Goal: Feedback & Contribution: Contribute content

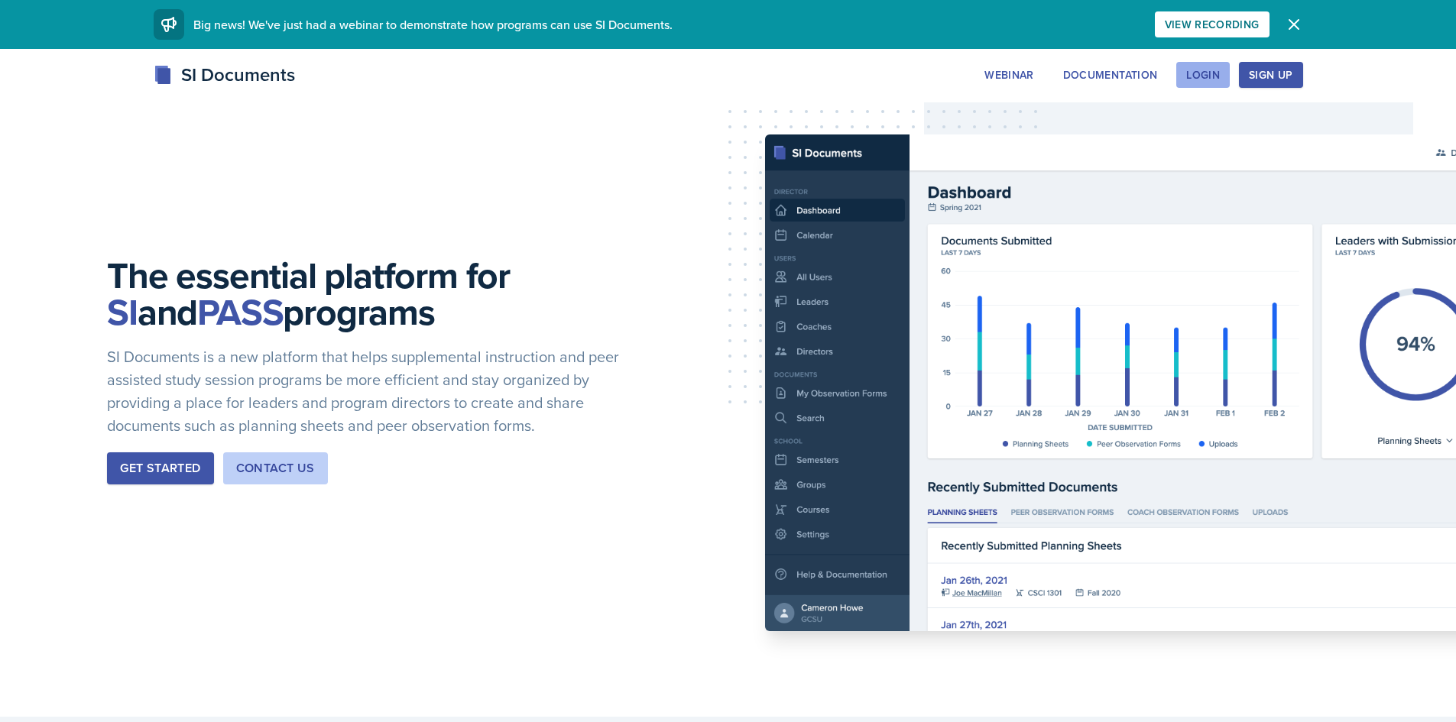
click at [1205, 80] on div "Login" at bounding box center [1203, 75] width 34 height 12
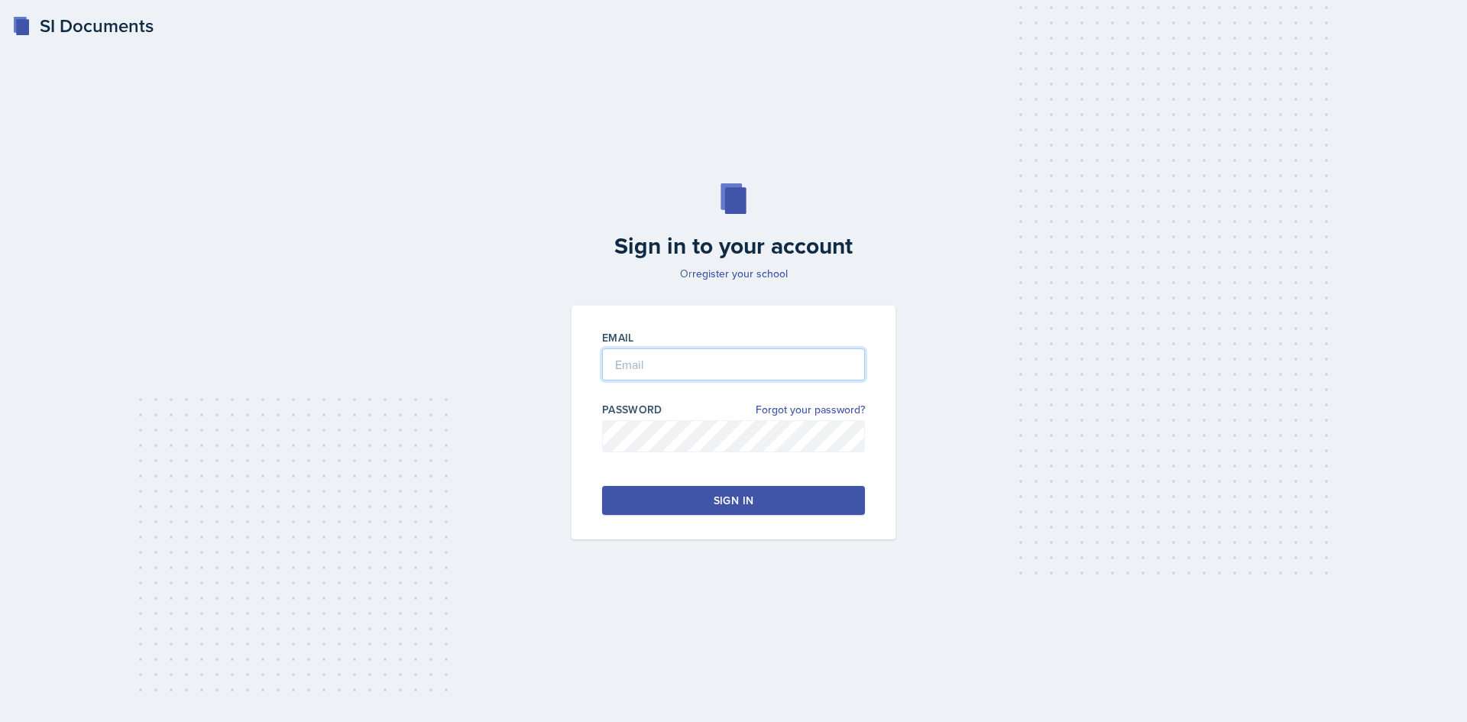
click at [720, 374] on input "email" at bounding box center [733, 364] width 263 height 32
type input "[PERSON_NAME][EMAIL_ADDRESS][PERSON_NAME][DOMAIN_NAME]"
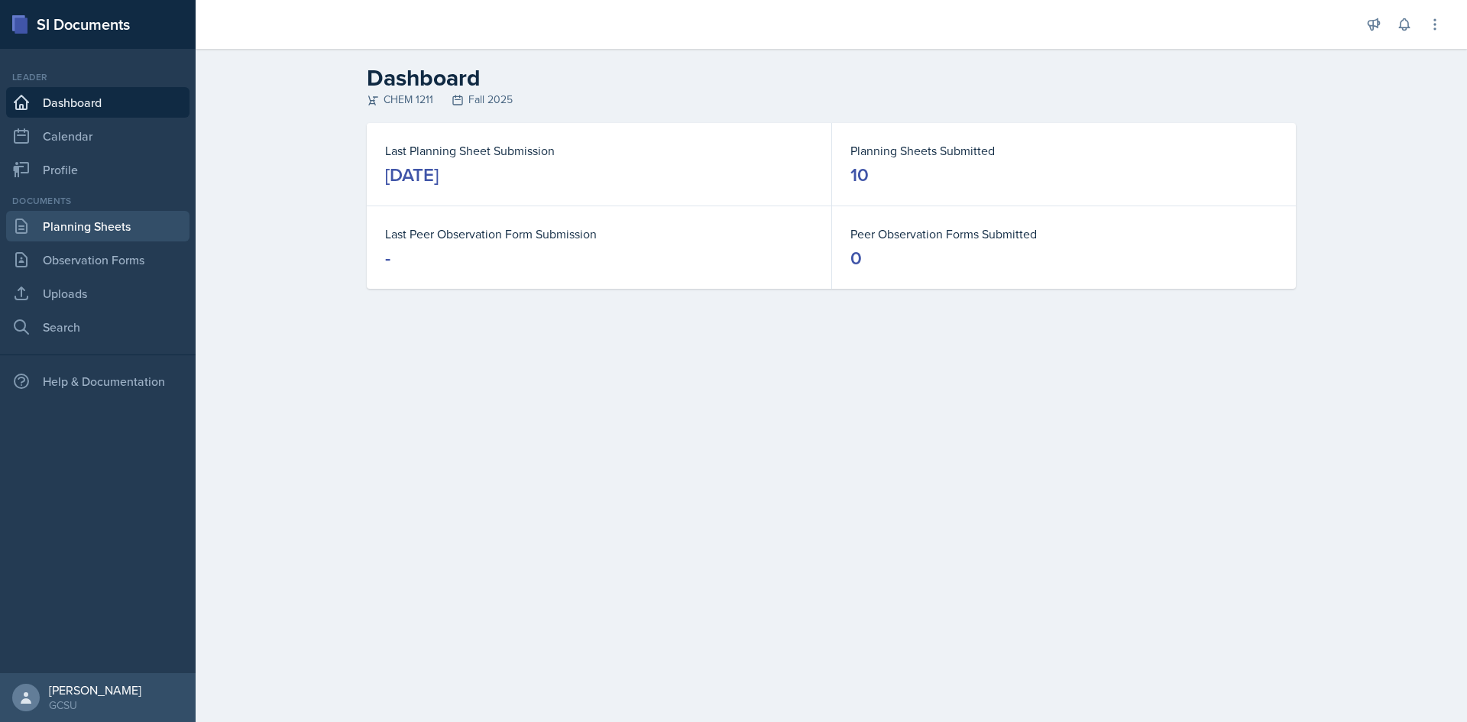
click at [143, 225] on link "Planning Sheets" at bounding box center [97, 226] width 183 height 31
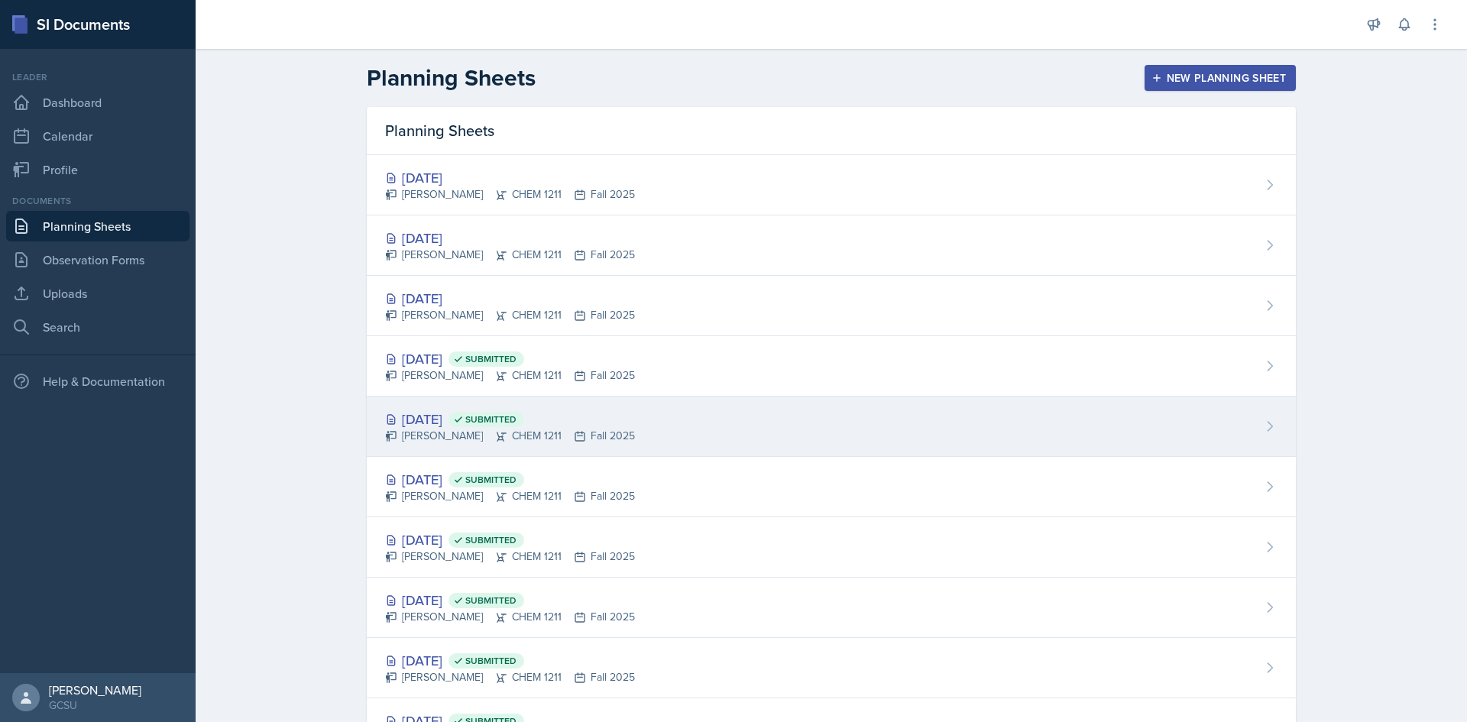
click at [453, 420] on div "[DATE] Submitted" at bounding box center [510, 419] width 250 height 21
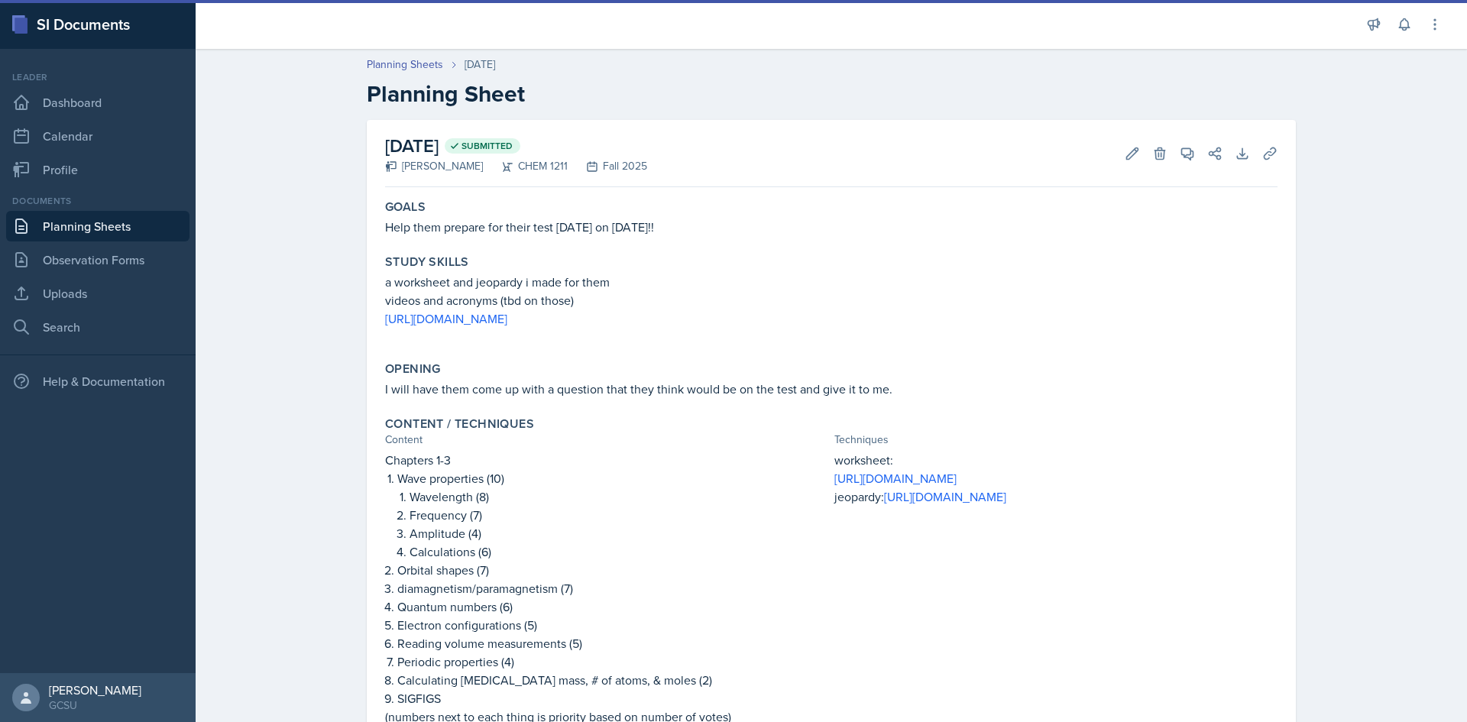
scroll to position [76, 0]
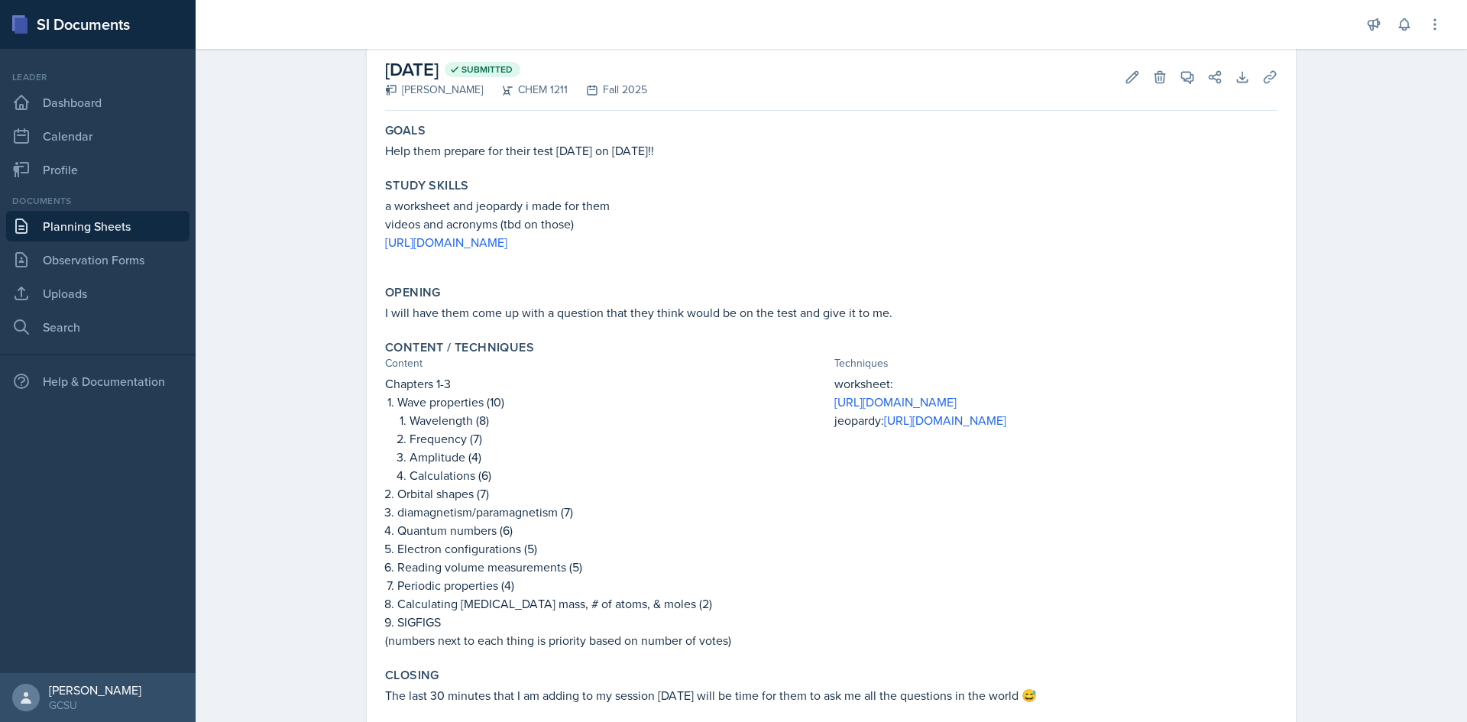
click at [57, 229] on link "Planning Sheets" at bounding box center [97, 226] width 183 height 31
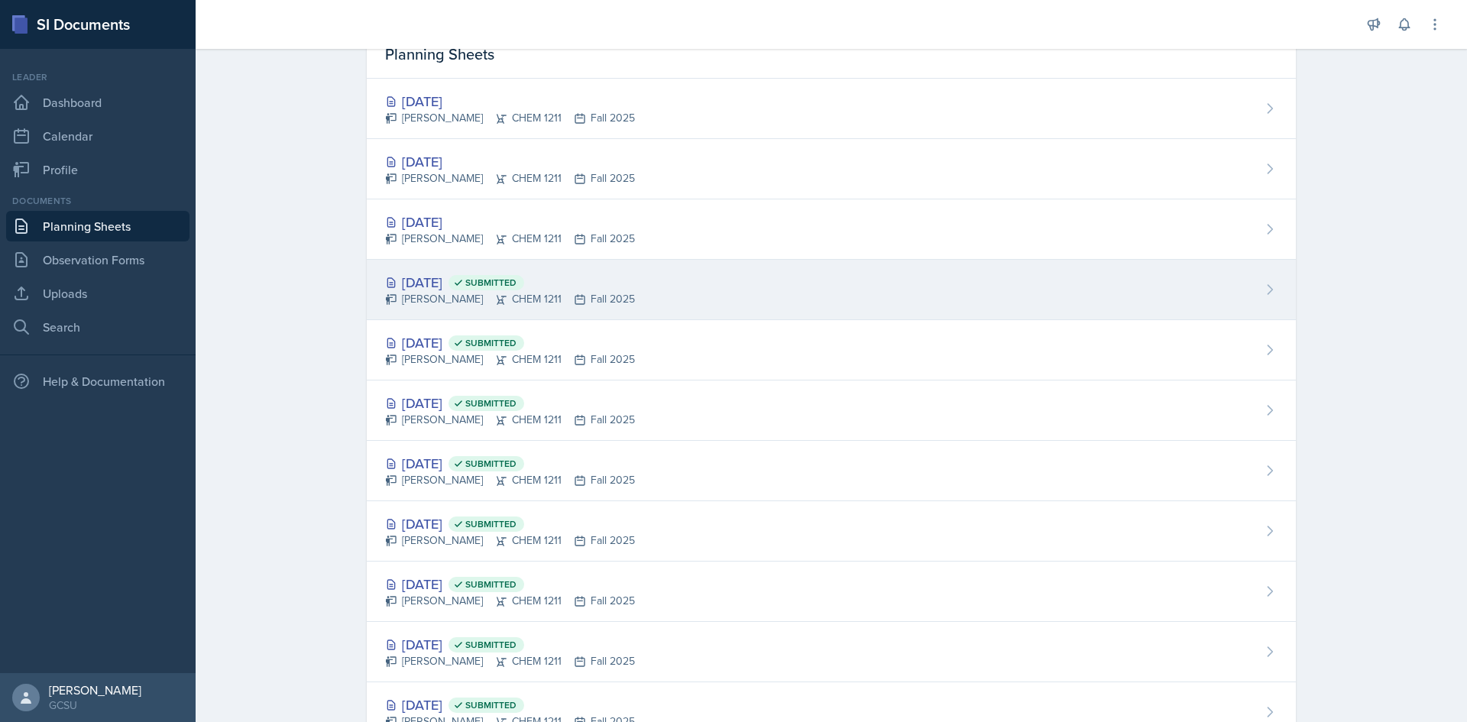
click at [452, 283] on div "[DATE] Submitted" at bounding box center [510, 282] width 250 height 21
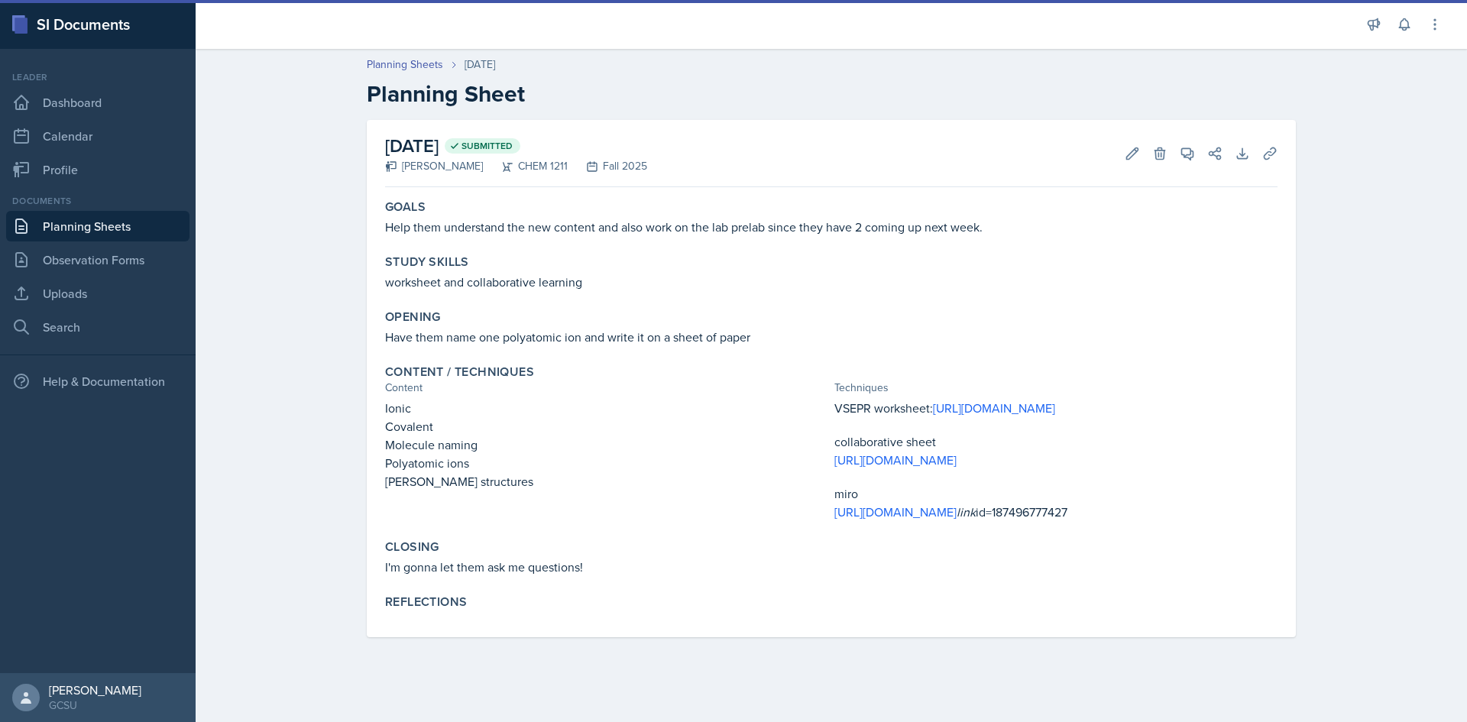
scroll to position [37, 0]
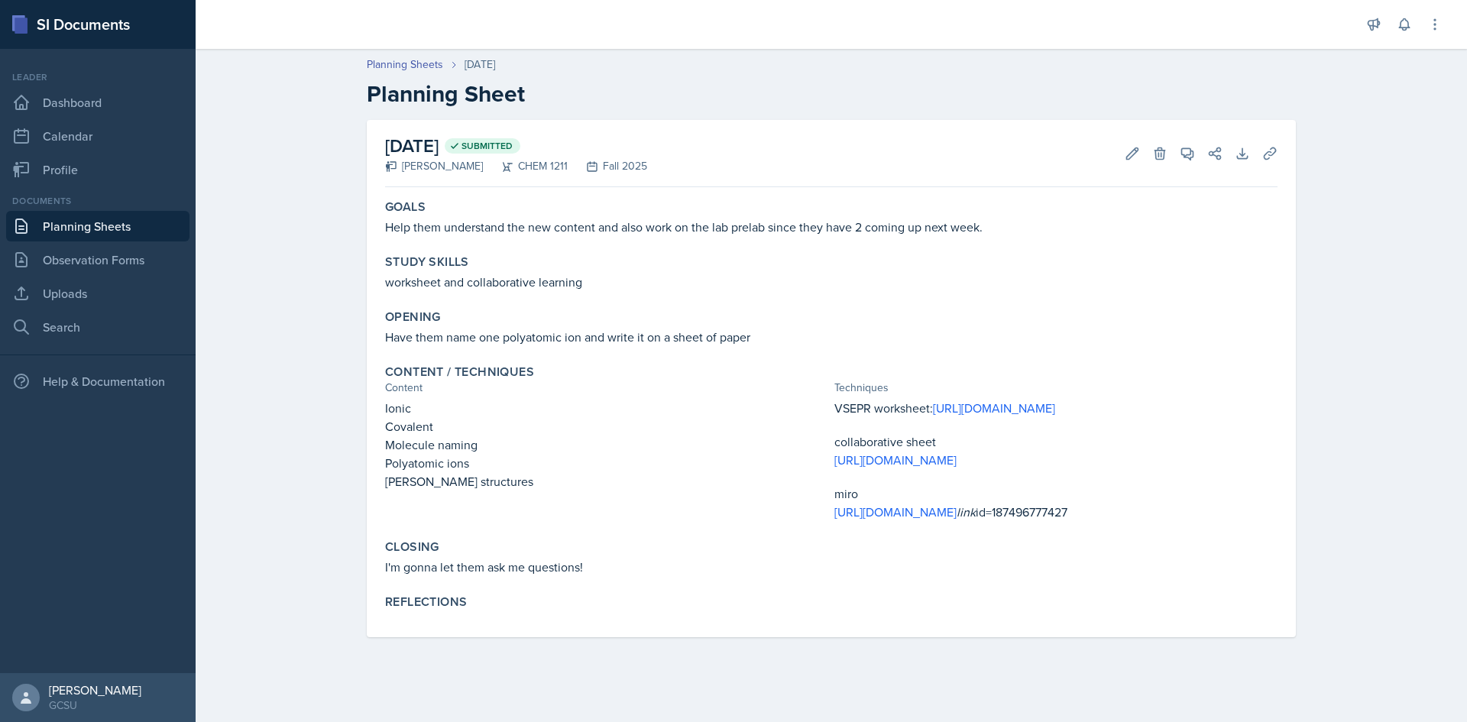
drag, startPoint x: 897, startPoint y: 476, endPoint x: 798, endPoint y: 510, distance: 105.1
click at [789, 495] on div "Ionic Covalent Molecule naming Polyatomic ions [PERSON_NAME] structures" at bounding box center [606, 460] width 443 height 122
click at [92, 222] on link "Planning Sheets" at bounding box center [97, 226] width 183 height 31
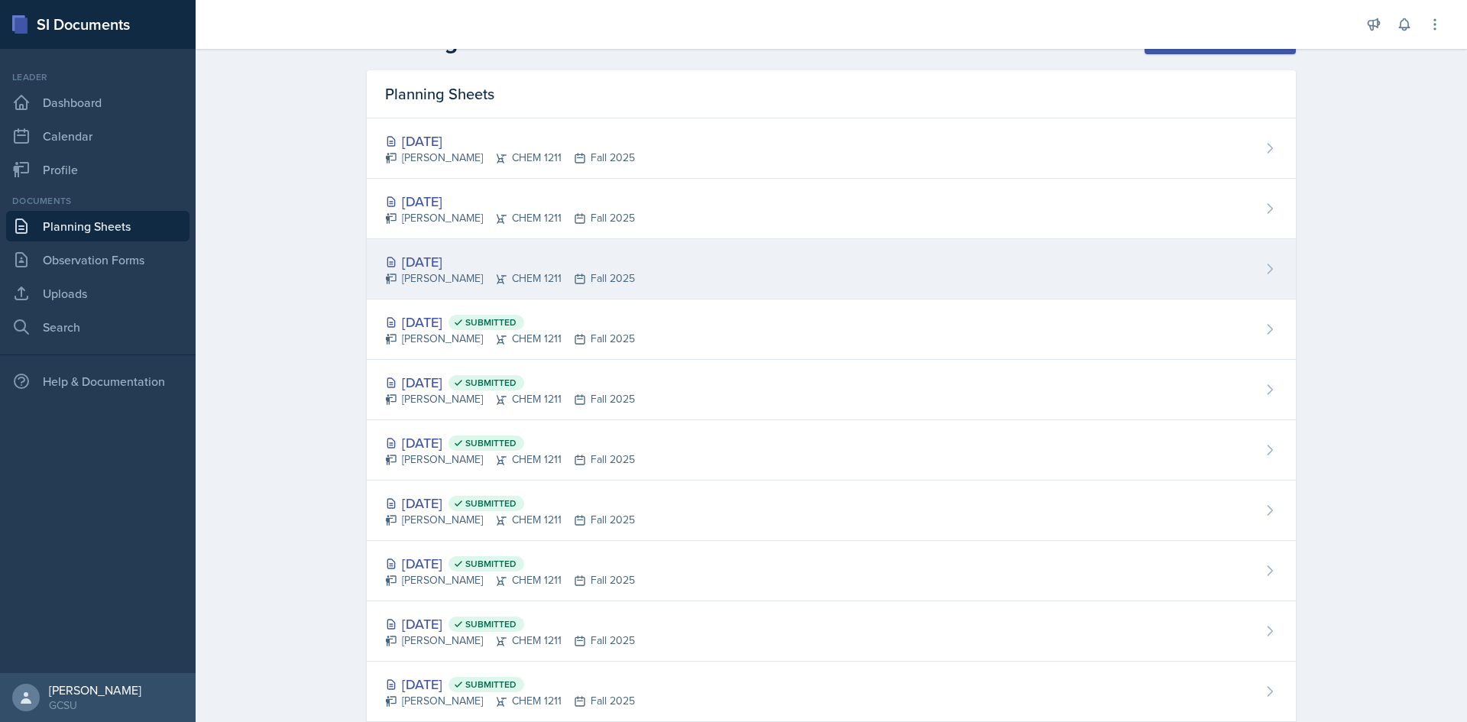
click at [443, 262] on div "[DATE]" at bounding box center [510, 261] width 250 height 21
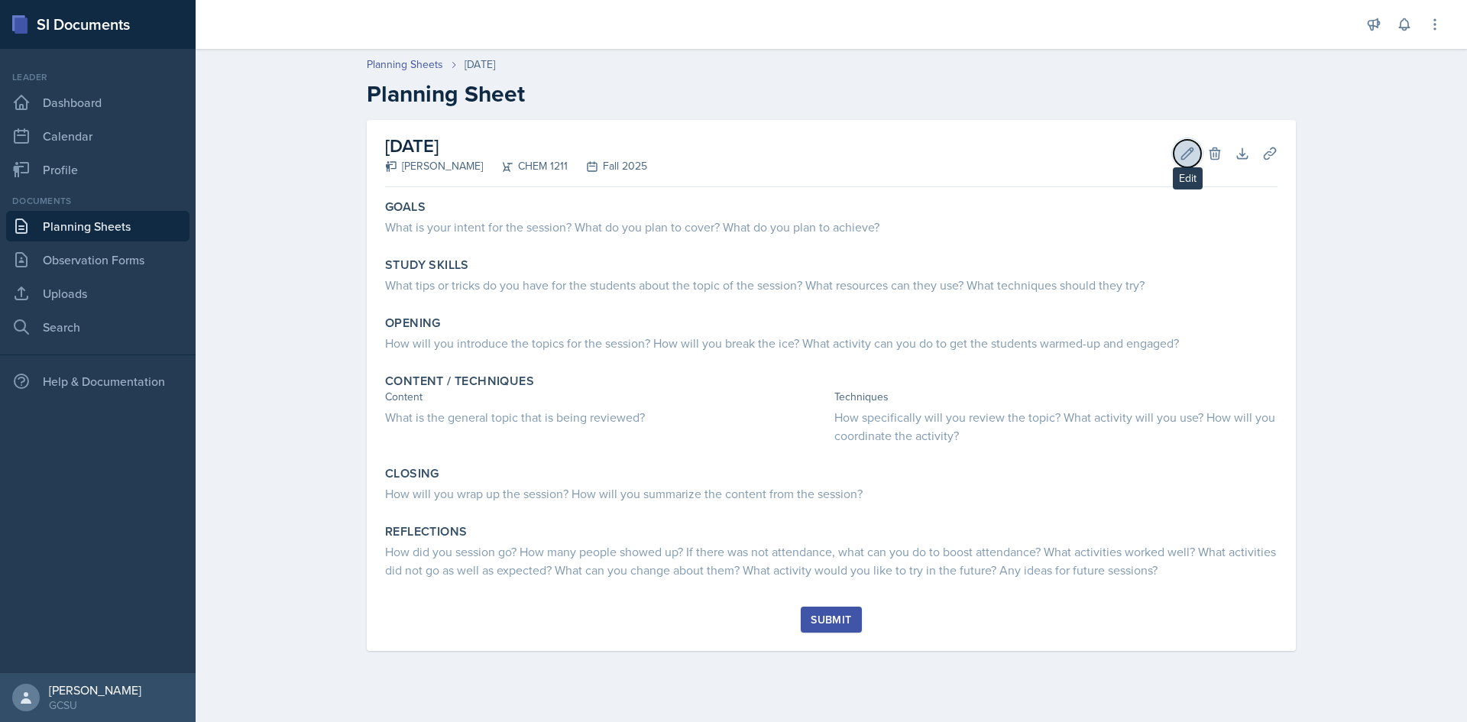
click at [1178, 151] on button "Edit" at bounding box center [1188, 154] width 28 height 28
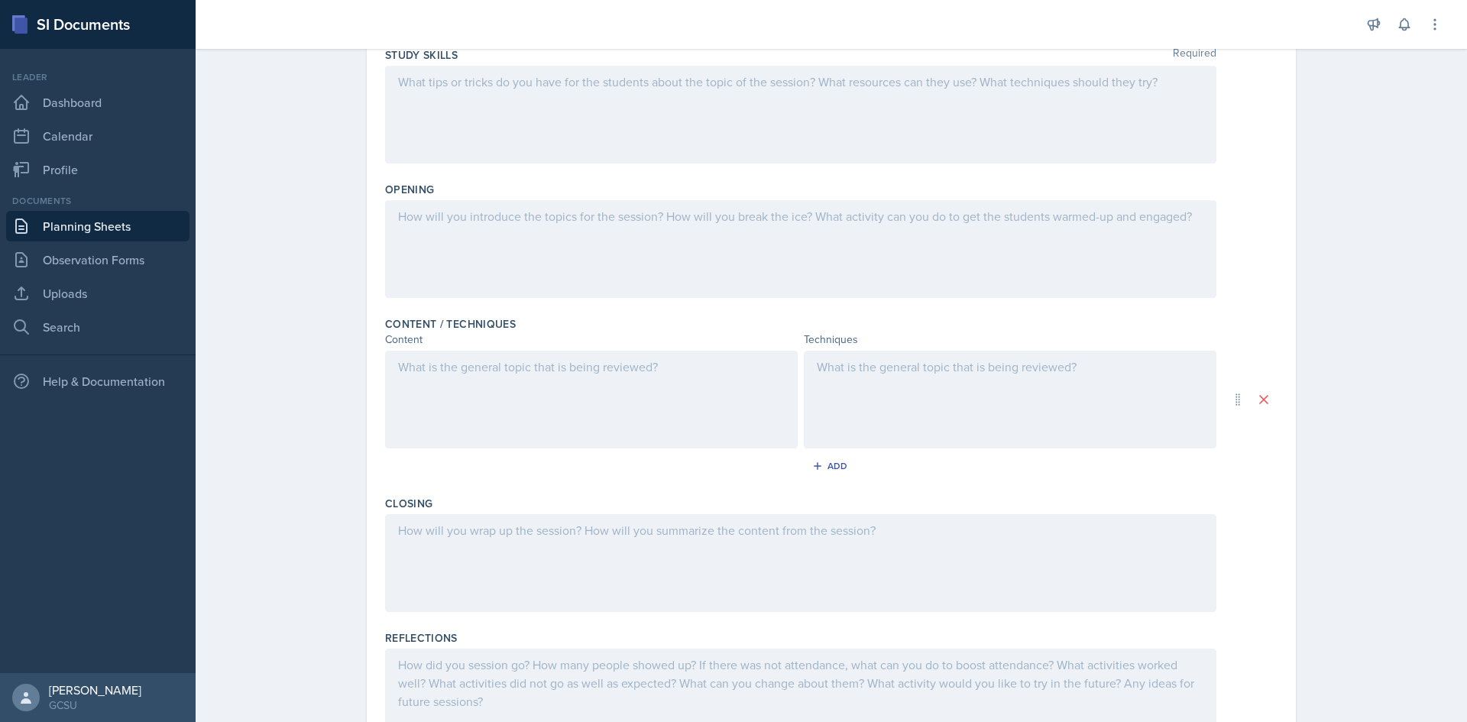
drag, startPoint x: 567, startPoint y: 556, endPoint x: 562, endPoint y: 546, distance: 10.3
click at [566, 554] on div at bounding box center [800, 563] width 831 height 98
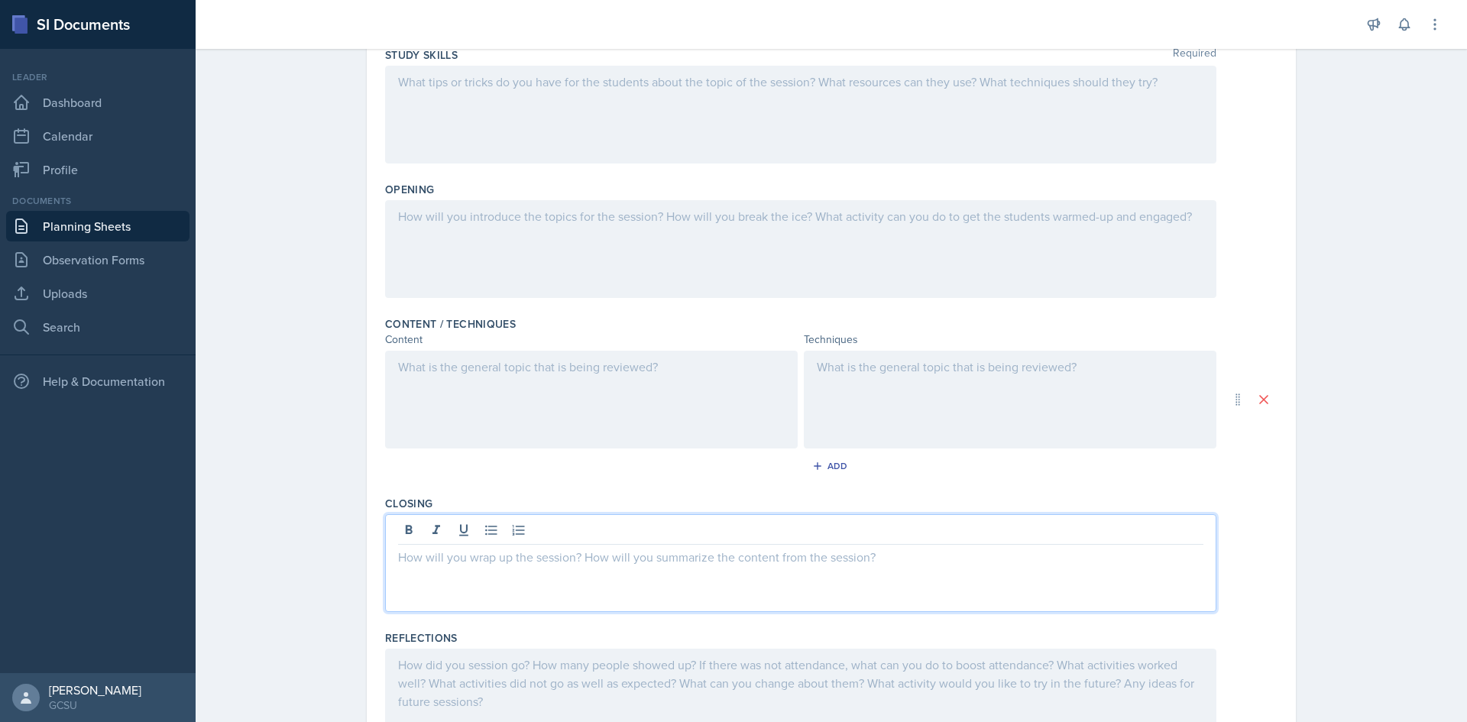
scroll to position [256, 0]
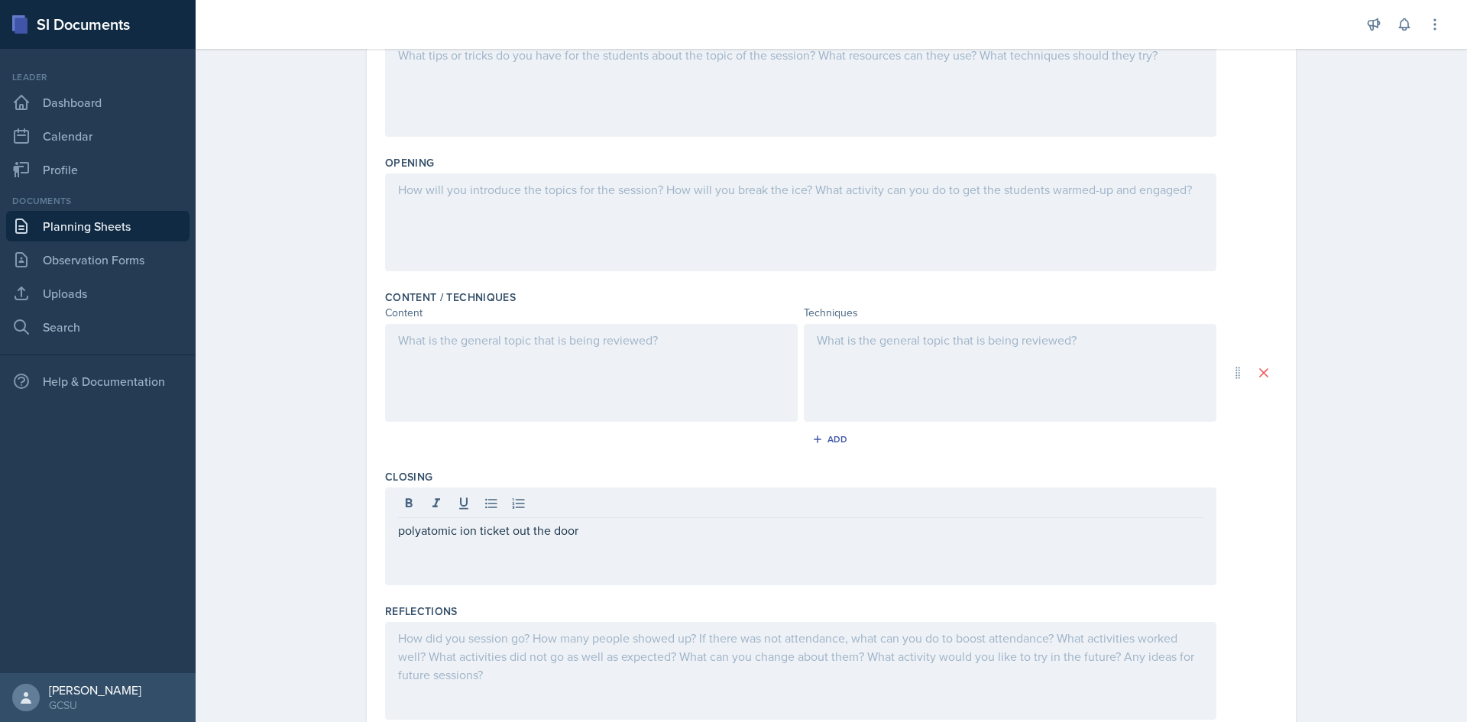
click at [959, 465] on div "Closing polyatomic ion ticket out the door" at bounding box center [831, 530] width 893 height 135
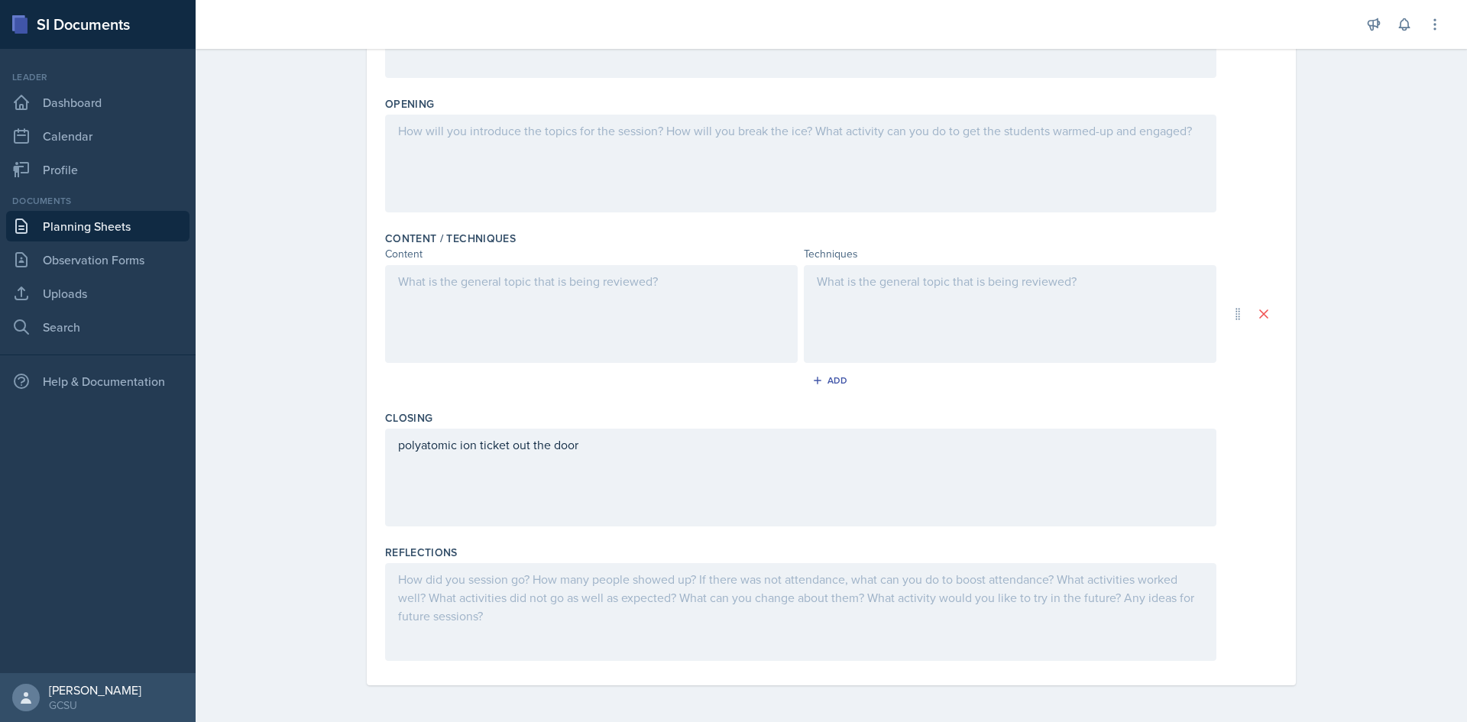
scroll to position [0, 0]
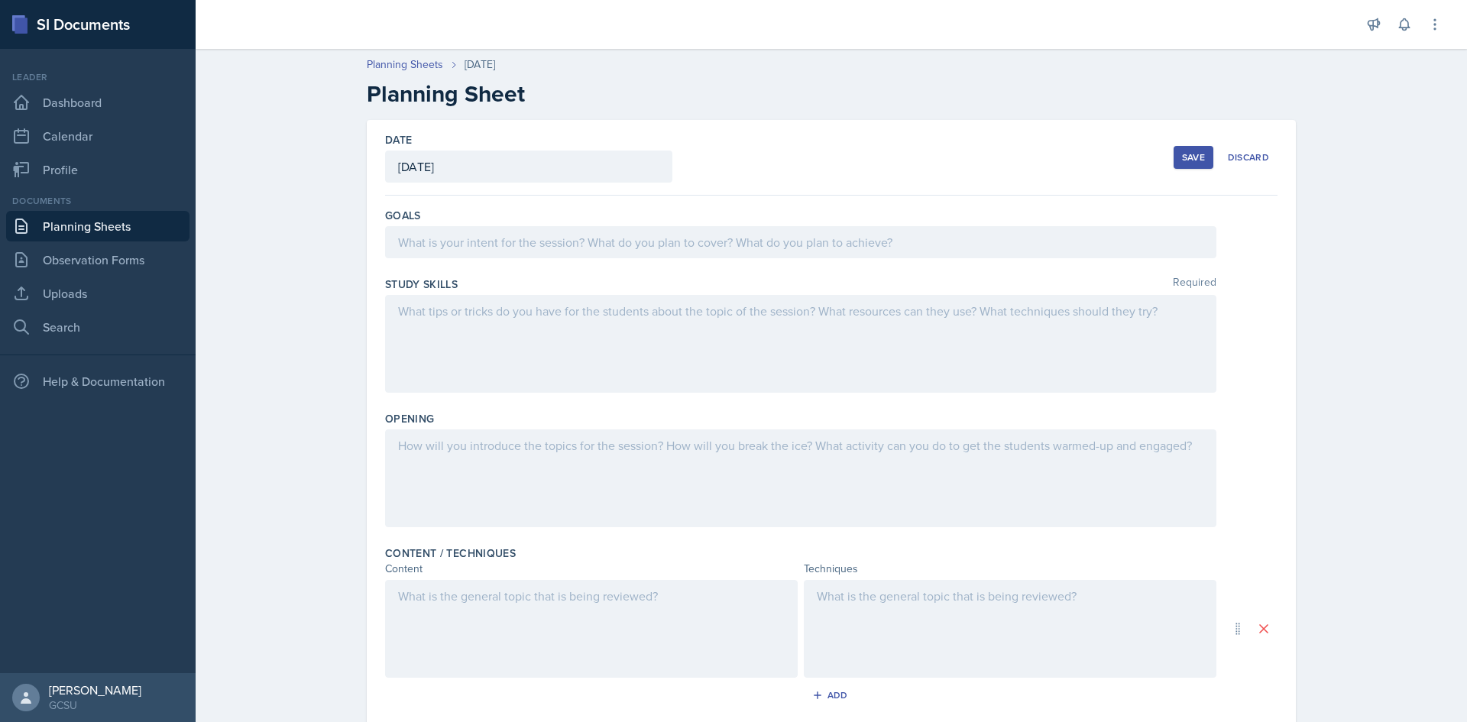
click at [1188, 154] on div "Save" at bounding box center [1193, 157] width 23 height 12
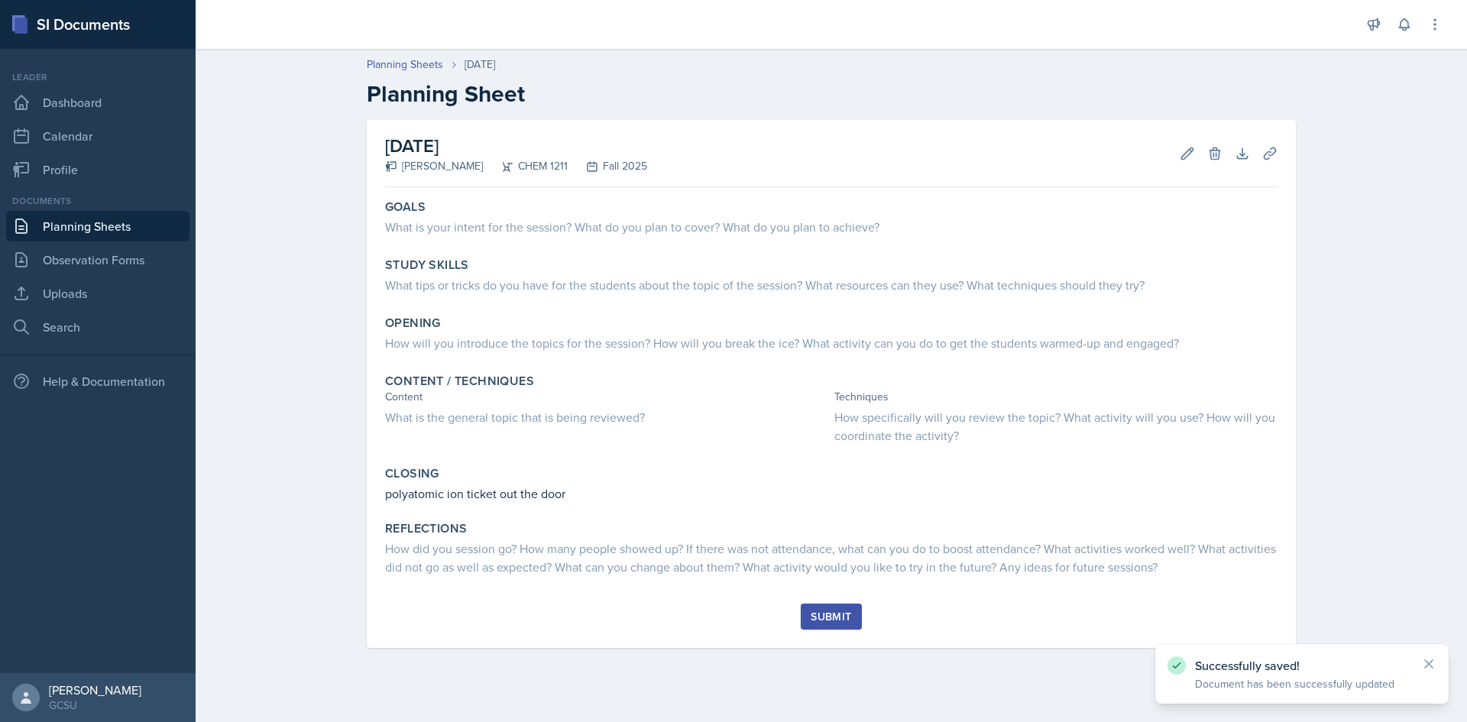
click at [154, 232] on link "Planning Sheets" at bounding box center [97, 226] width 183 height 31
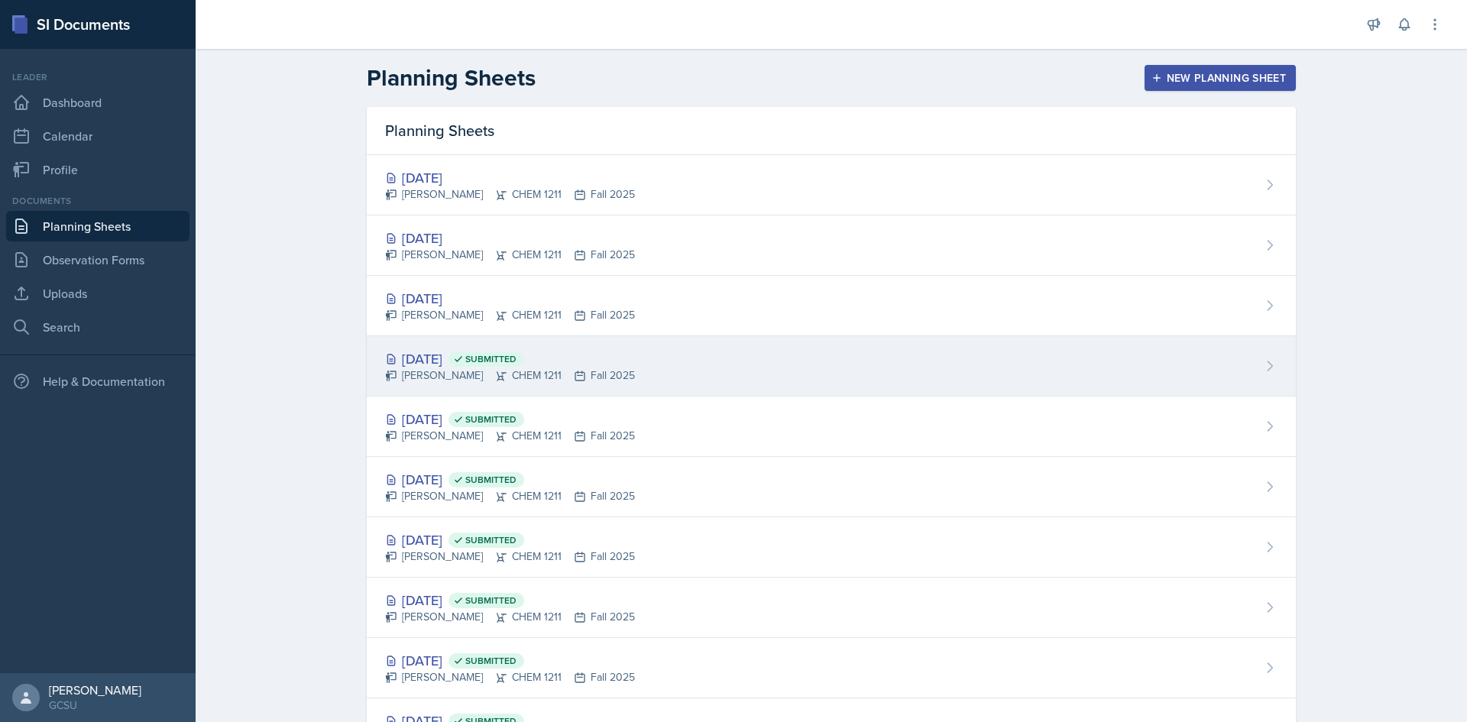
click at [435, 355] on div "[DATE] Submitted" at bounding box center [510, 358] width 250 height 21
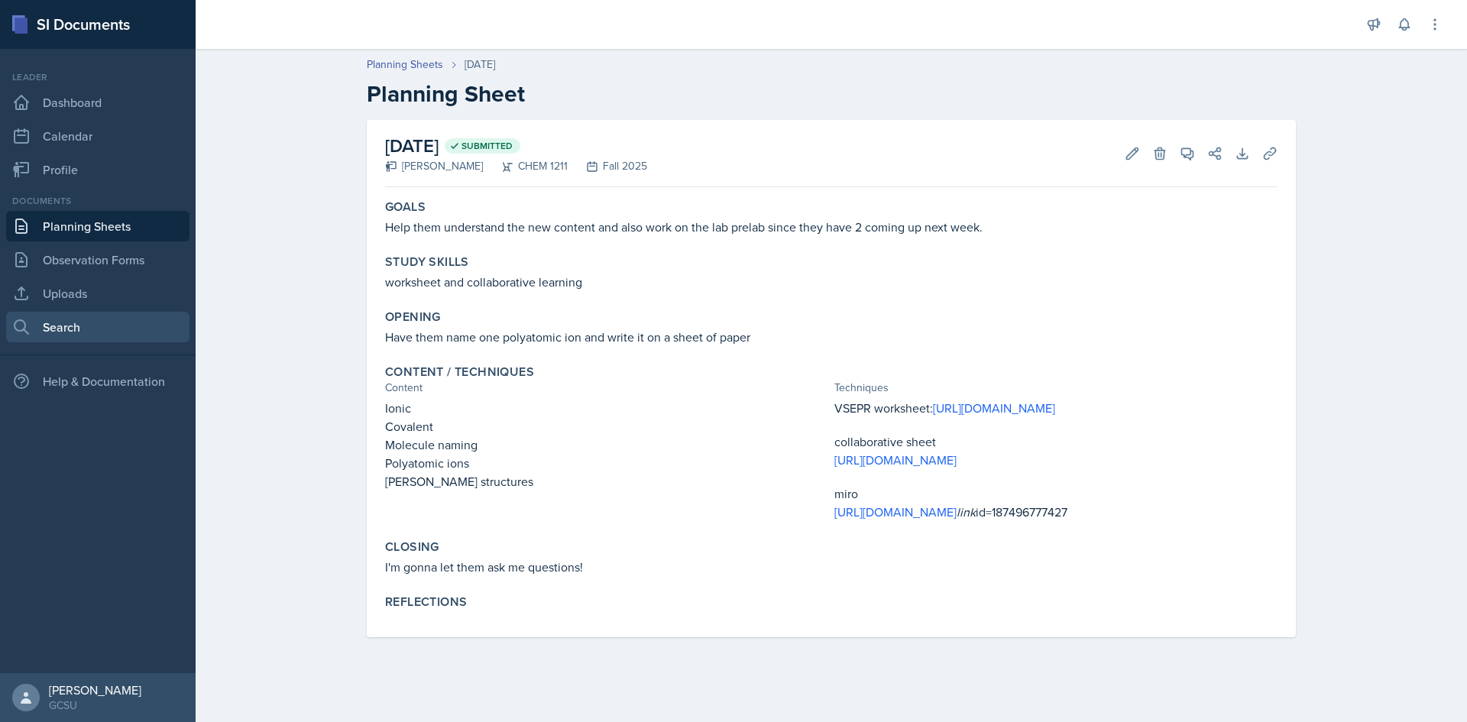
click at [85, 322] on link "Search" at bounding box center [97, 327] width 183 height 31
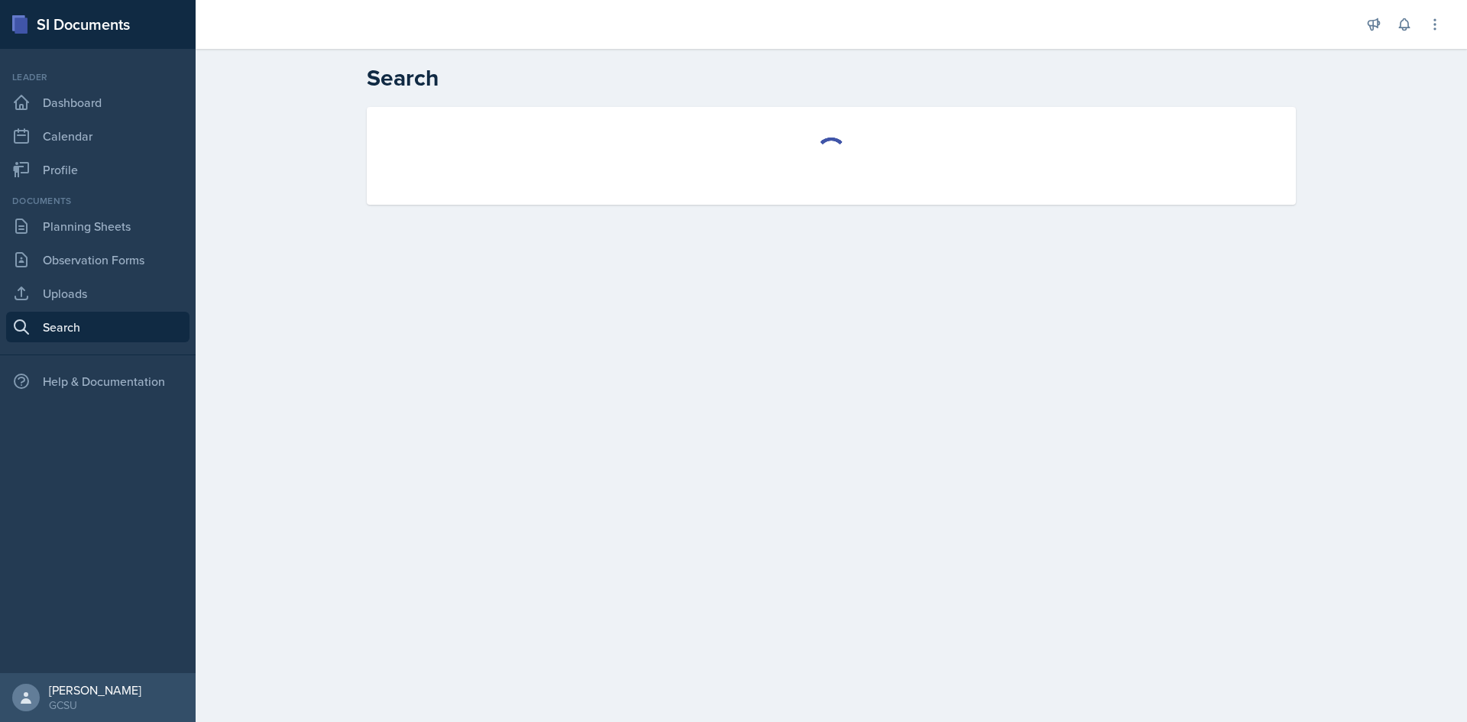
select select "all"
select select "1"
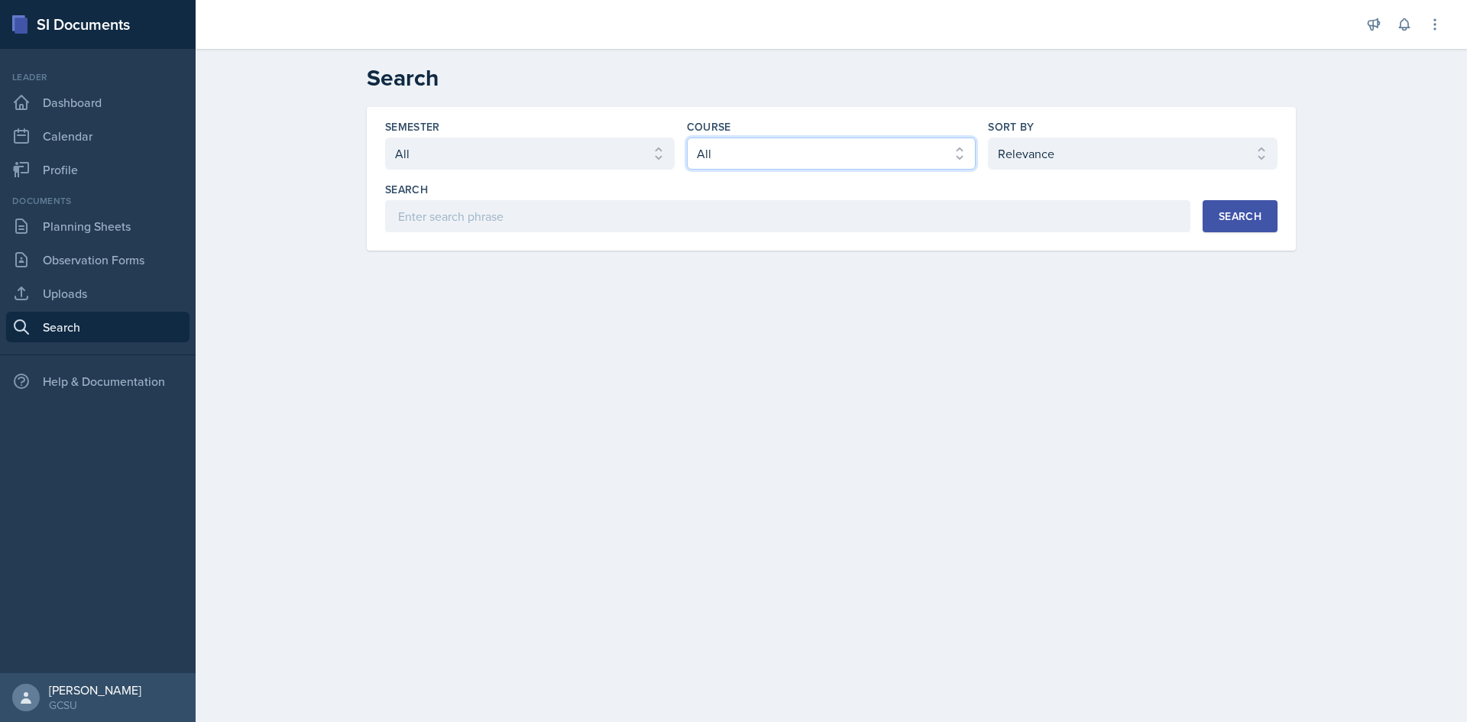
click at [728, 154] on select "Select course All ACCT 3101 ACCT 3102 ASTR 1000 BIOL 1100 BIOL 1107 BIOL 1108 B…" at bounding box center [832, 154] width 290 height 32
click at [687, 138] on select "Select course All ACCT 3101 ACCT 3102 ASTR 1000 BIOL 1100 BIOL 1107 BIOL 1108 B…" at bounding box center [832, 154] width 290 height 32
click at [1271, 219] on button "Search" at bounding box center [1240, 216] width 75 height 32
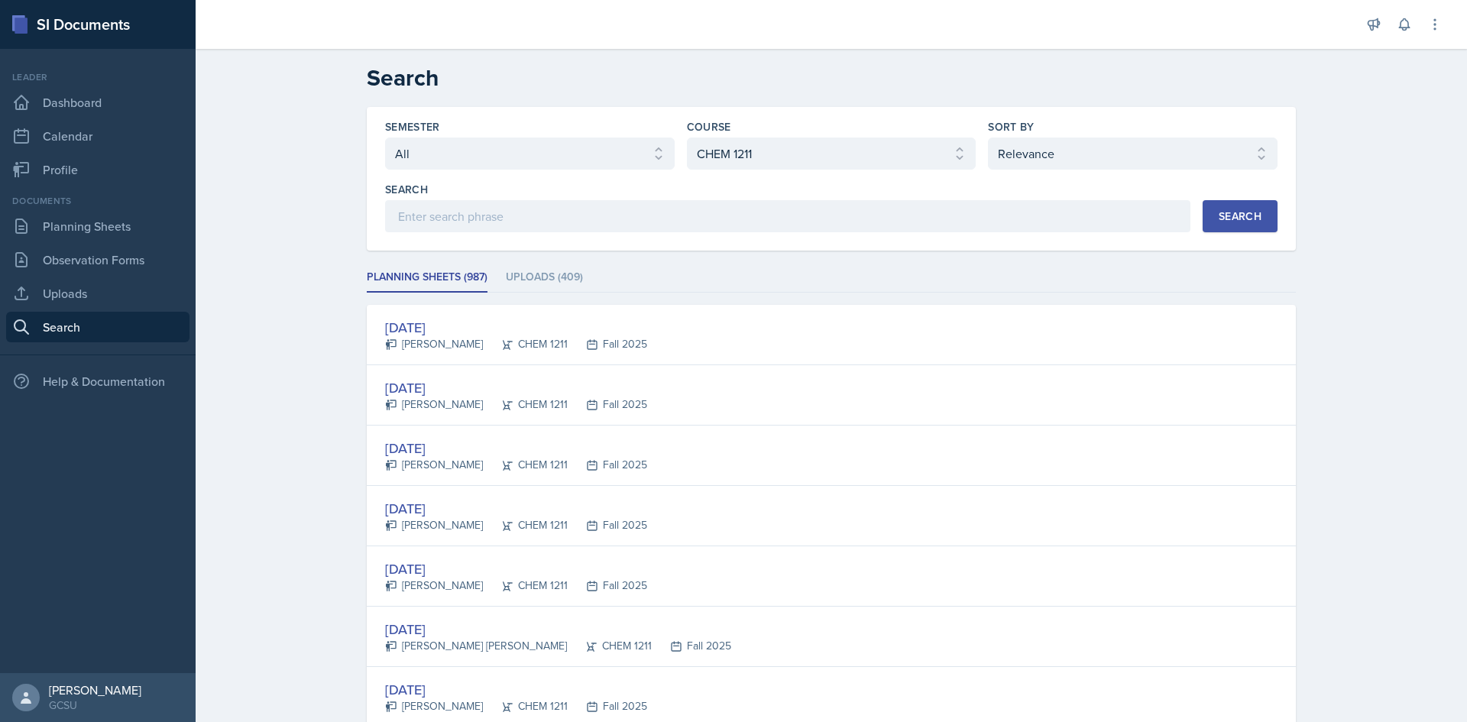
click at [598, 125] on div "Semester" at bounding box center [530, 126] width 290 height 15
click at [608, 147] on select "Select semester All Fall 2025 Spring 2025 Fall 2024 Spring 2024 Fall 2023 Sprin…" at bounding box center [530, 154] width 290 height 32
drag, startPoint x: 660, startPoint y: 99, endPoint x: 656, endPoint y: 110, distance: 11.4
click at [660, 99] on header "Search" at bounding box center [832, 78] width 1272 height 58
click at [556, 274] on li "Uploads (409)" at bounding box center [544, 278] width 77 height 30
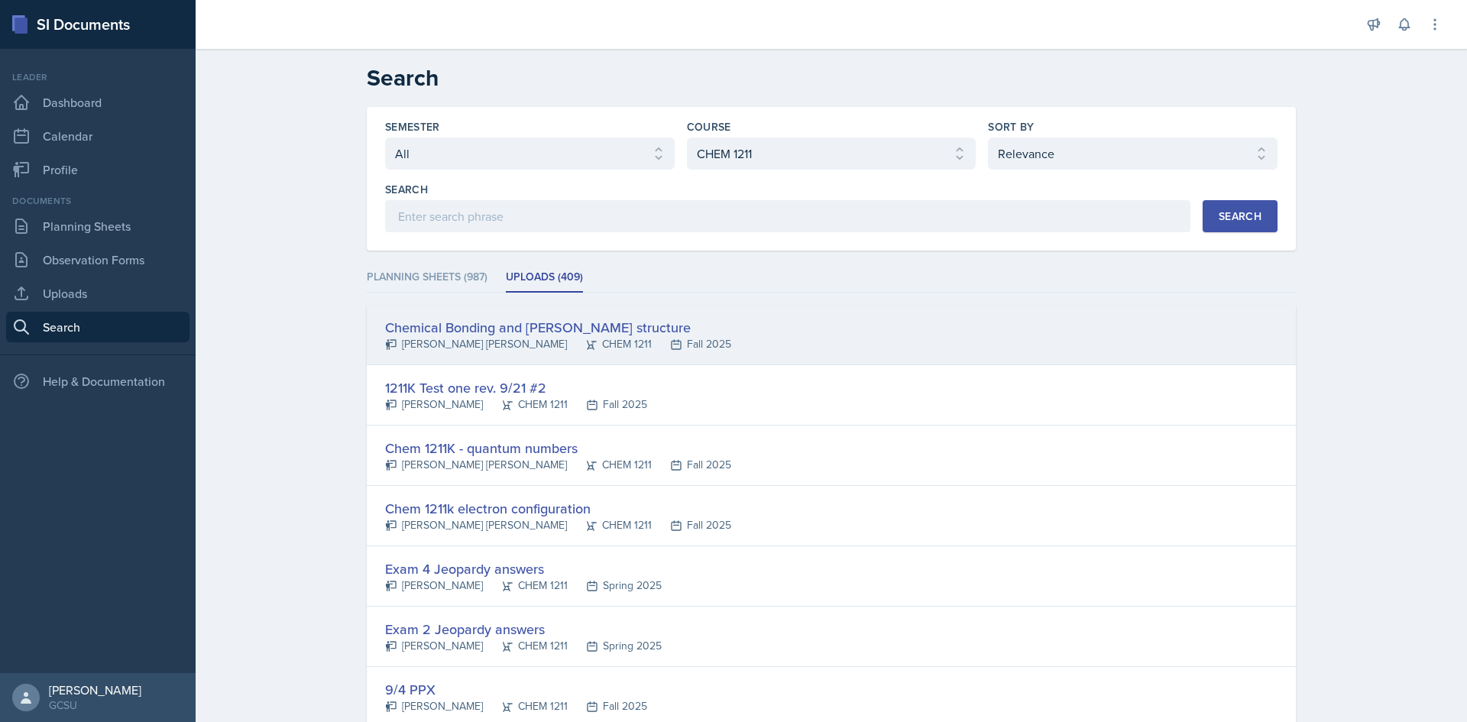
click at [566, 329] on div "Chemical Bonding and [PERSON_NAME] structure" at bounding box center [558, 327] width 346 height 21
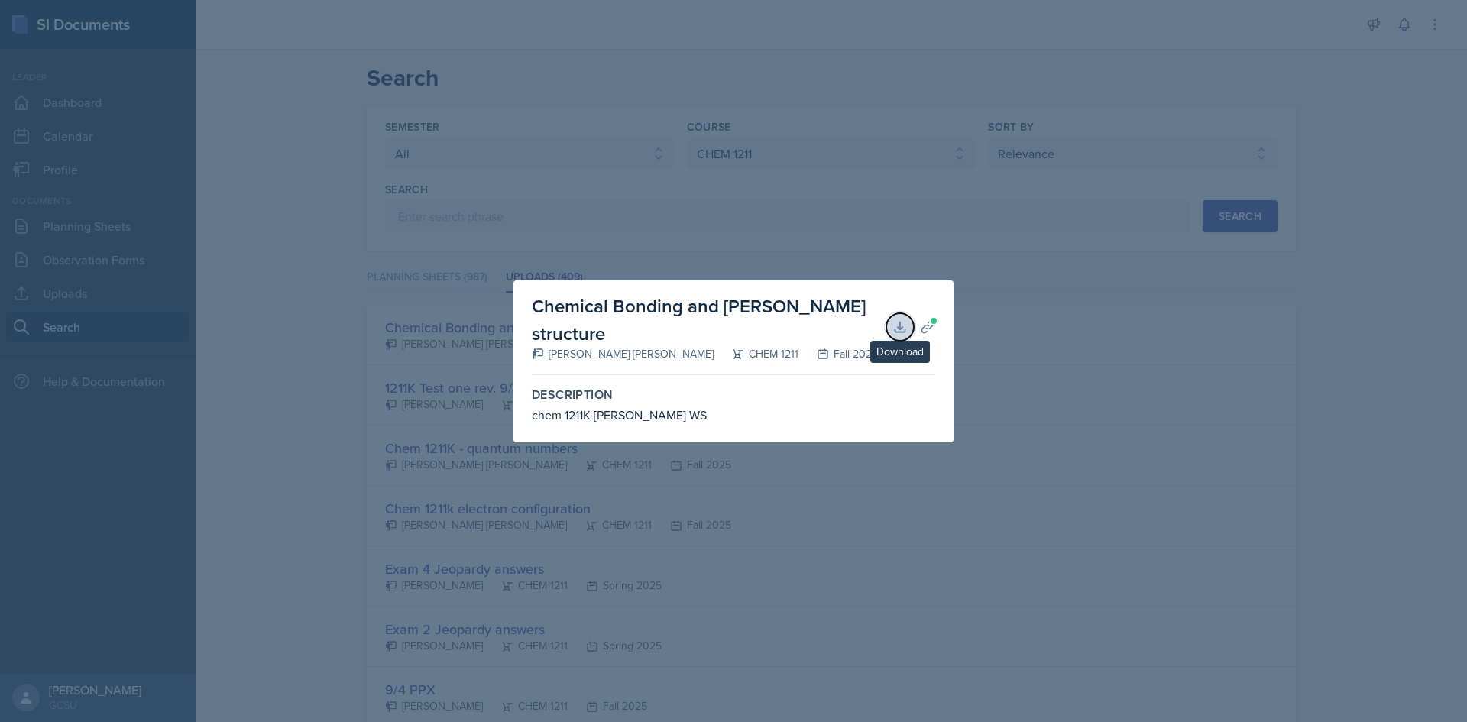
click at [906, 324] on icon at bounding box center [900, 326] width 15 height 15
click at [1071, 261] on div at bounding box center [733, 361] width 1467 height 722
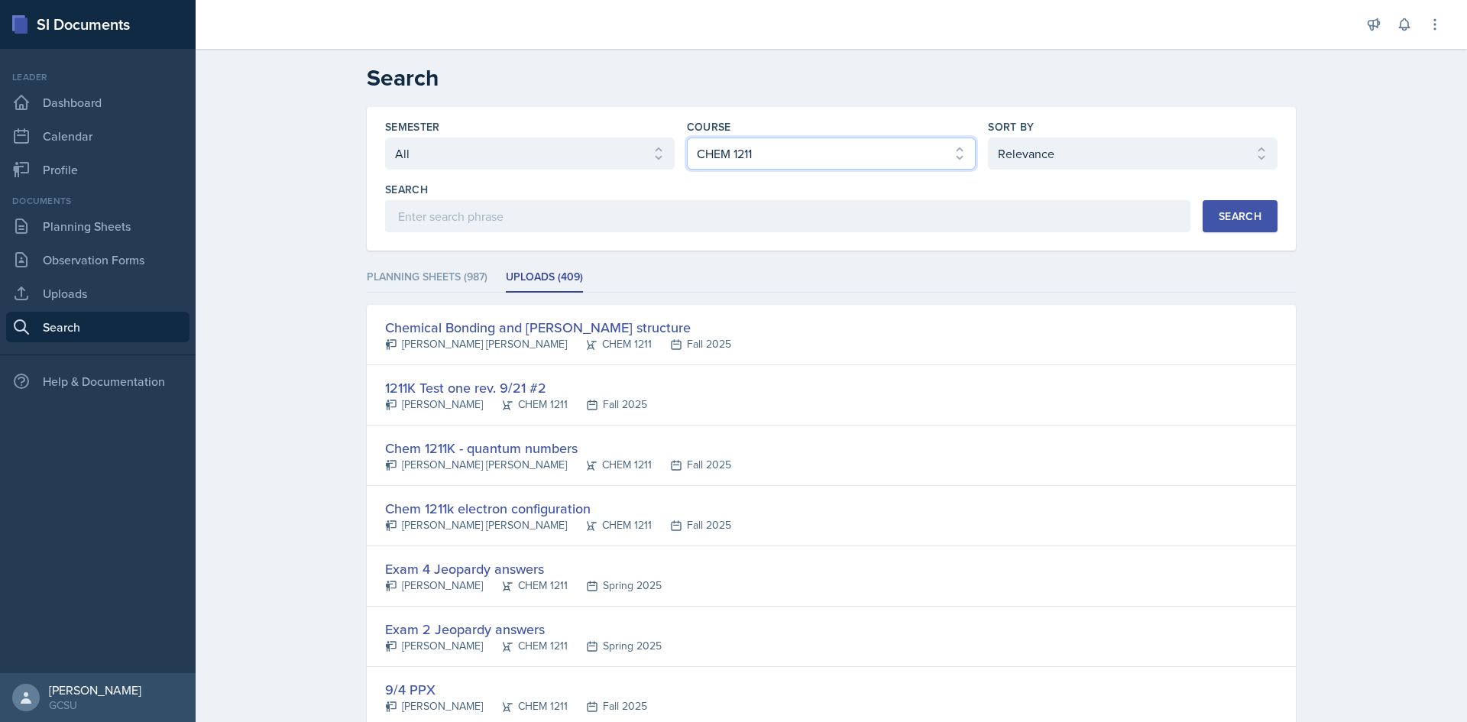
click at [904, 160] on select "Select course All ACCT 3101 ACCT 3102 ASTR 1000 BIOL 1100 BIOL 1107 BIOL 1108 B…" at bounding box center [832, 154] width 290 height 32
click at [687, 138] on select "Select course All ACCT 3101 ACCT 3102 ASTR 1000 BIOL 1100 BIOL 1107 BIOL 1108 B…" at bounding box center [832, 154] width 290 height 32
click at [1246, 228] on button "Search" at bounding box center [1240, 216] width 75 height 32
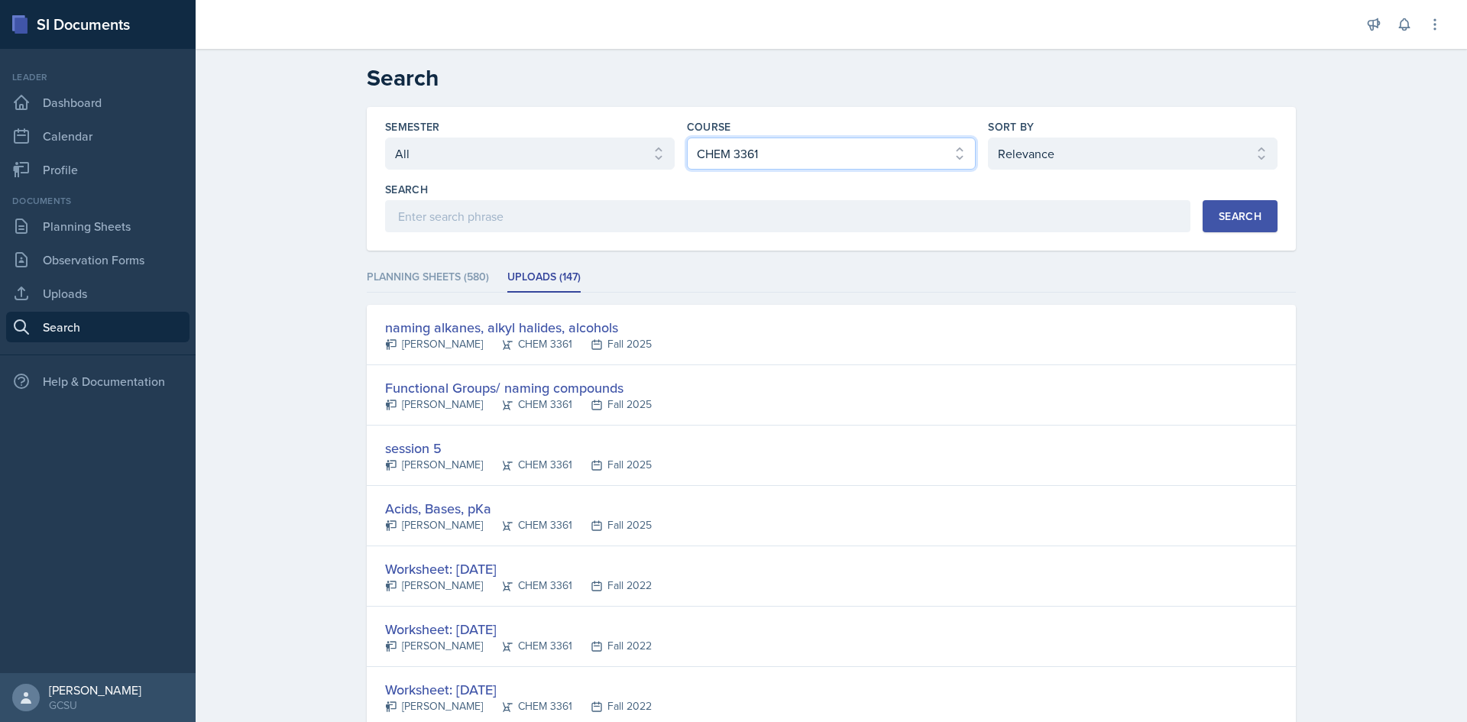
click at [899, 163] on select "Select course All ACCT 3101 ACCT 3102 ASTR 1000 BIOL 1100 BIOL 1107 BIOL 1108 B…" at bounding box center [832, 154] width 290 height 32
click at [687, 138] on select "Select course All ACCT 3101 ACCT 3102 ASTR 1000 BIOL 1100 BIOL 1107 BIOL 1108 B…" at bounding box center [832, 154] width 290 height 32
click at [1249, 229] on button "Search" at bounding box center [1240, 216] width 75 height 32
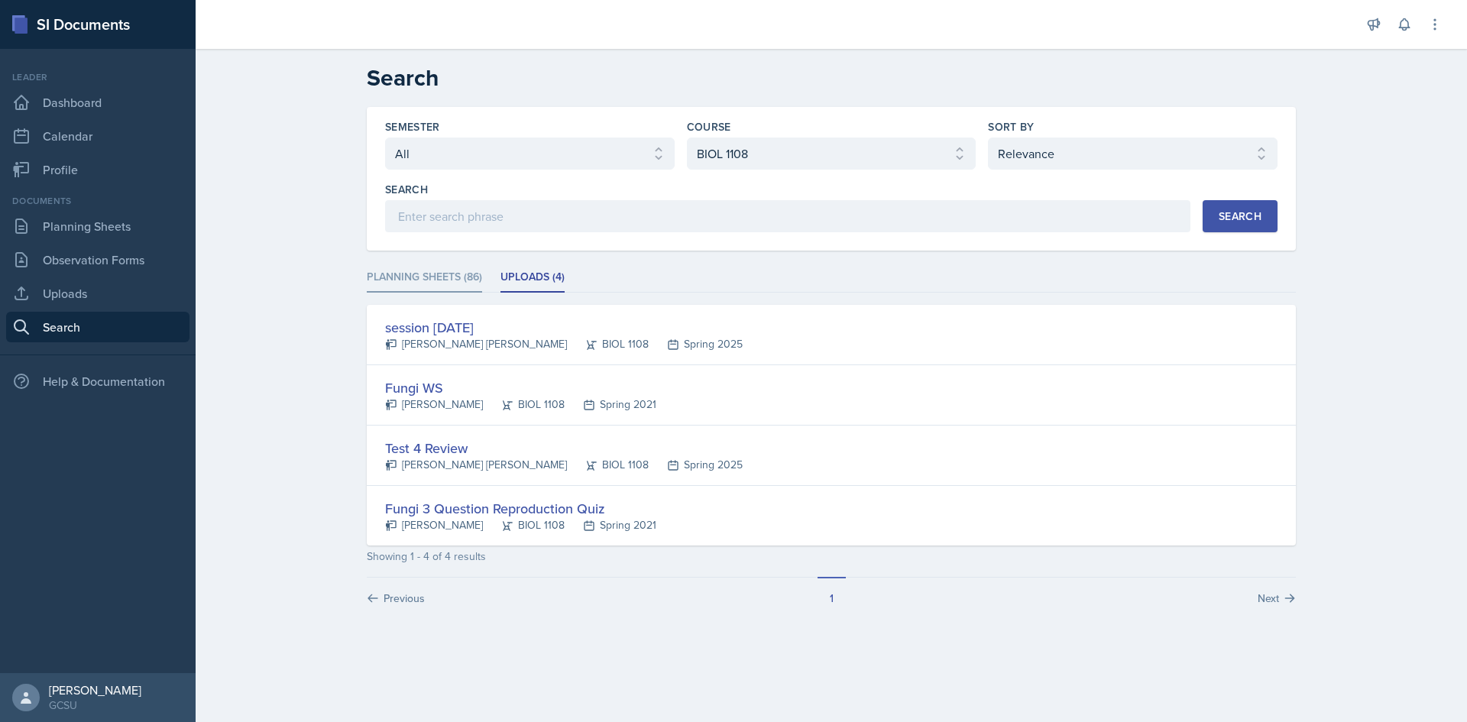
click at [404, 279] on li "Planning Sheets (86)" at bounding box center [424, 278] width 115 height 30
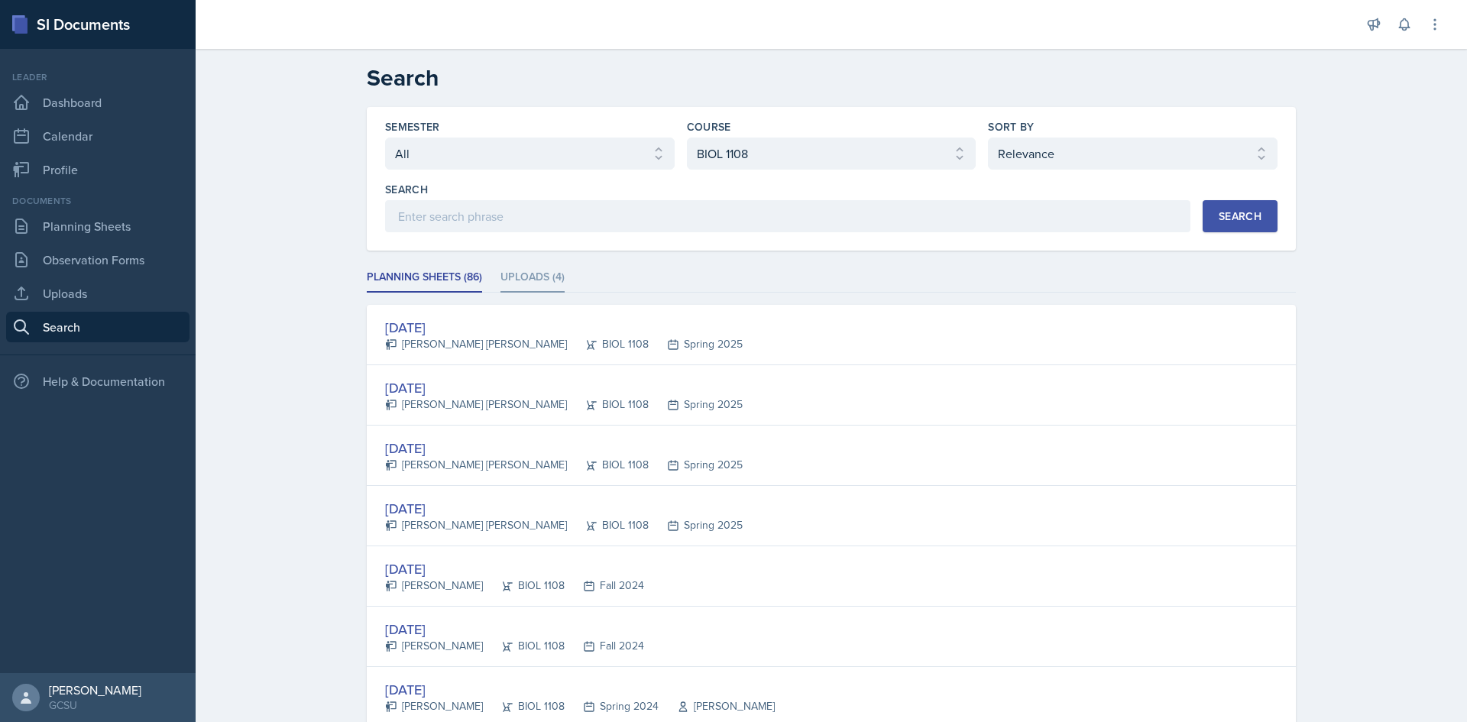
click at [553, 272] on li "Uploads (4)" at bounding box center [533, 278] width 64 height 30
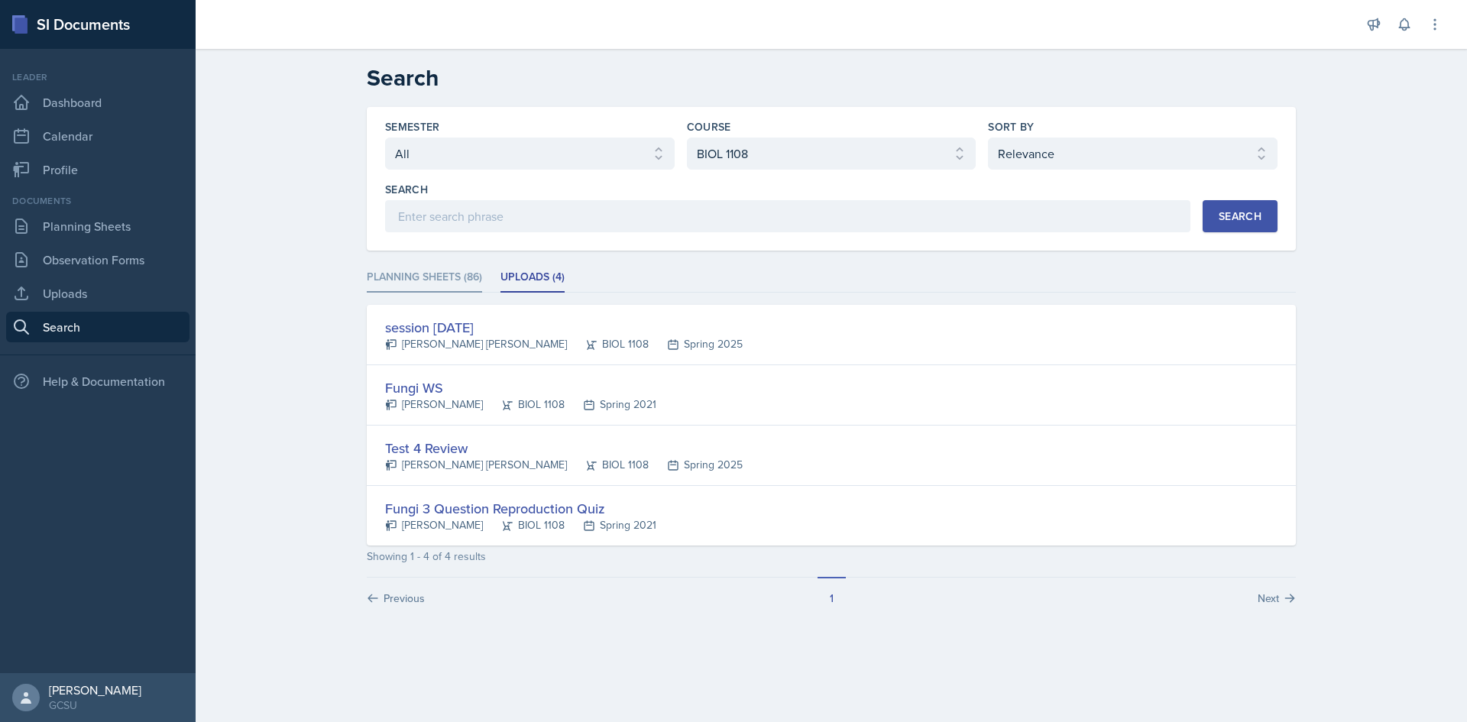
click at [453, 271] on li "Planning Sheets (86)" at bounding box center [424, 278] width 115 height 30
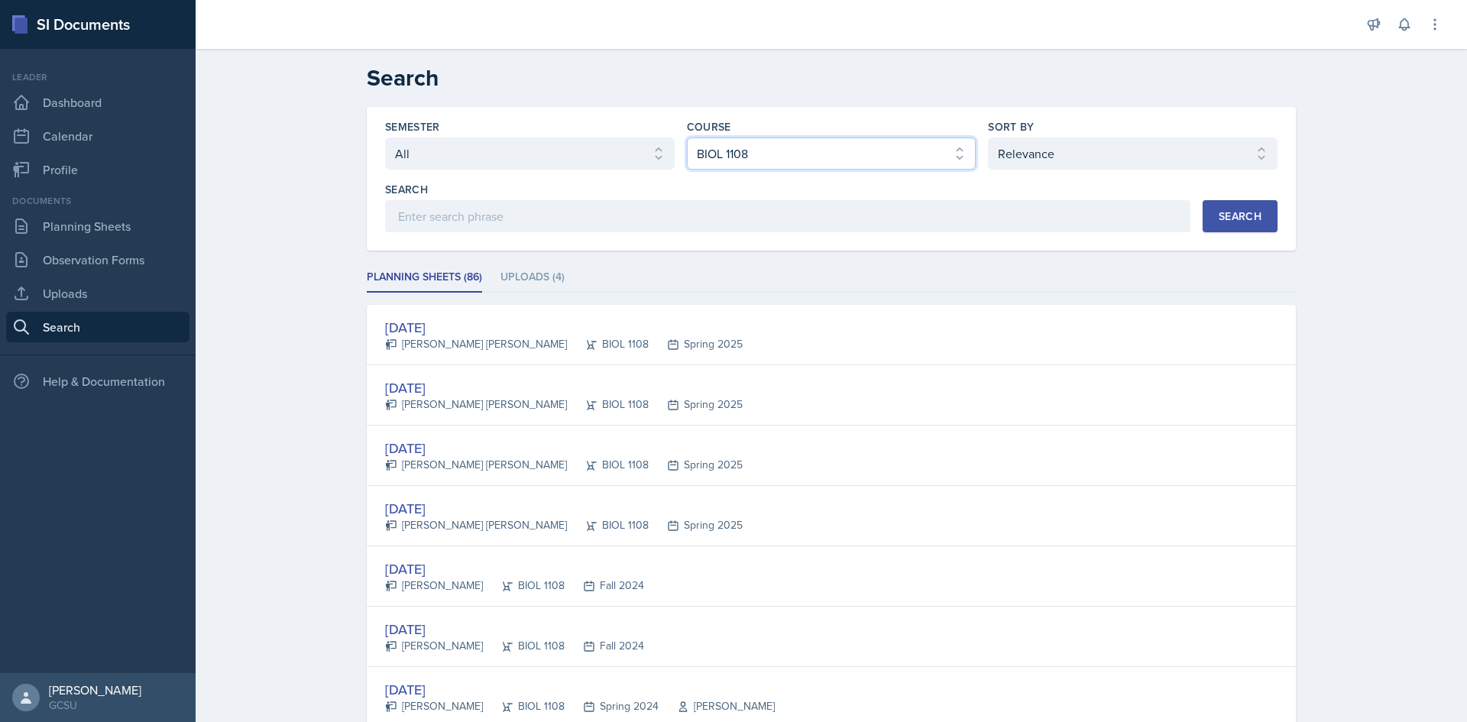
click at [846, 163] on select "Select course All ACCT 3101 ACCT 3102 ASTR 1000 BIOL 1100 BIOL 1107 BIOL 1108 B…" at bounding box center [832, 154] width 290 height 32
click at [687, 138] on select "Select course All ACCT 3101 ACCT 3102 ASTR 1000 BIOL 1100 BIOL 1107 BIOL 1108 B…" at bounding box center [832, 154] width 290 height 32
click at [1238, 212] on div "Search" at bounding box center [1240, 216] width 43 height 12
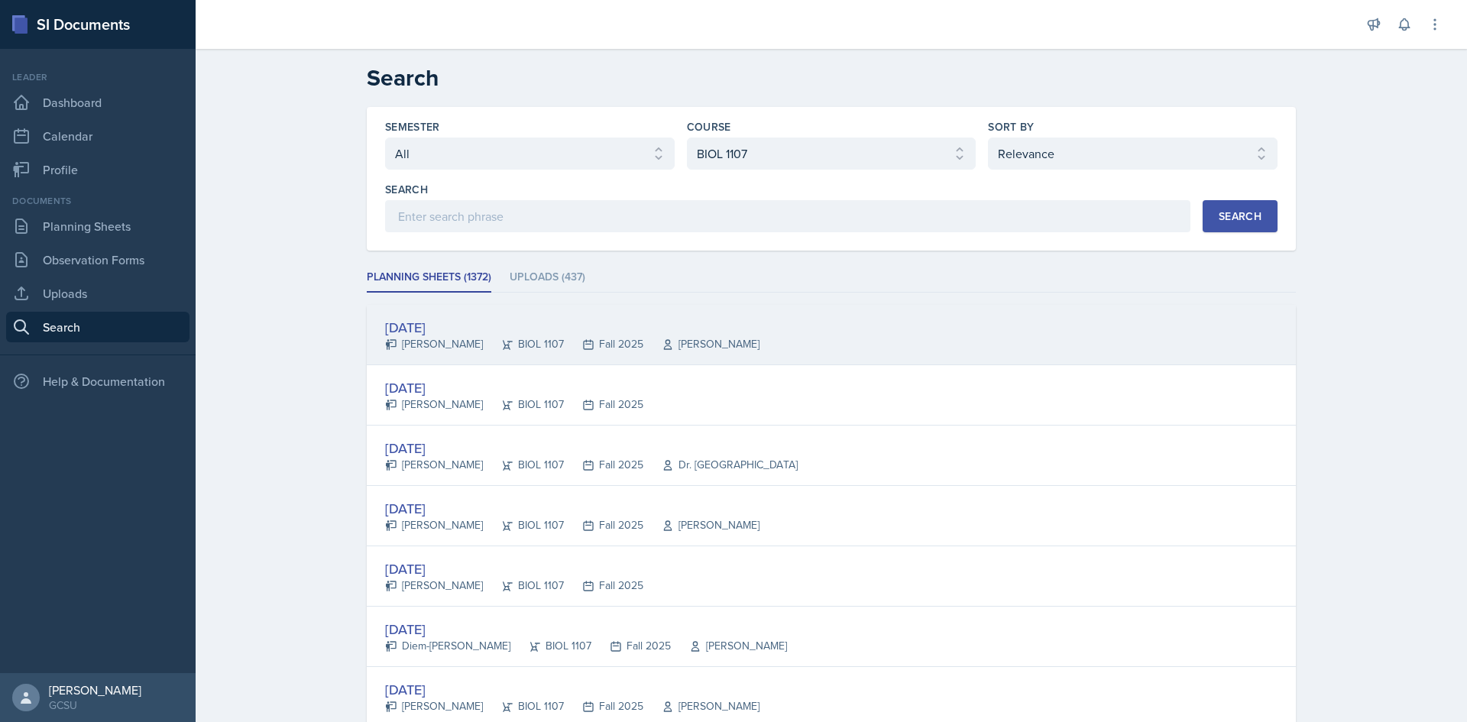
click at [462, 346] on div "[PERSON_NAME]" at bounding box center [434, 344] width 98 height 16
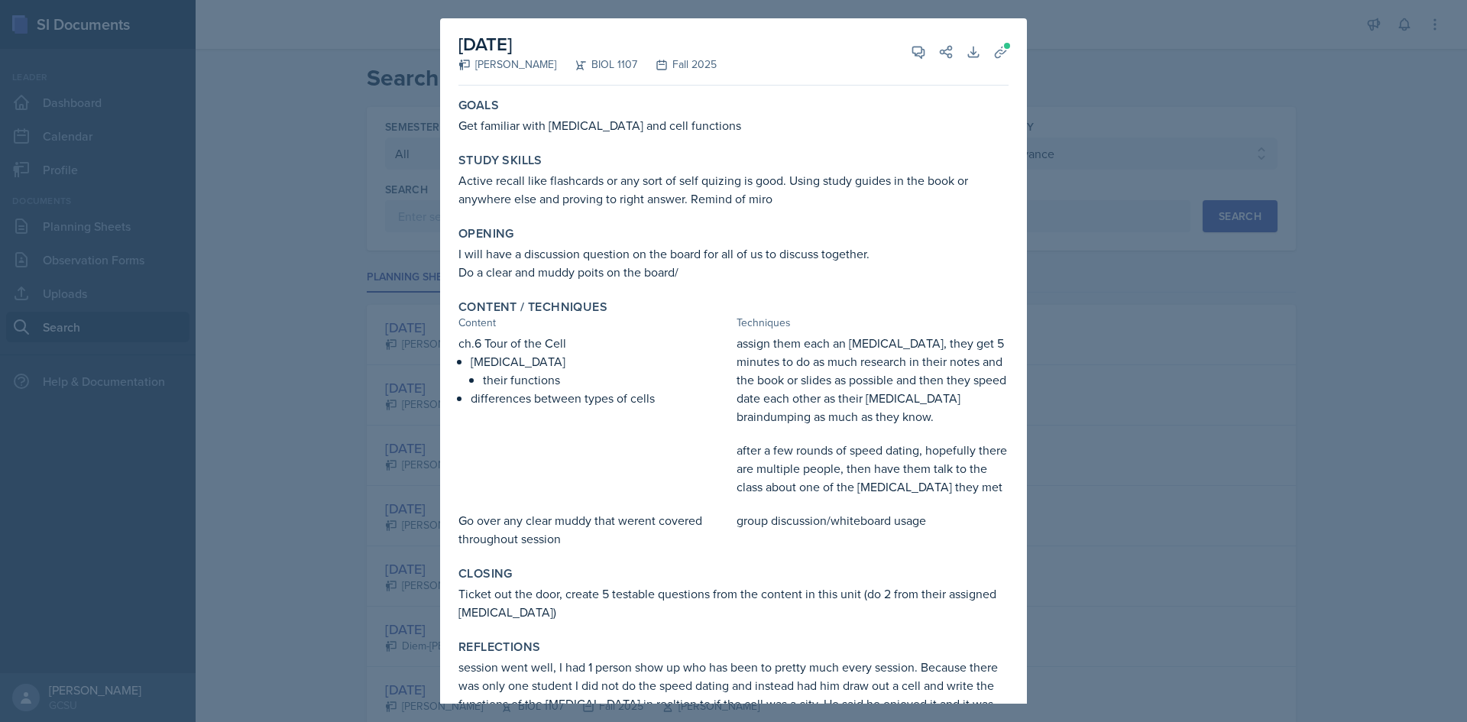
click at [1175, 274] on div at bounding box center [733, 361] width 1467 height 722
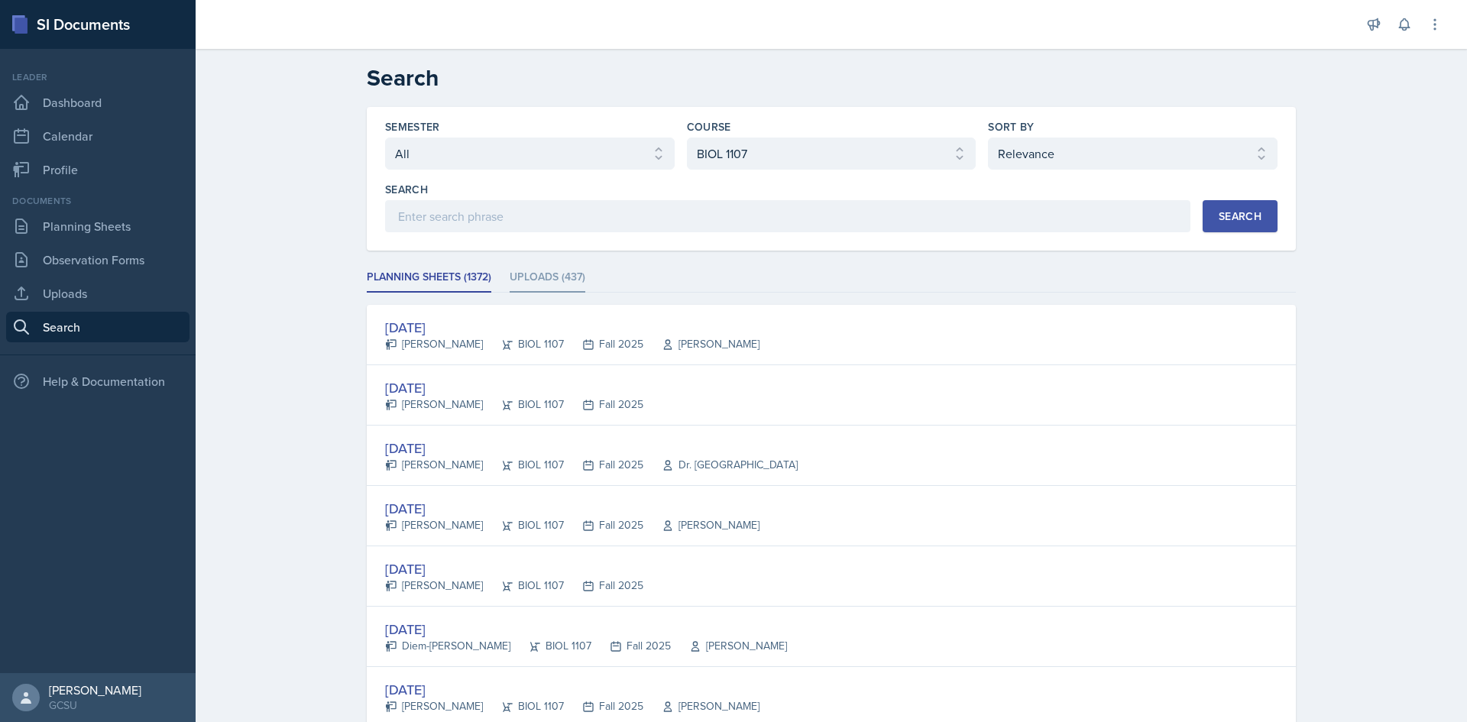
click at [546, 274] on li "Uploads (437)" at bounding box center [548, 278] width 76 height 30
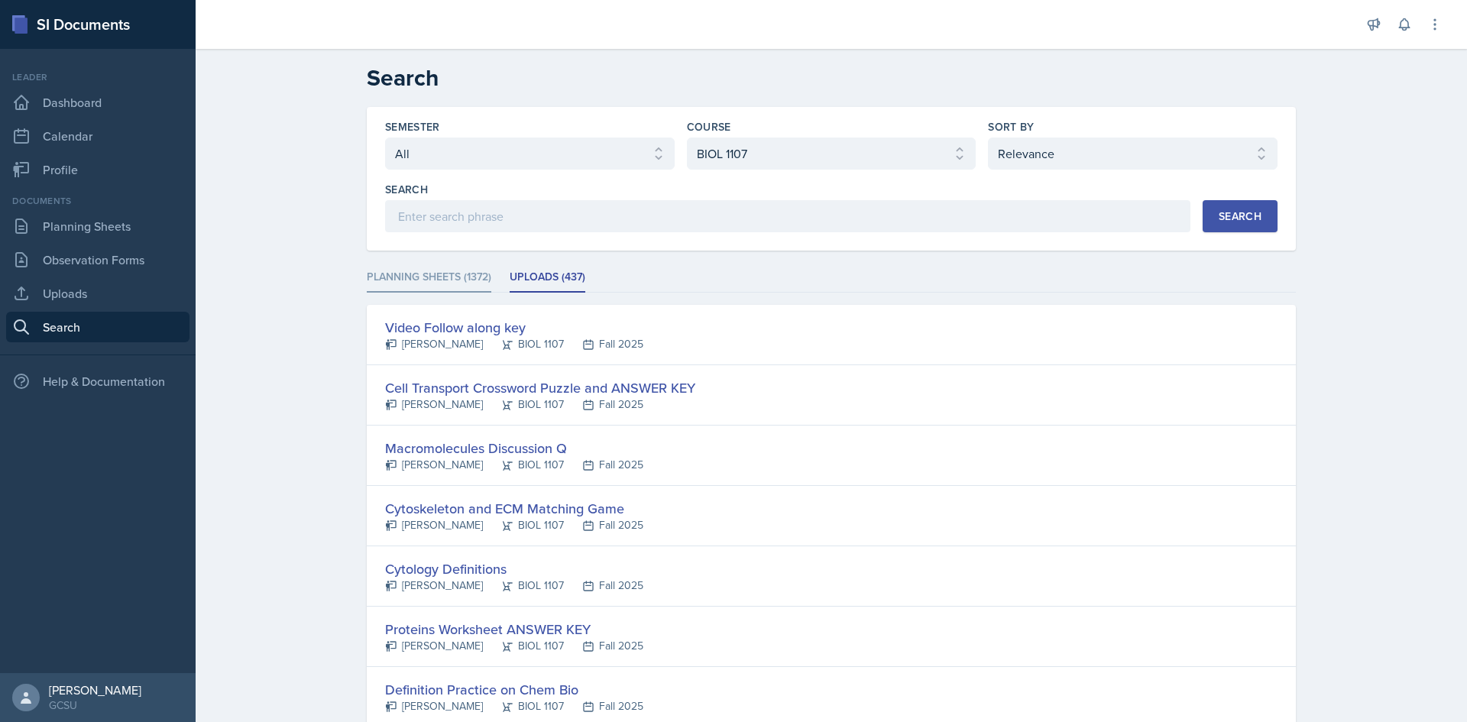
click at [437, 284] on li "Planning Sheets (1372)" at bounding box center [429, 278] width 125 height 30
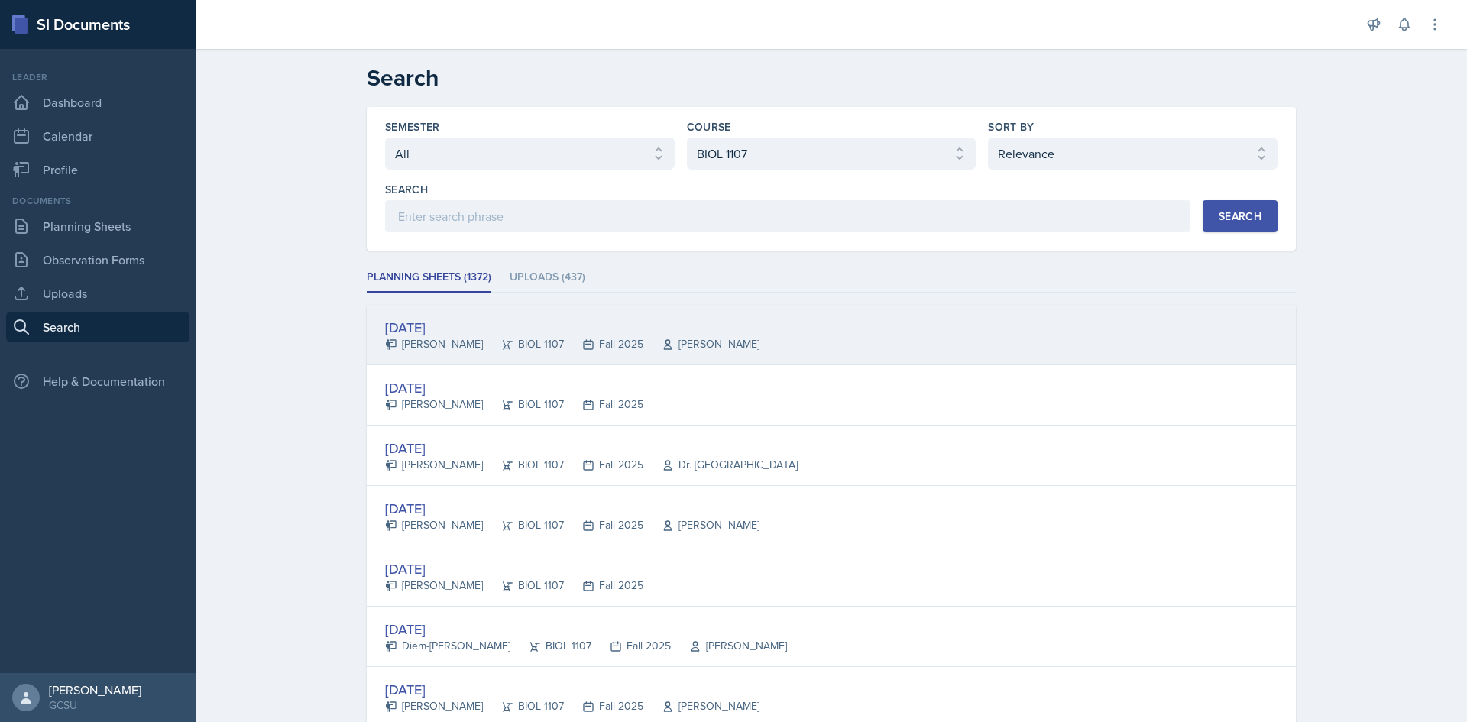
click at [441, 324] on div "[DATE]" at bounding box center [572, 327] width 374 height 21
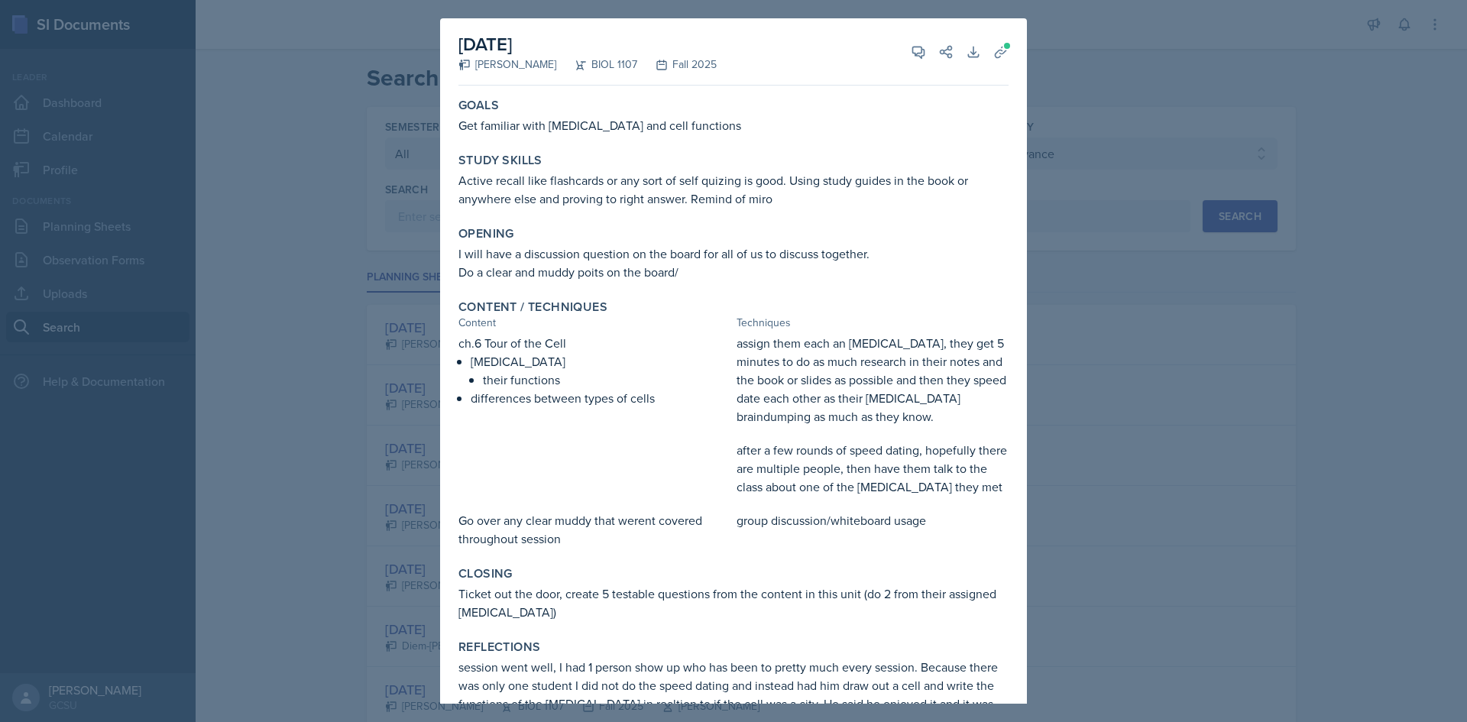
click at [1467, 335] on div at bounding box center [733, 361] width 1467 height 722
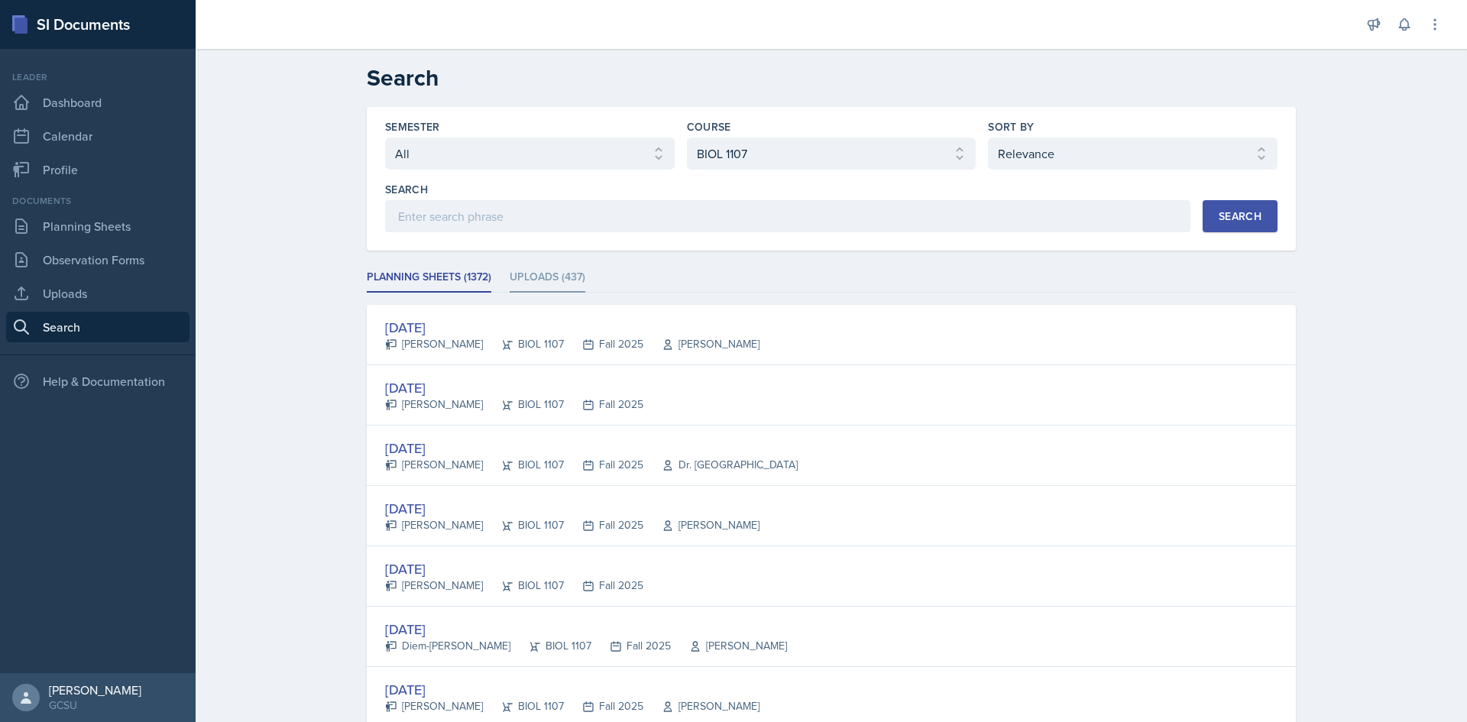
click at [575, 278] on li "Uploads (437)" at bounding box center [548, 278] width 76 height 30
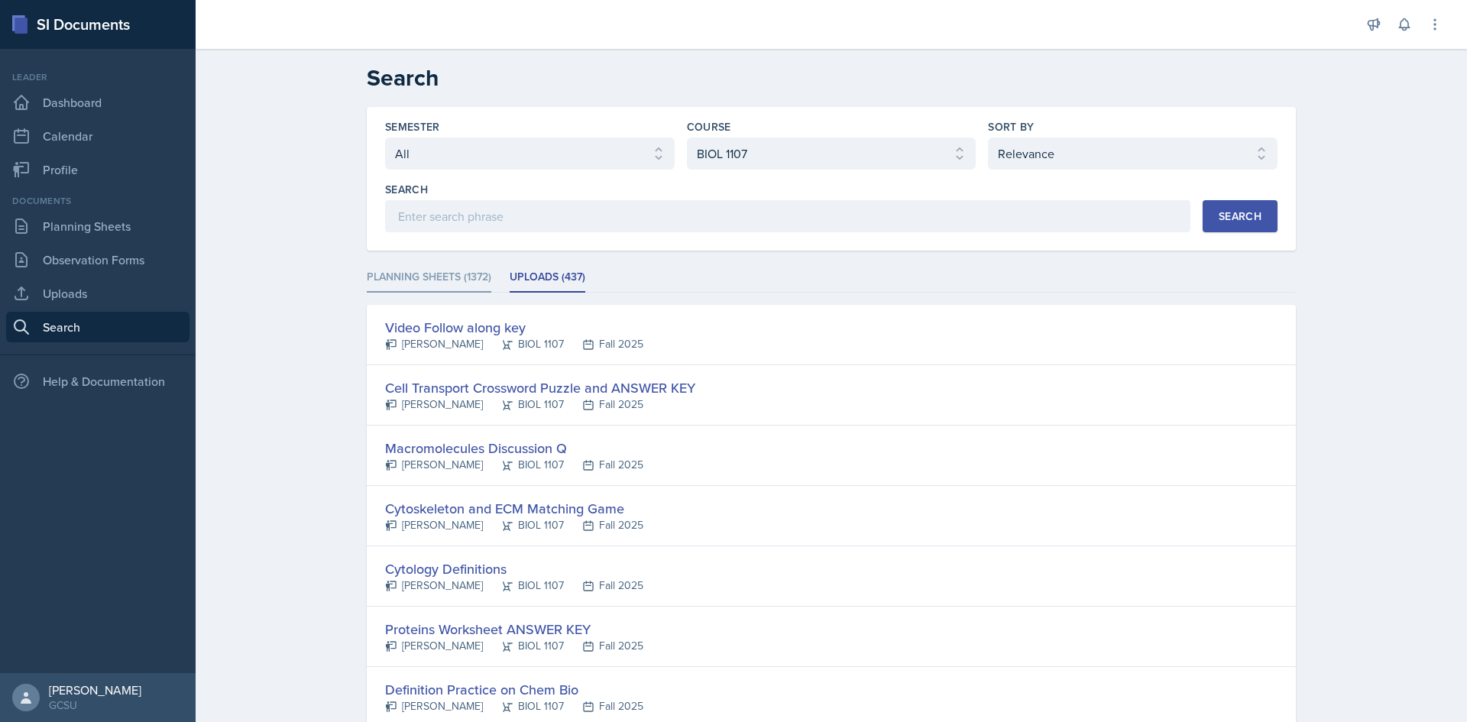
click at [449, 275] on li "Planning Sheets (1372)" at bounding box center [429, 278] width 125 height 30
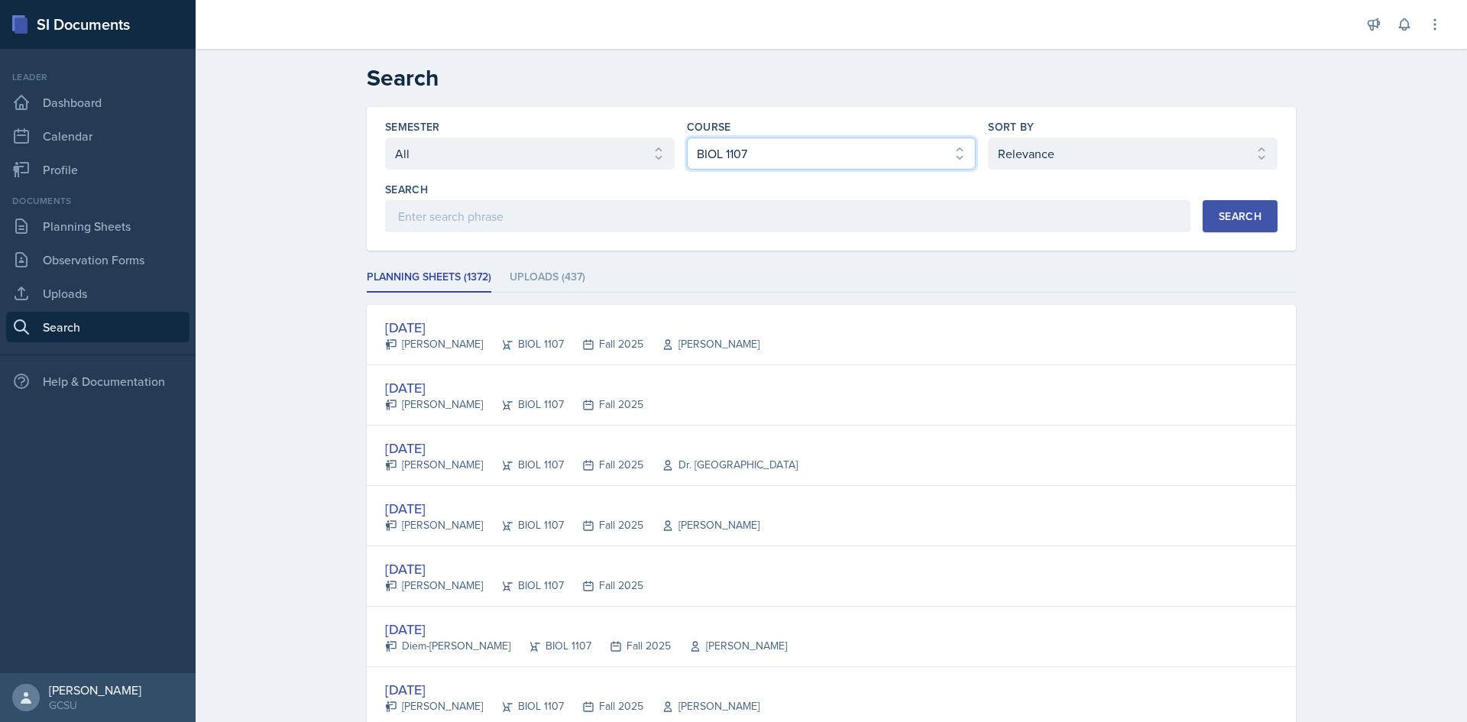
click at [812, 151] on select "Select course All ACCT 3101 ACCT 3102 ASTR 1000 BIOL 1100 BIOL 1107 BIOL 1108 B…" at bounding box center [832, 154] width 290 height 32
select select "06a42934-aea8-4ddc-96e0-9f3b6242b8f8"
click at [687, 138] on select "Select course All ACCT 3101 ACCT 3102 ASTR 1000 BIOL 1100 BIOL 1107 BIOL 1108 B…" at bounding box center [832, 154] width 290 height 32
click at [1268, 217] on button "Search" at bounding box center [1240, 216] width 75 height 32
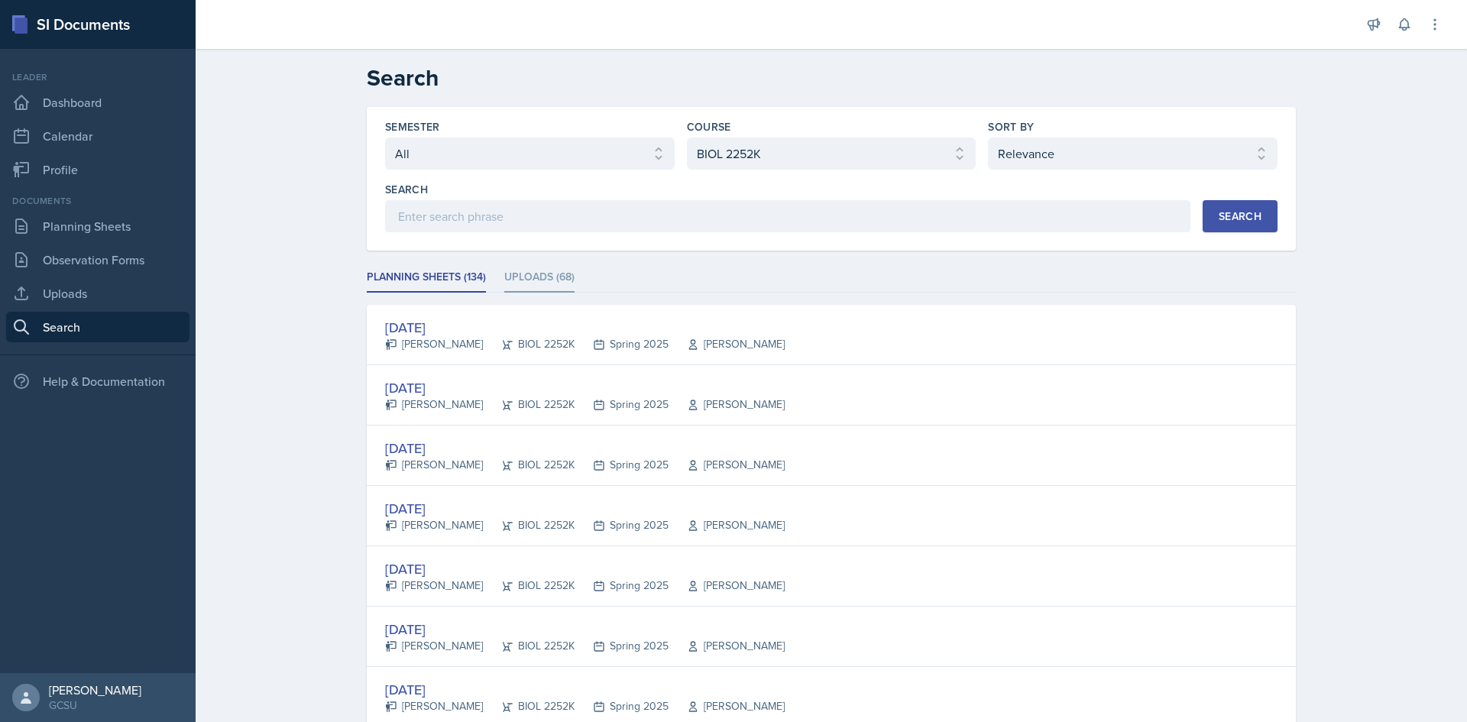
click at [527, 271] on li "Uploads (68)" at bounding box center [539, 278] width 70 height 30
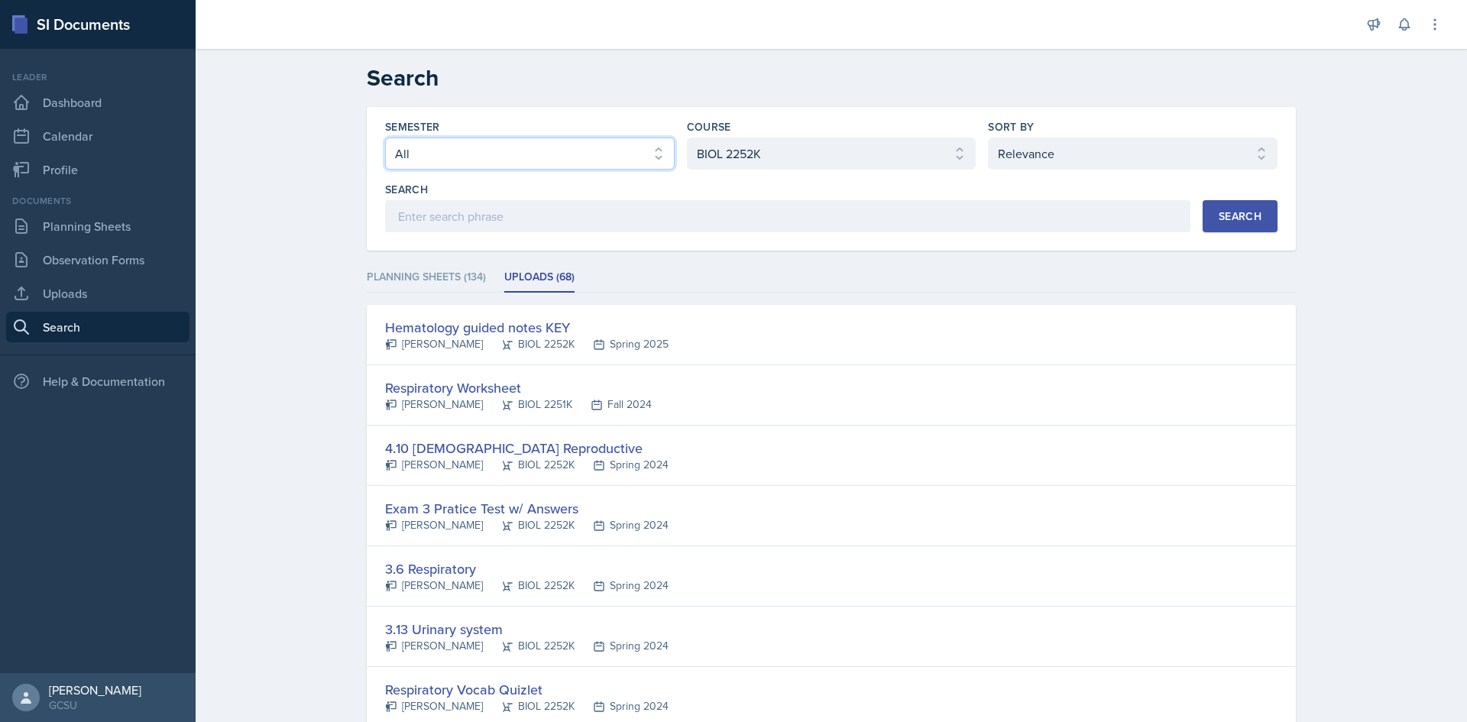
click at [533, 161] on select "Select semester All Fall 2025 Spring 2025 Fall 2024 Spring 2024 Fall 2023 Sprin…" at bounding box center [530, 154] width 290 height 32
click at [385, 138] on select "Select semester All Fall 2025 Spring 2025 Fall 2024 Spring 2024 Fall 2023 Sprin…" at bounding box center [530, 154] width 290 height 32
click at [573, 154] on select "Select semester All Fall 2025 Spring 2025 Fall 2024 Spring 2024 Fall 2023 Sprin…" at bounding box center [530, 154] width 290 height 32
select select "all"
click at [385, 138] on select "Select semester All Fall 2025 Spring 2025 Fall 2024 Spring 2024 Fall 2023 Sprin…" at bounding box center [530, 154] width 290 height 32
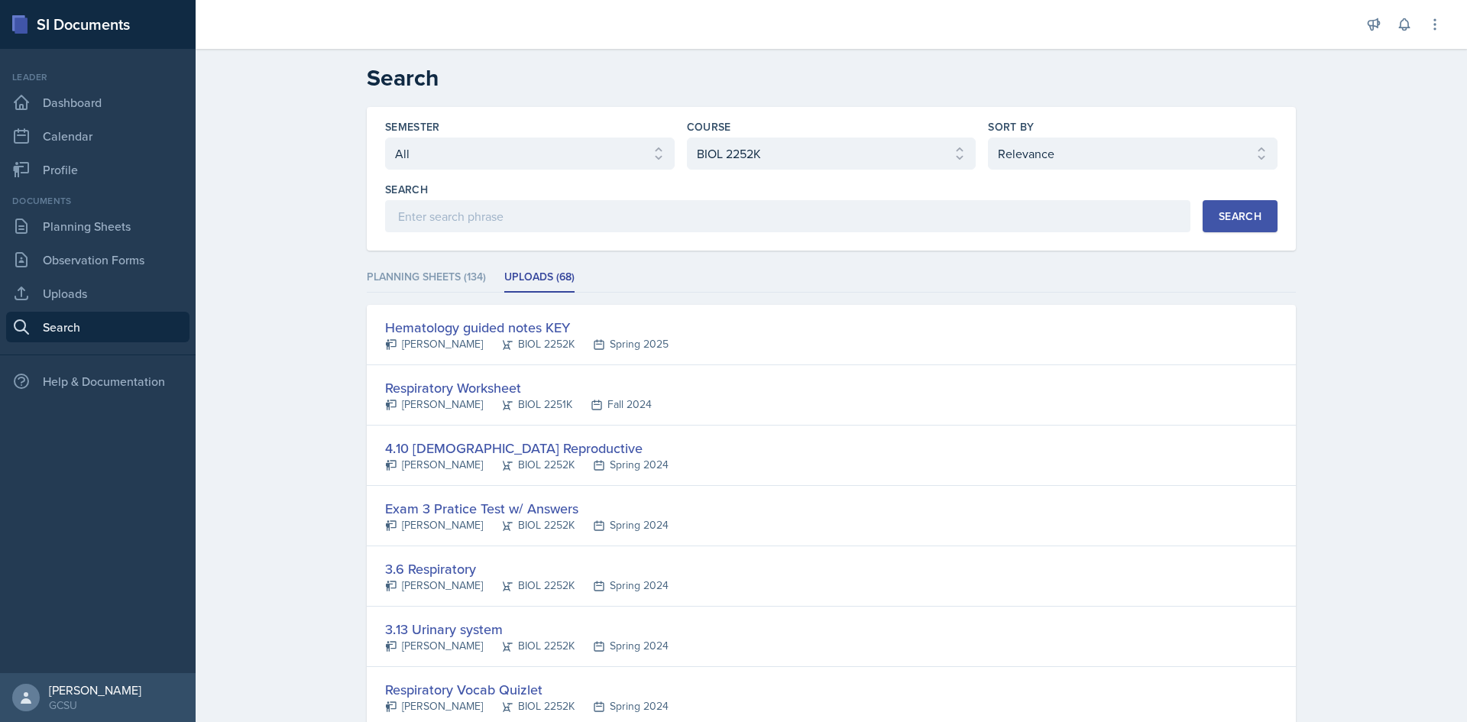
click at [1230, 203] on button "Search" at bounding box center [1240, 216] width 75 height 32
click at [526, 221] on input at bounding box center [787, 216] width 805 height 32
type input "[PERSON_NAME]"
click at [1249, 219] on div "Search" at bounding box center [1240, 216] width 43 height 12
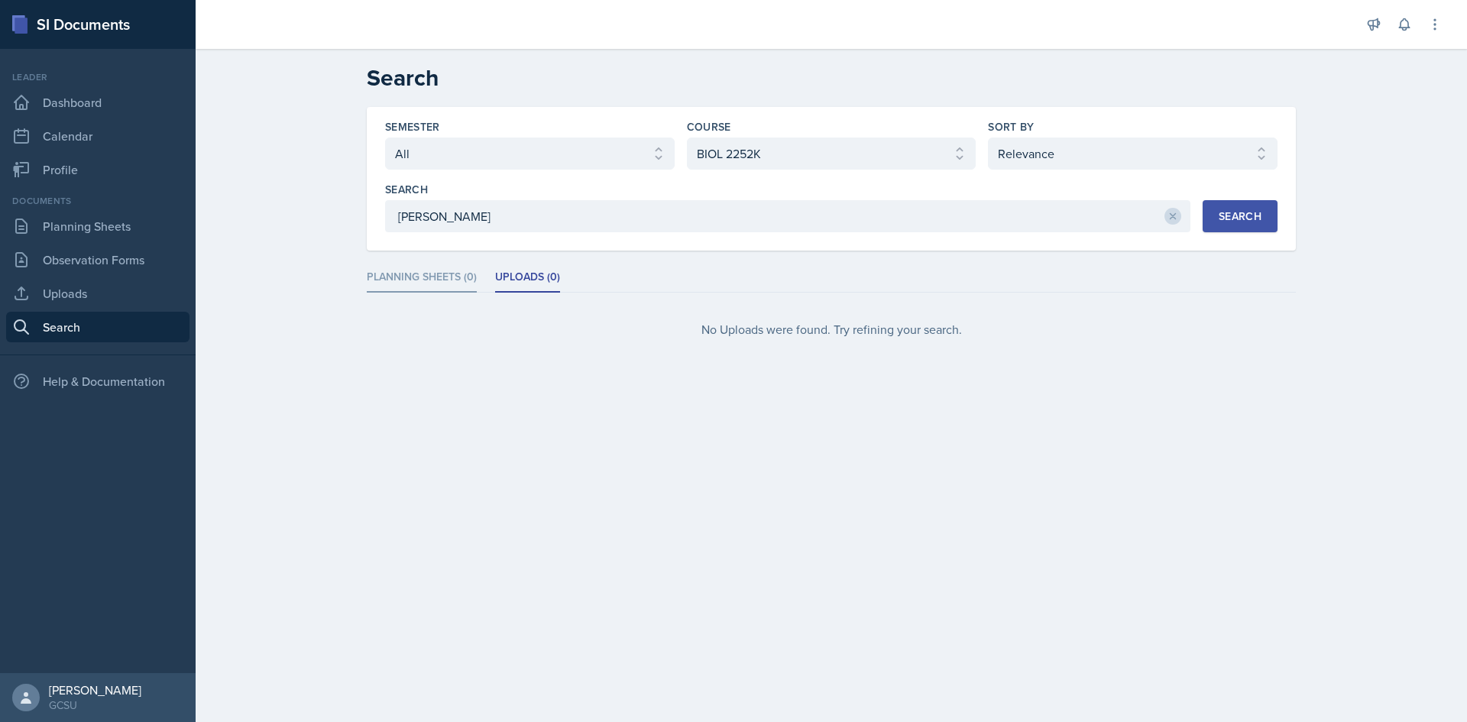
click at [446, 274] on li "Planning Sheets (0)" at bounding box center [422, 278] width 110 height 30
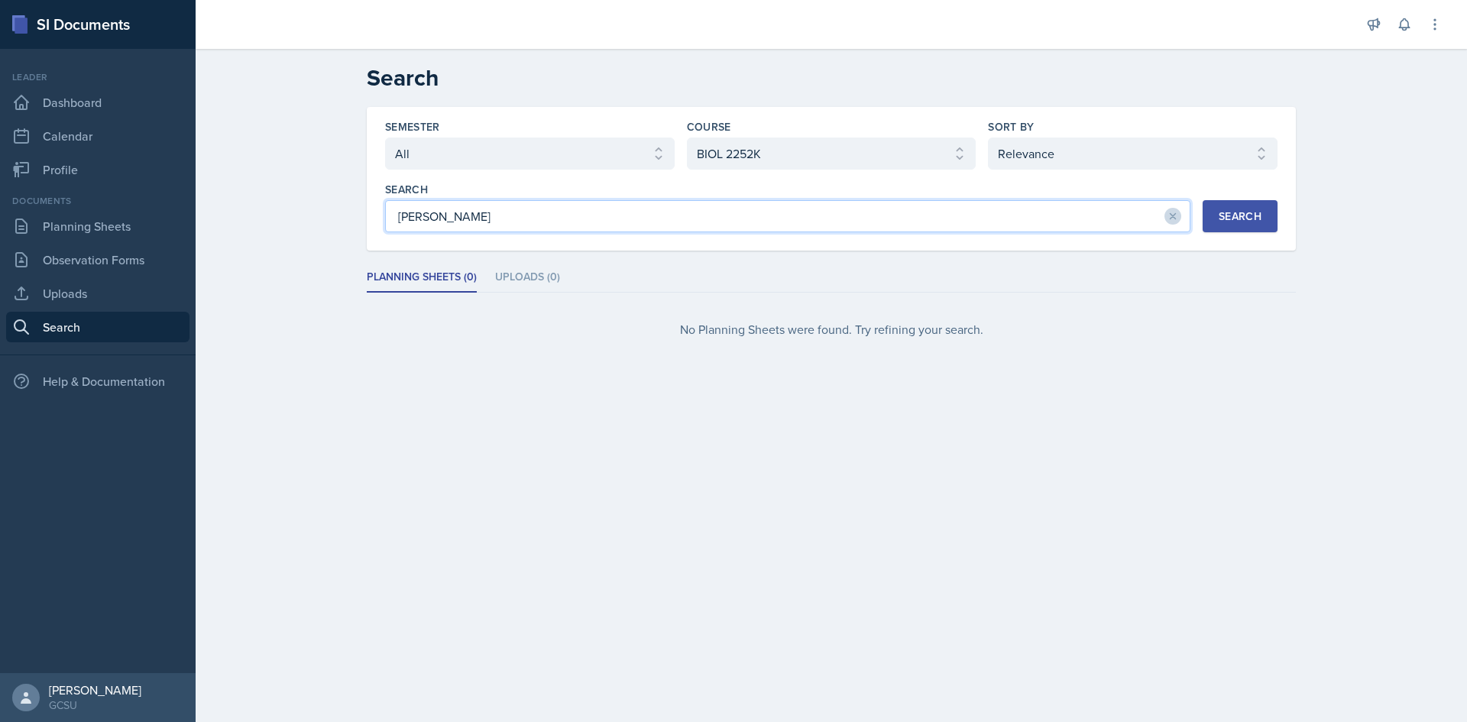
click at [554, 203] on input "[PERSON_NAME]" at bounding box center [787, 216] width 805 height 32
click at [1269, 216] on button "Search" at bounding box center [1240, 216] width 75 height 32
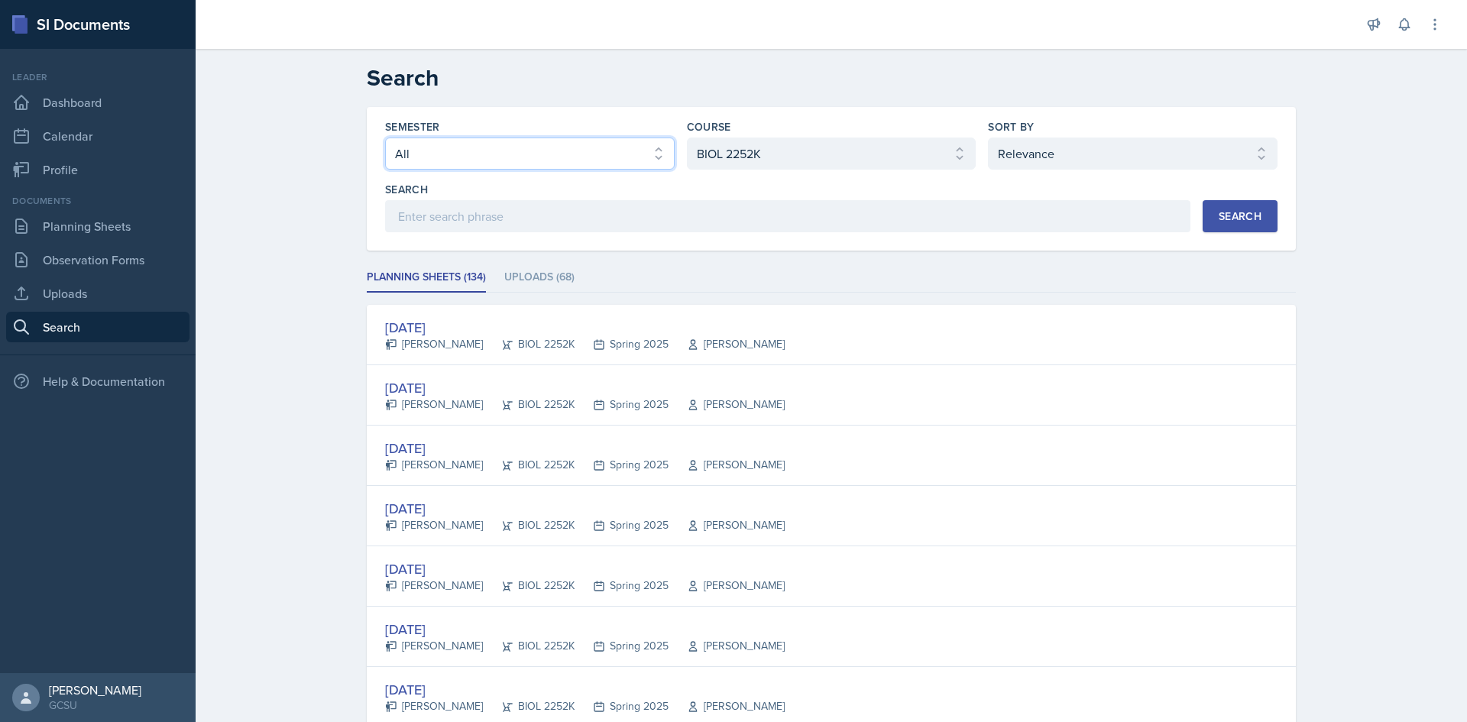
click at [635, 147] on select "Select semester All Fall 2025 Spring 2025 Fall 2024 Spring 2024 Fall 2023 Sprin…" at bounding box center [530, 154] width 290 height 32
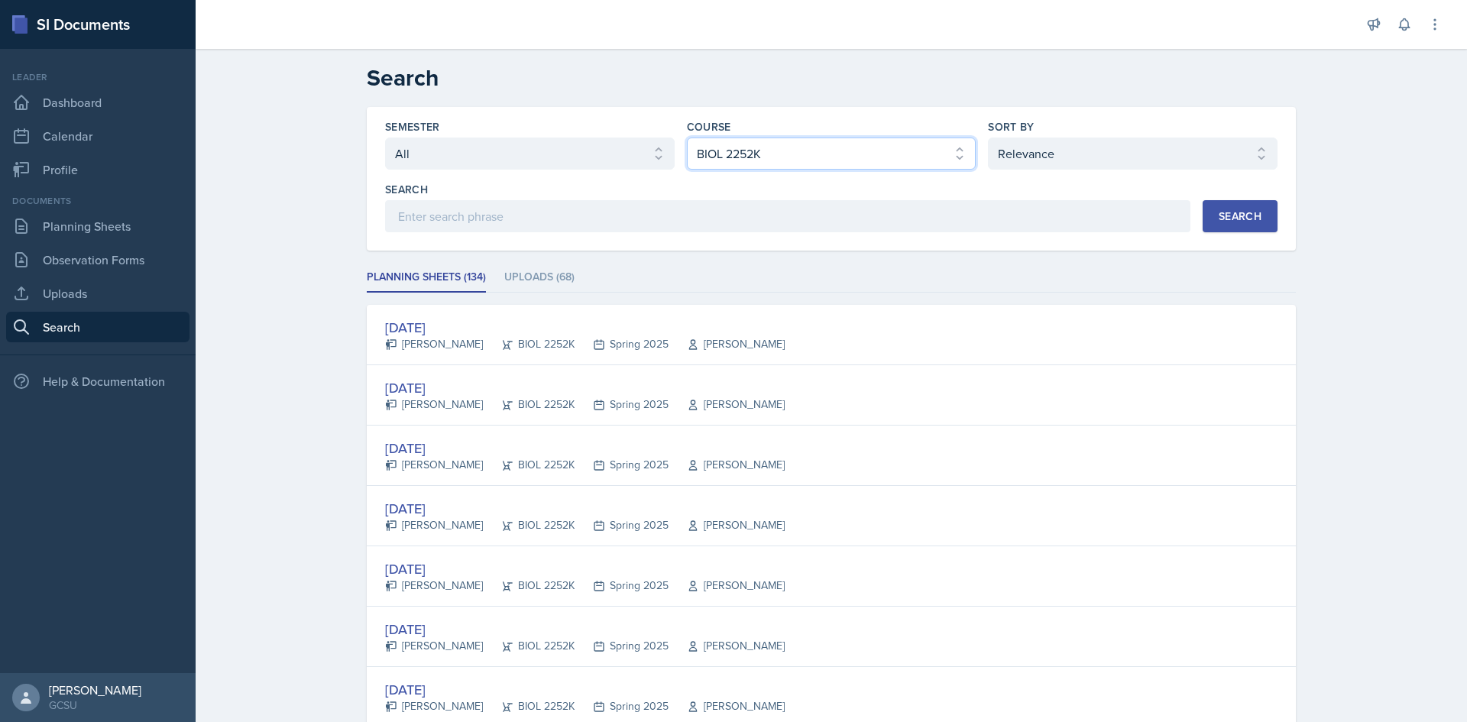
click at [808, 140] on select "Select course All ACCT 3101 ACCT 3102 ASTR 1000 BIOL 1100 BIOL 1107 BIOL 1108 B…" at bounding box center [832, 154] width 290 height 32
click at [113, 166] on link "Profile" at bounding box center [97, 169] width 183 height 31
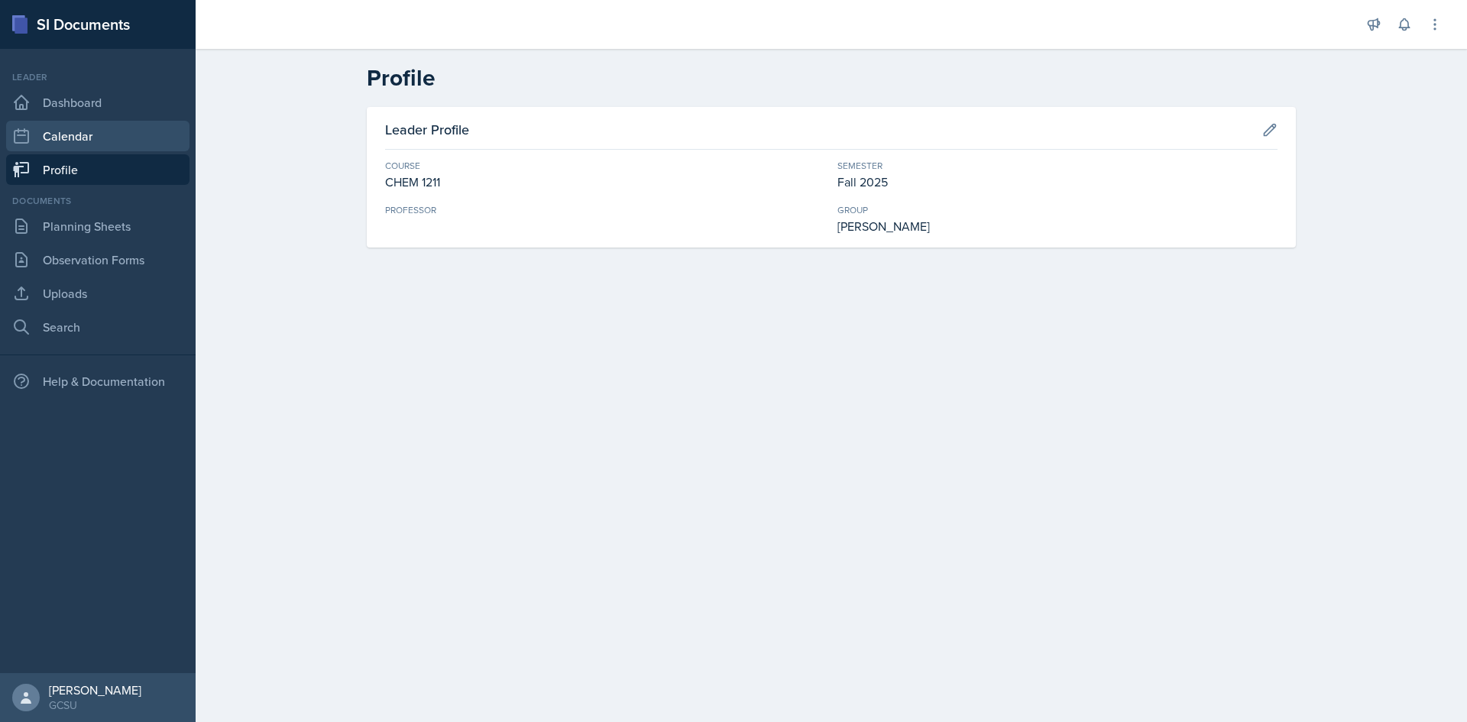
click at [119, 140] on link "Calendar" at bounding box center [97, 136] width 183 height 31
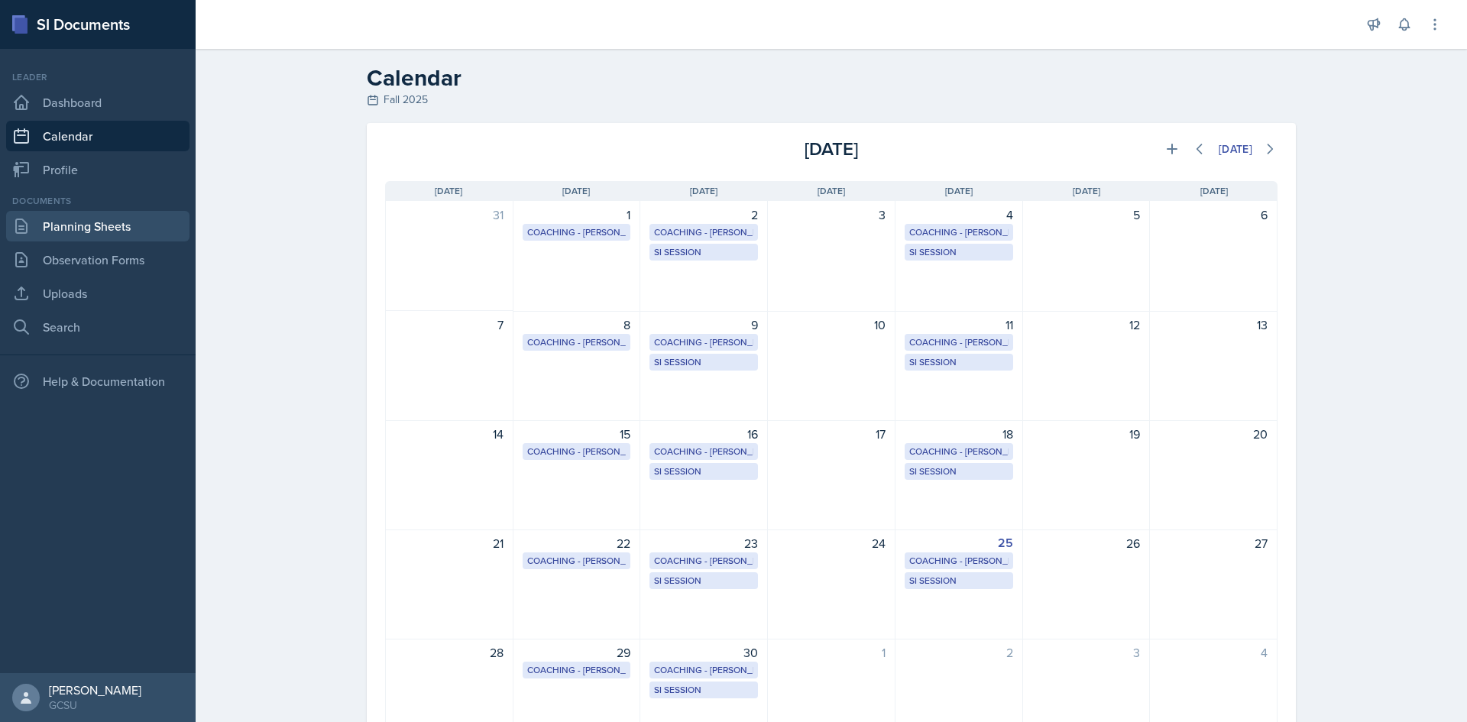
click at [96, 219] on link "Planning Sheets" at bounding box center [97, 226] width 183 height 31
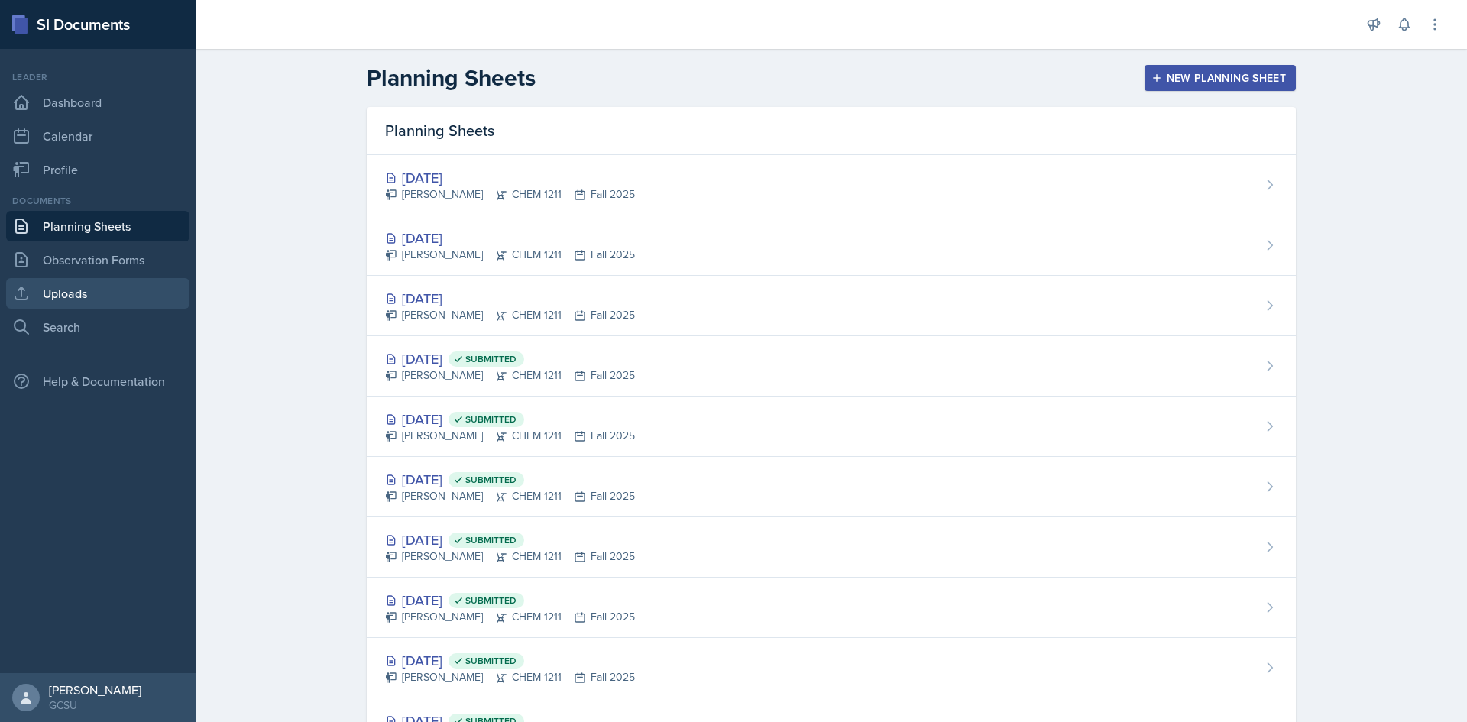
click at [115, 299] on link "Uploads" at bounding box center [97, 293] width 183 height 31
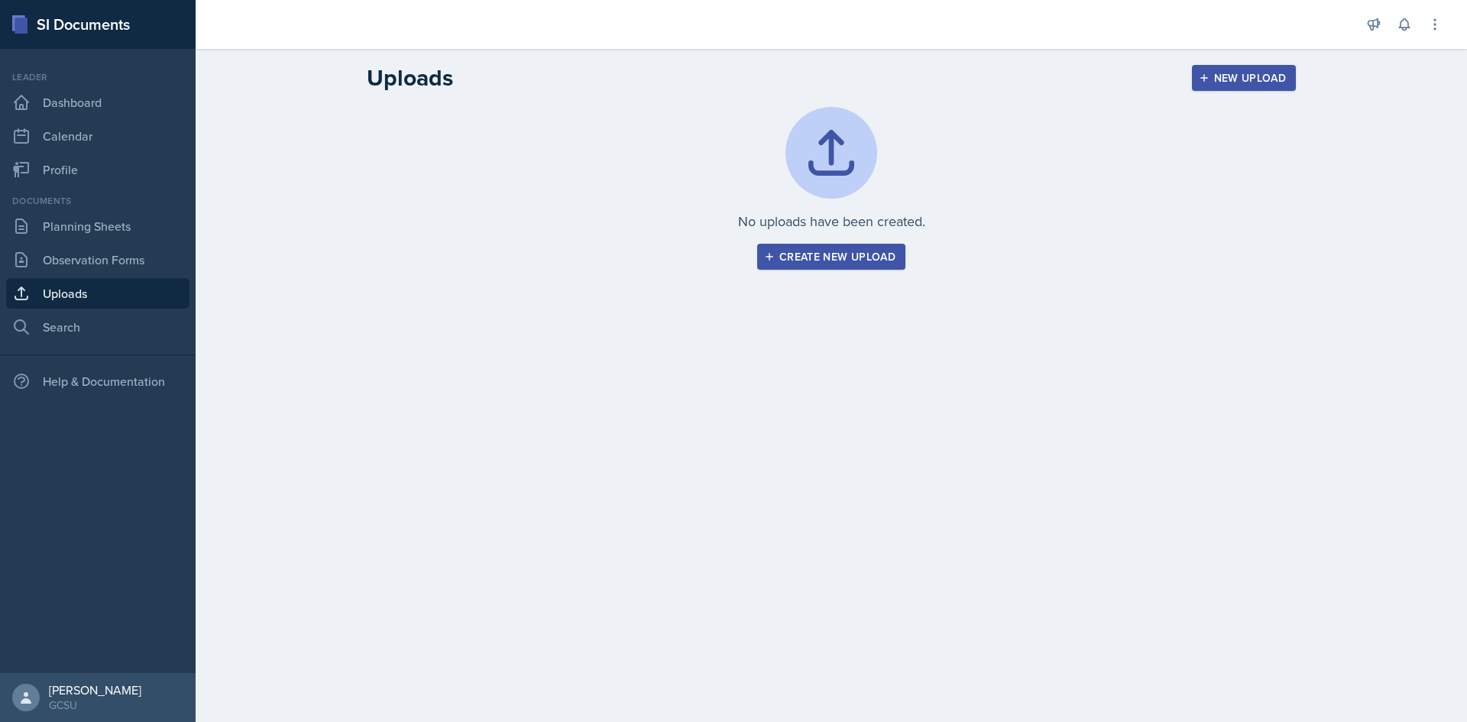
click at [826, 244] on button "Create new upload" at bounding box center [831, 257] width 148 height 26
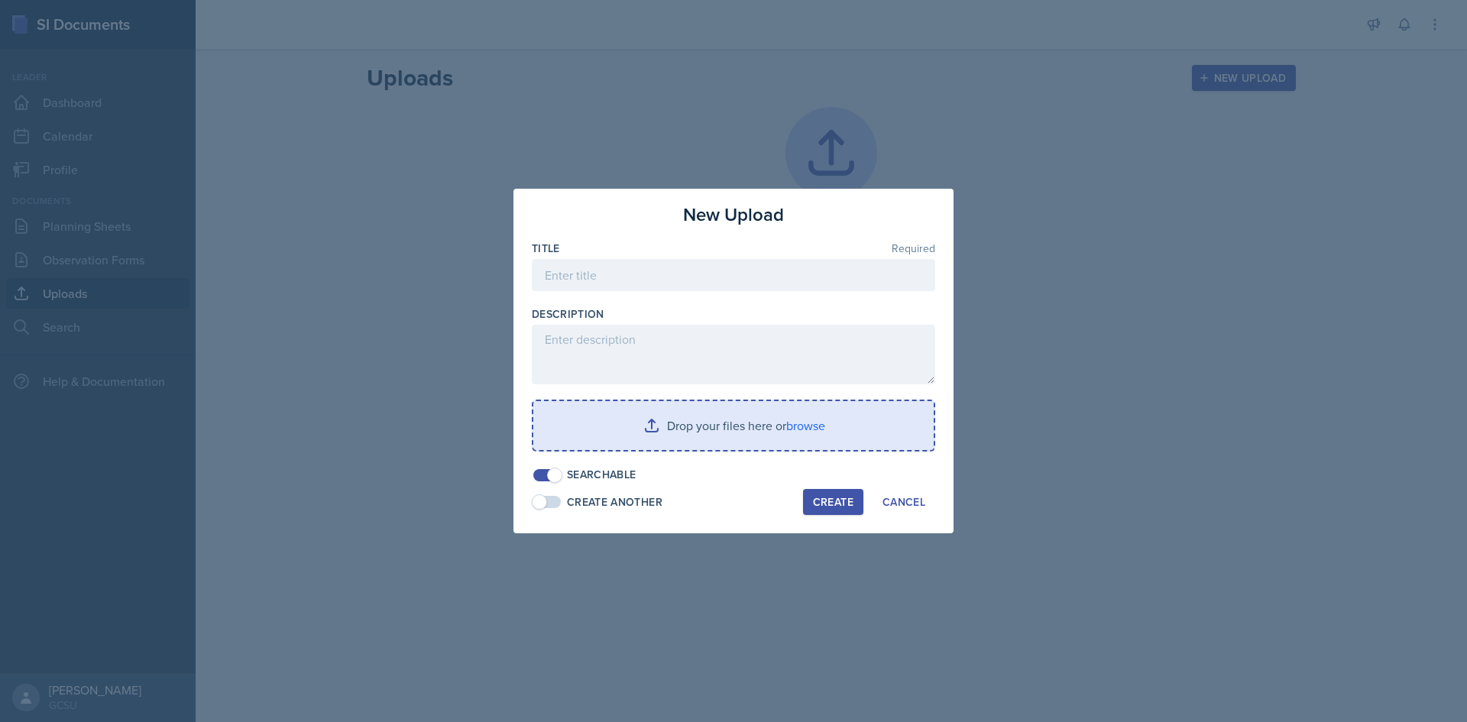
click at [798, 432] on input "file" at bounding box center [733, 425] width 400 height 49
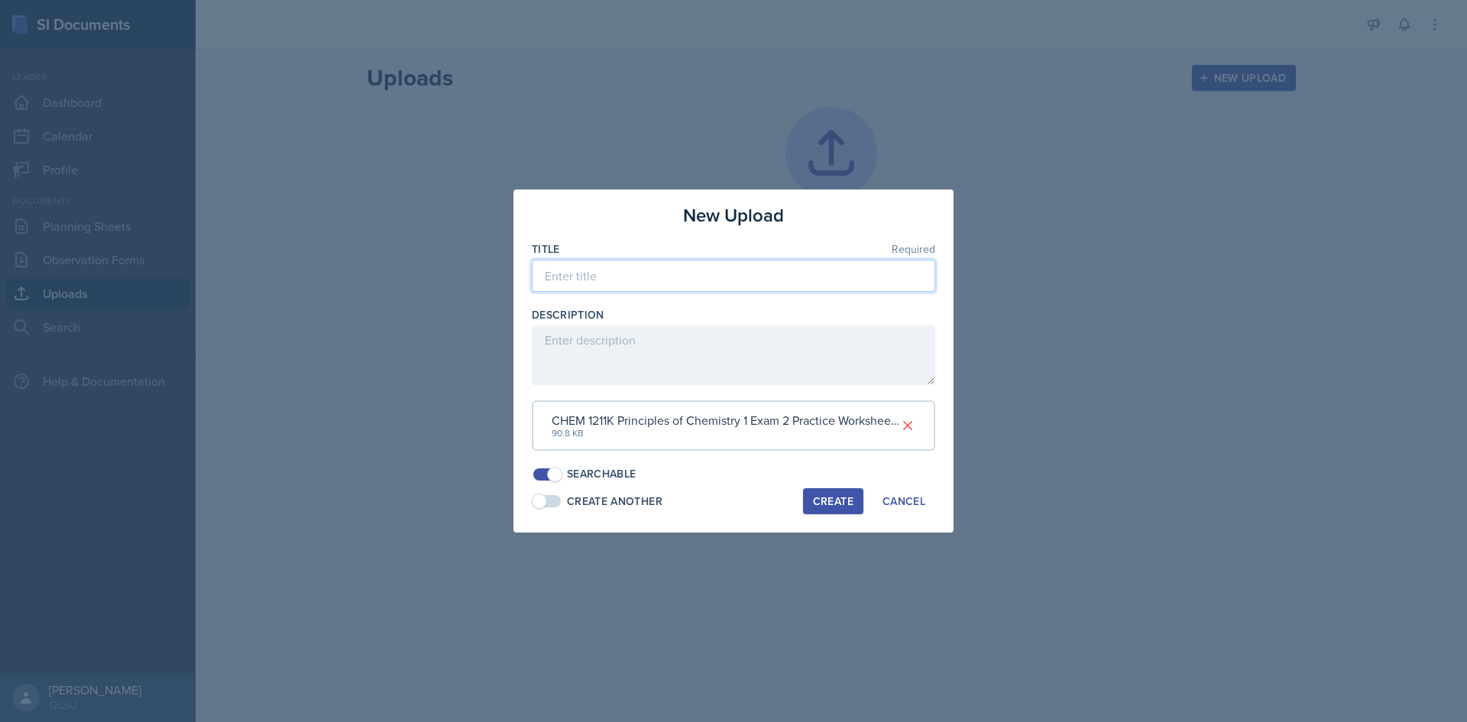
click at [616, 278] on input at bounding box center [734, 276] width 404 height 32
type input "a"
type input "CHEM 1211K exam 2 practice worksheet"
click at [857, 503] on button "Create" at bounding box center [833, 501] width 60 height 26
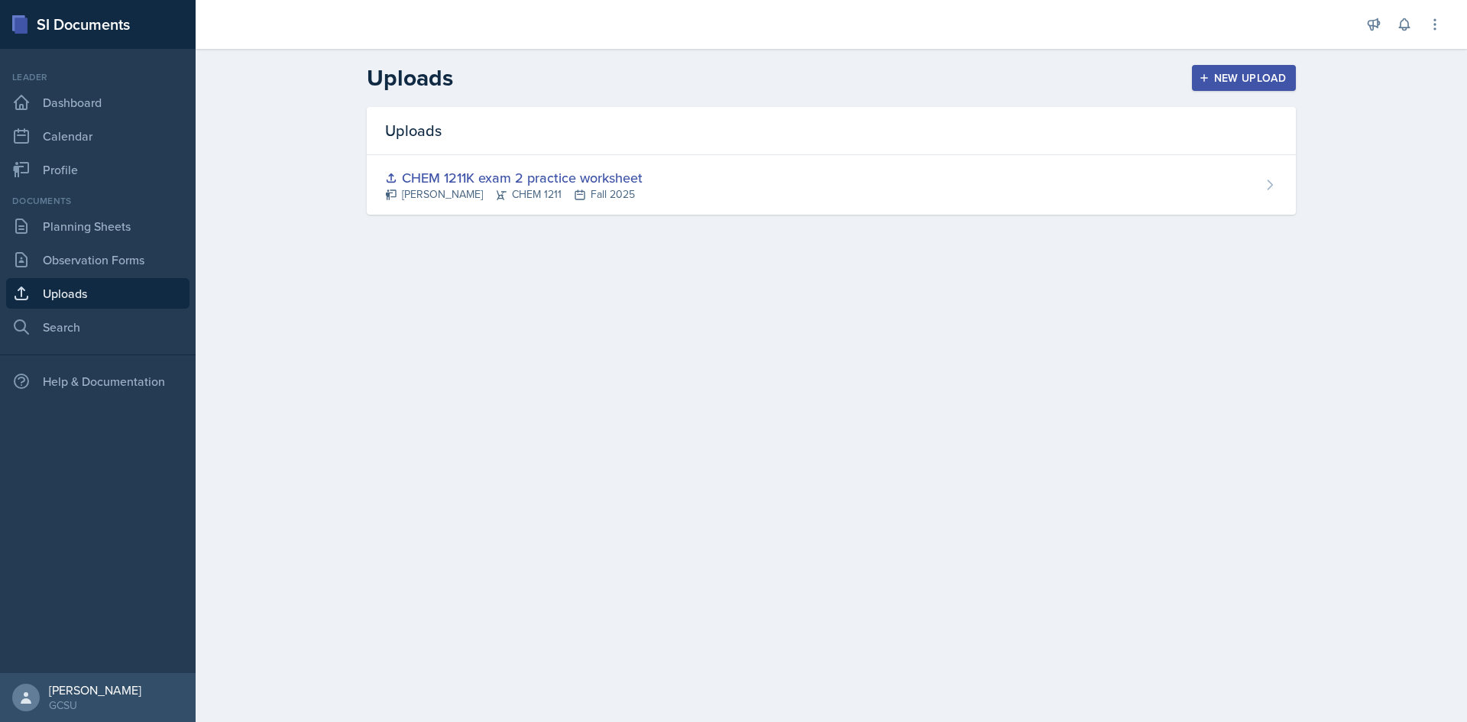
click at [1234, 78] on div "New Upload" at bounding box center [1244, 78] width 85 height 12
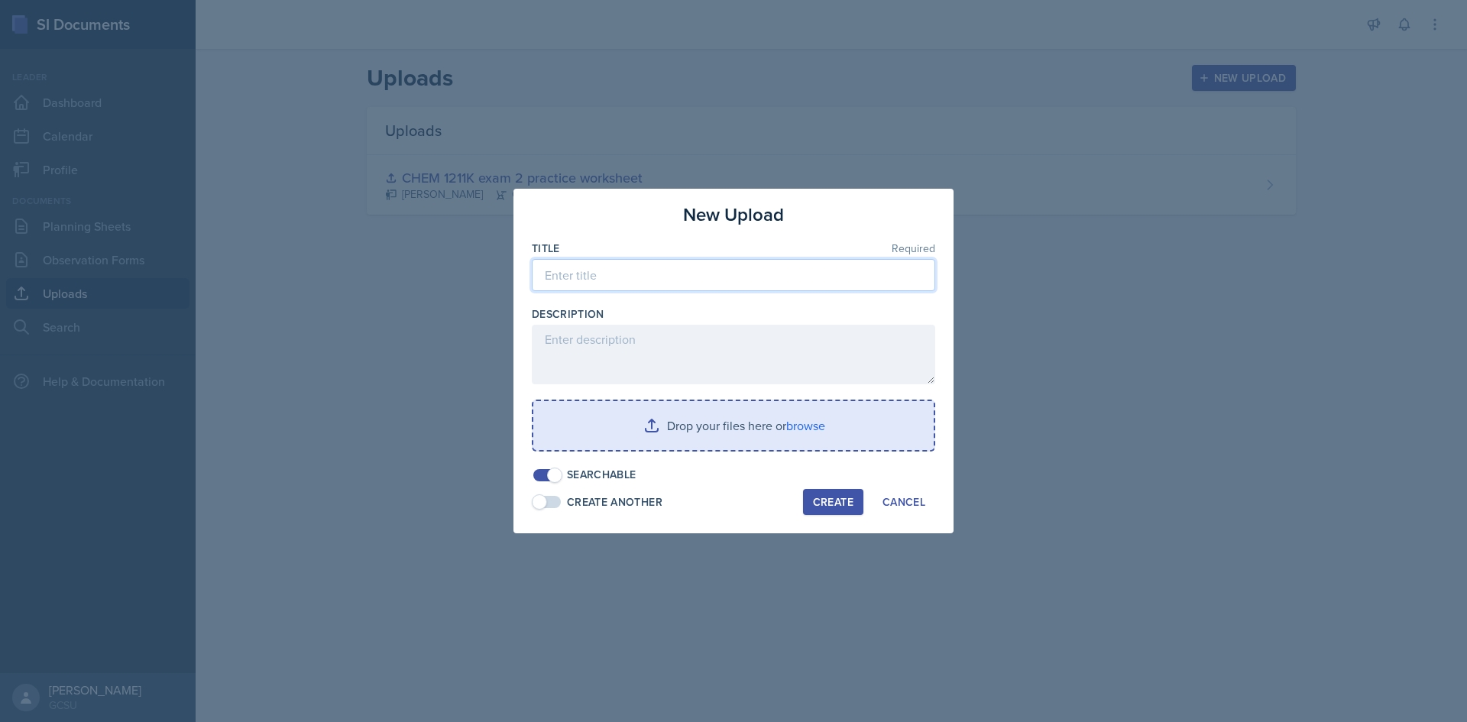
click at [587, 274] on input at bounding box center [734, 275] width 404 height 32
click at [411, 173] on div at bounding box center [733, 361] width 1467 height 722
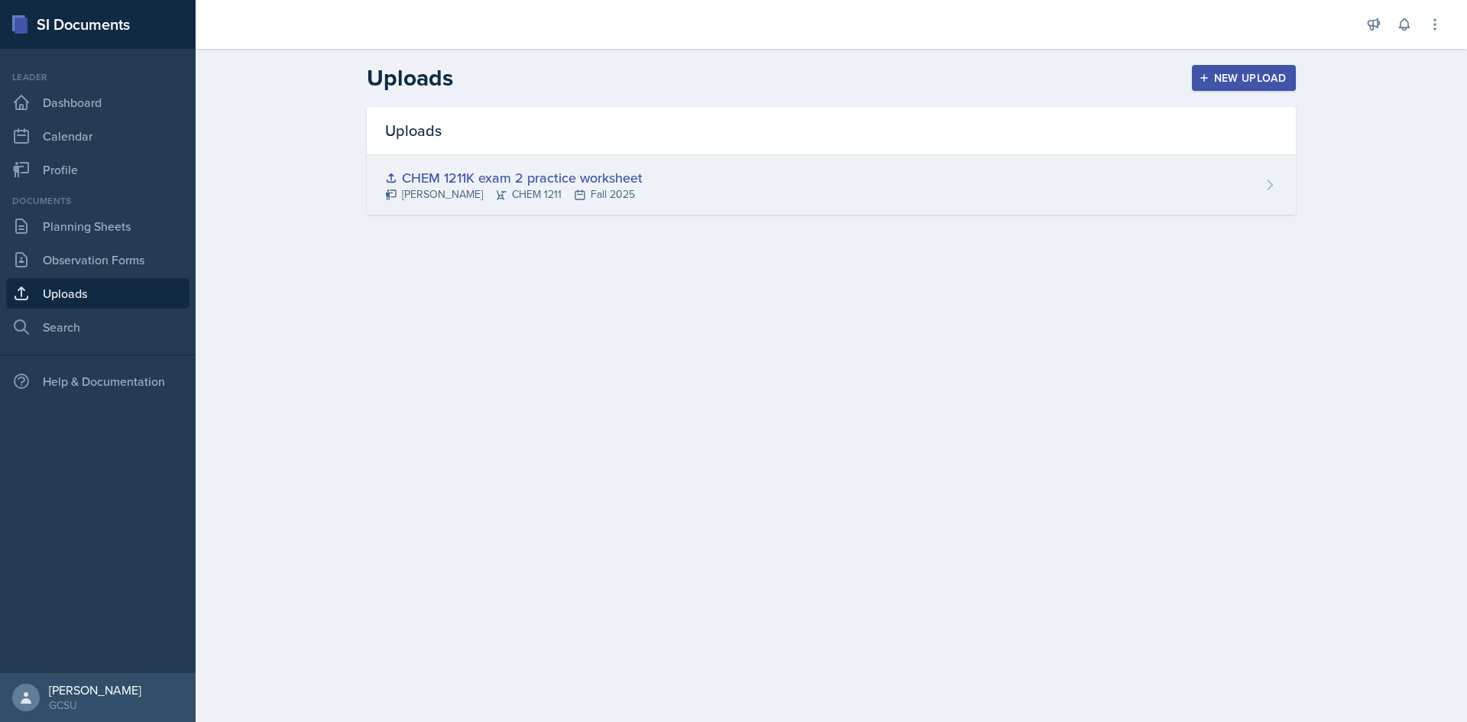
click at [846, 160] on div "CHEM 1211K exam 2 practice worksheet [PERSON_NAME] CHEM 1211 Fall 2025" at bounding box center [831, 185] width 929 height 60
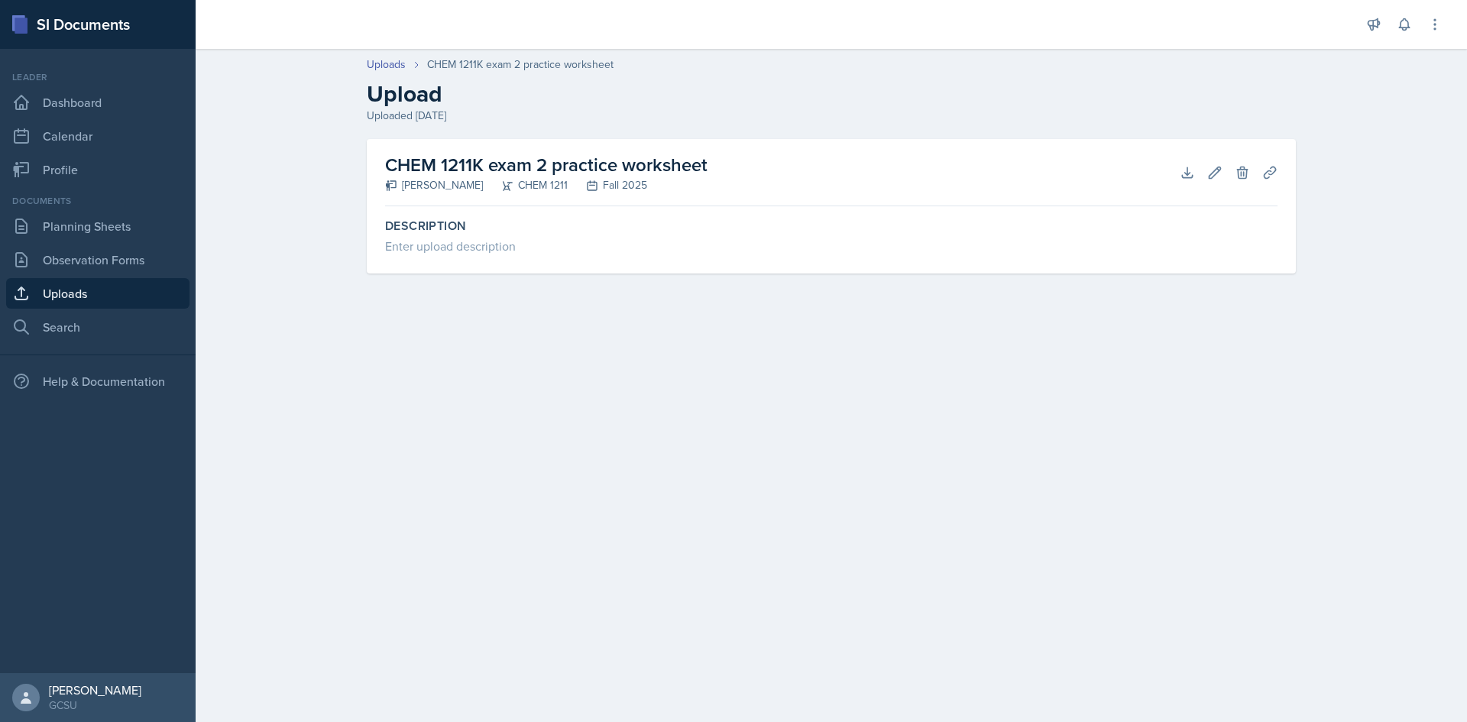
drag, startPoint x: 383, startPoint y: 170, endPoint x: 720, endPoint y: 144, distance: 338.0
click at [720, 144] on div "CHEM 1211K exam 2 practice worksheet [PERSON_NAME] CHEM 1211 Fall 2025 Download…" at bounding box center [831, 206] width 929 height 135
copy h2 "CHEM 1211K exam 2 practice worksheet"
click at [290, 259] on div "Uploads CHEM 1211K exam 2 practice worksheet Upload Uploaded [DATE] CHEM 1211K …" at bounding box center [832, 175] width 1272 height 269
click at [109, 298] on link "Uploads" at bounding box center [97, 293] width 183 height 31
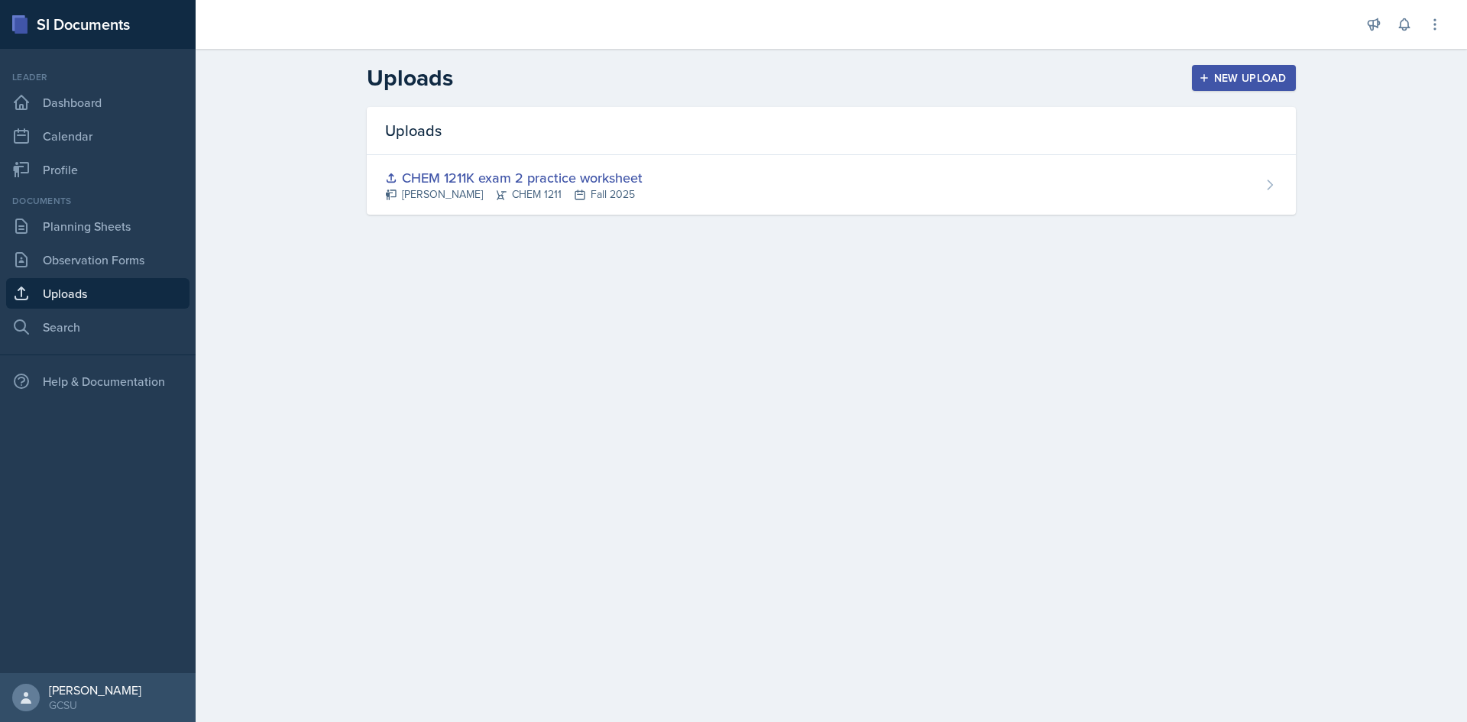
drag, startPoint x: 1240, startPoint y: 60, endPoint x: 1243, endPoint y: 75, distance: 14.8
click at [1240, 62] on header "Uploads New Upload" at bounding box center [832, 78] width 1272 height 58
click at [1243, 75] on div "New Upload" at bounding box center [1244, 78] width 85 height 12
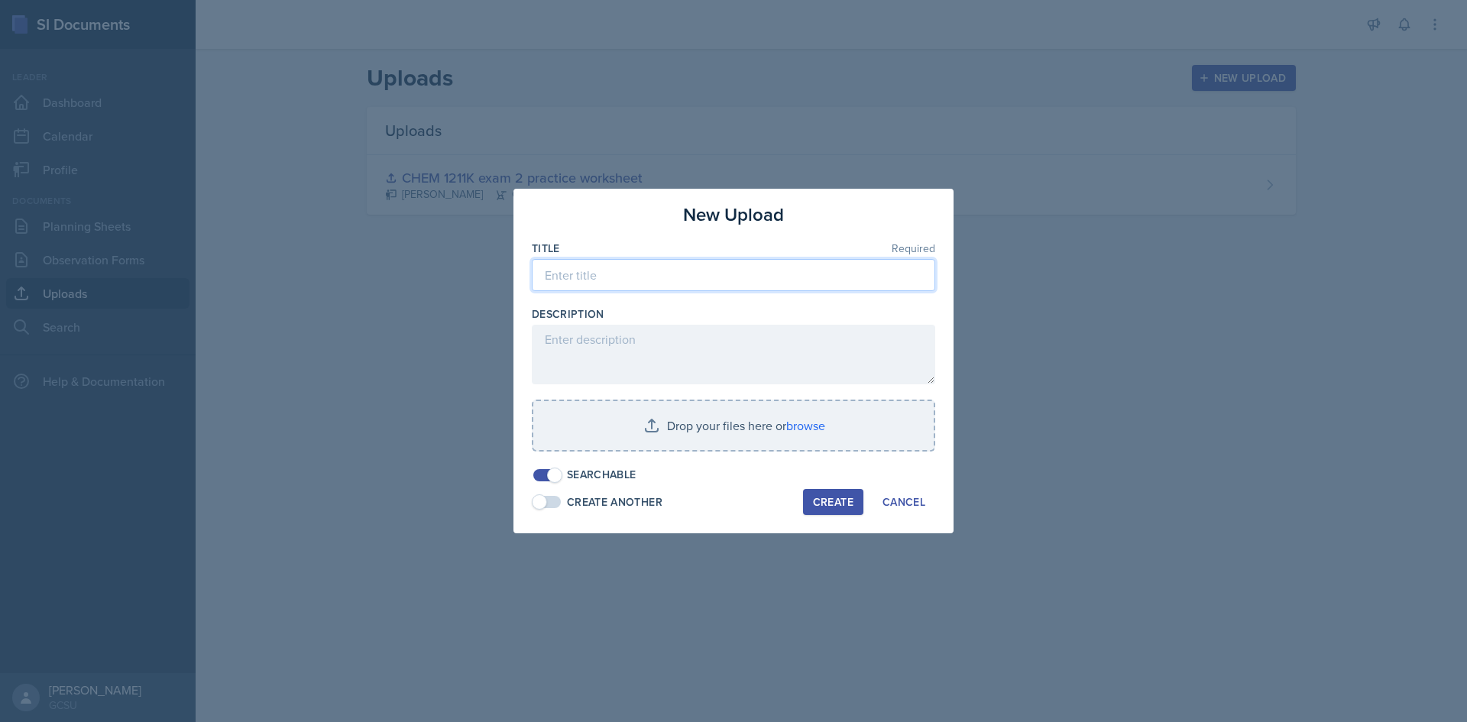
click at [675, 265] on input at bounding box center [734, 275] width 404 height 32
paste input "CHEM 1211K exam 2 practice worksheet"
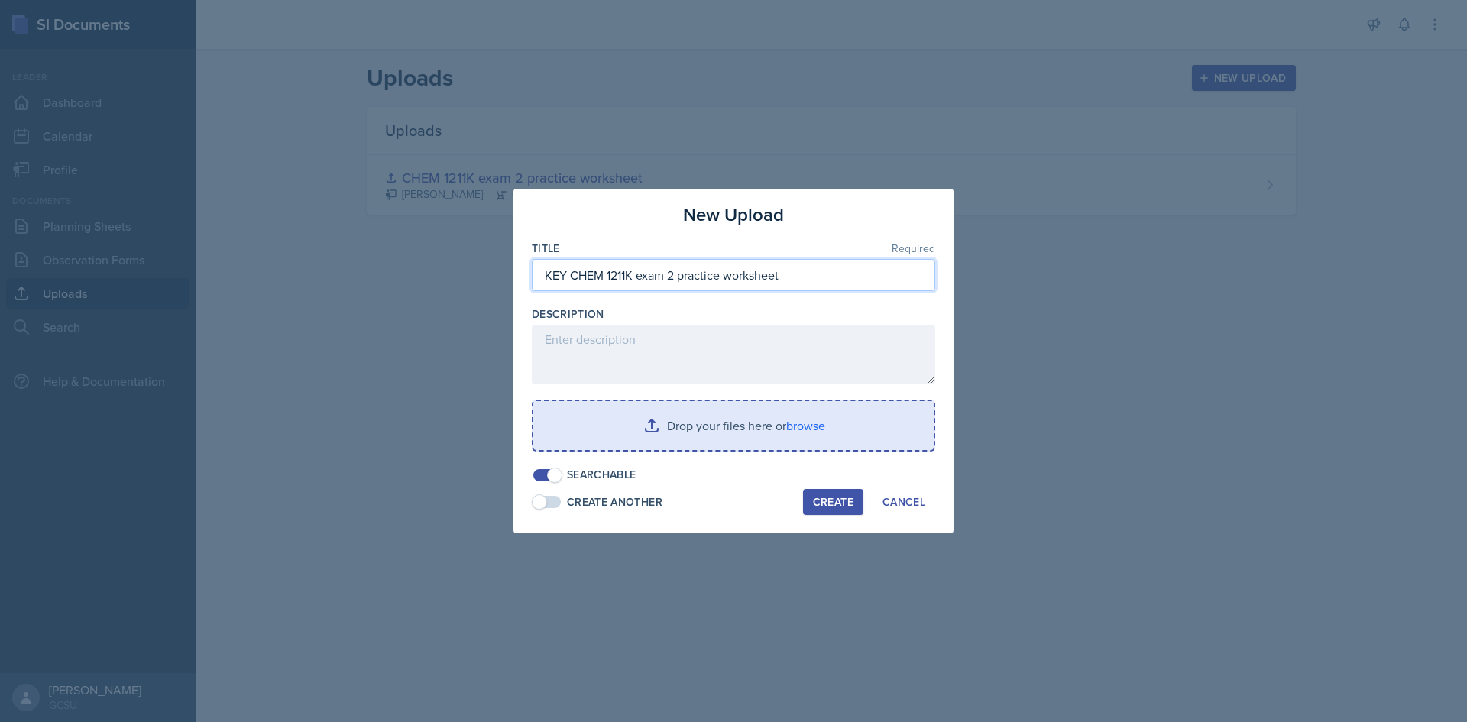
type input "KEY CHEM 1211K exam 2 practice worksheet"
click at [708, 420] on input "file" at bounding box center [733, 425] width 400 height 49
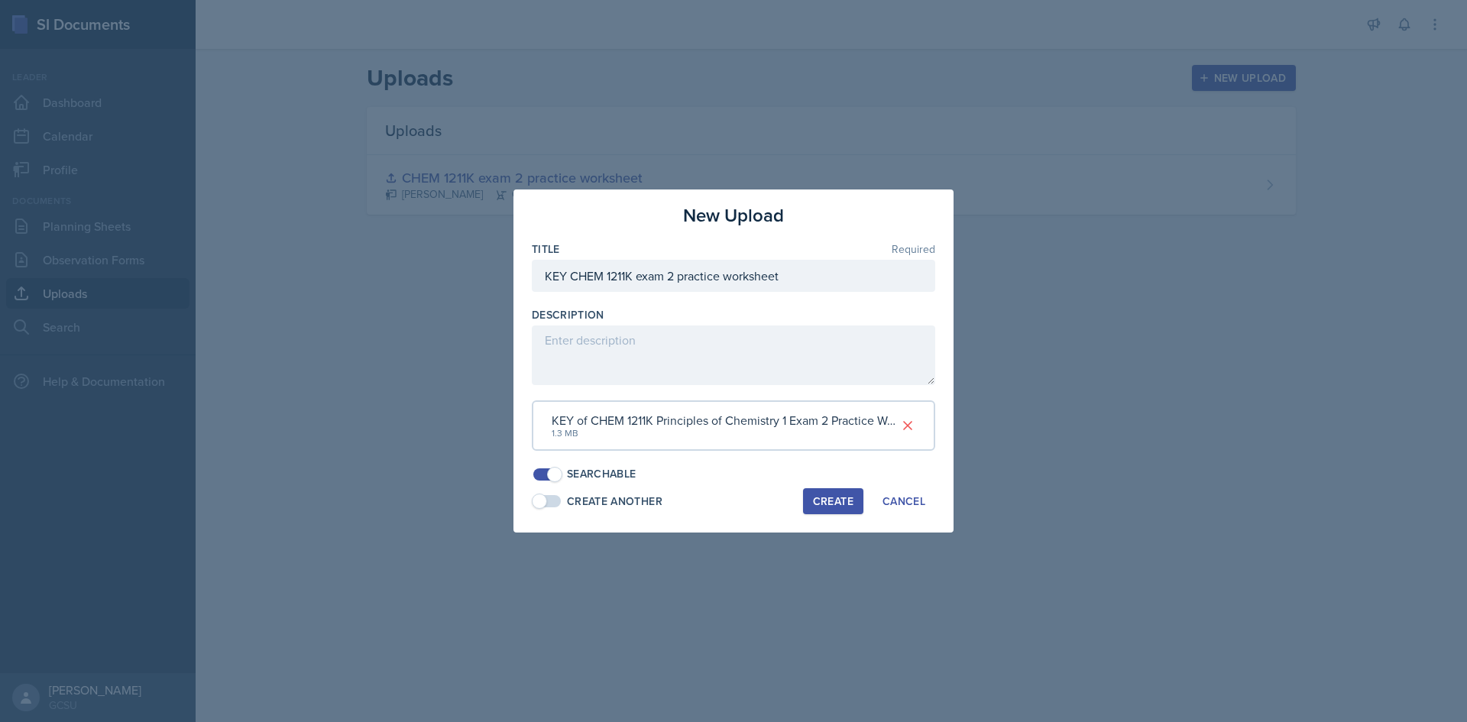
click at [849, 501] on div "Create" at bounding box center [833, 501] width 41 height 12
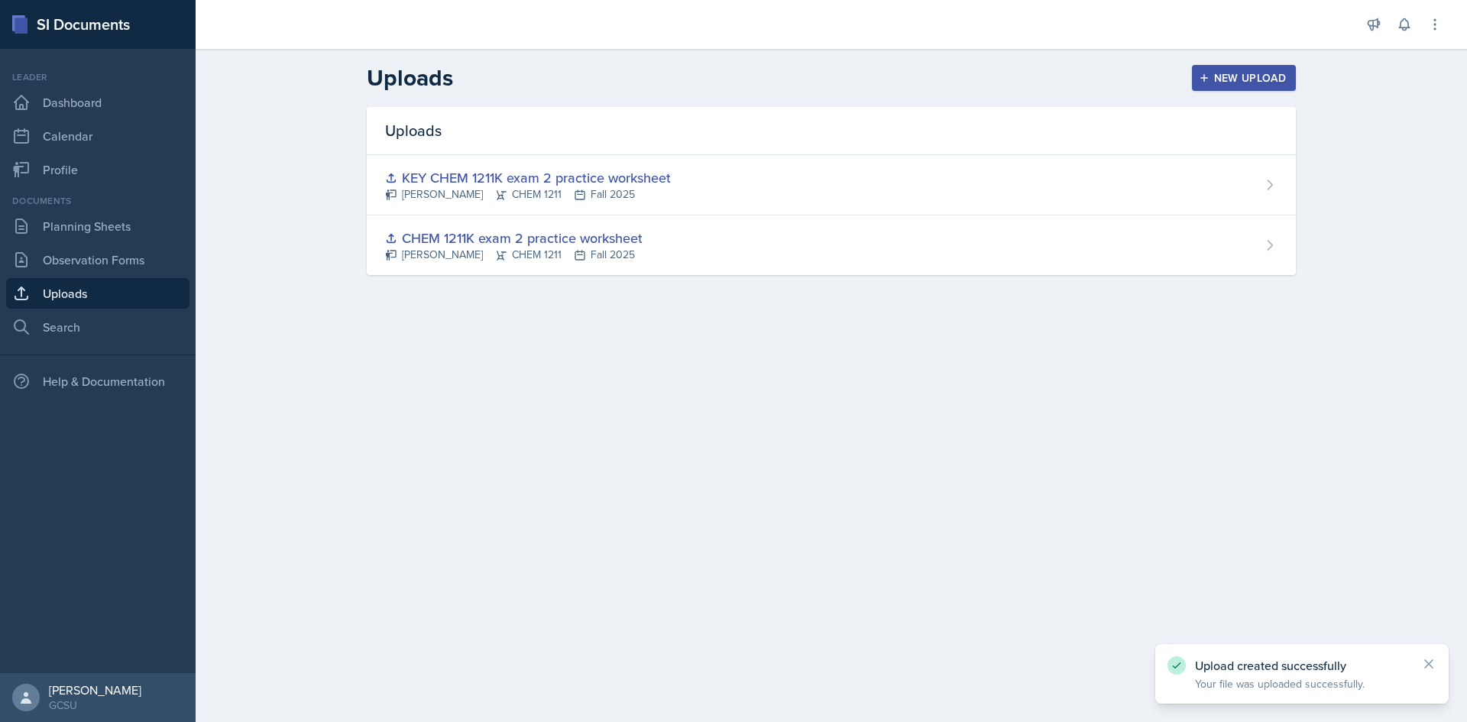
click at [524, 348] on main "Uploads New Upload Uploads KEY CHEM 1211K exam 2 practice worksheet [PERSON_NAM…" at bounding box center [832, 385] width 1272 height 673
click at [1225, 69] on button "New Upload" at bounding box center [1244, 78] width 105 height 26
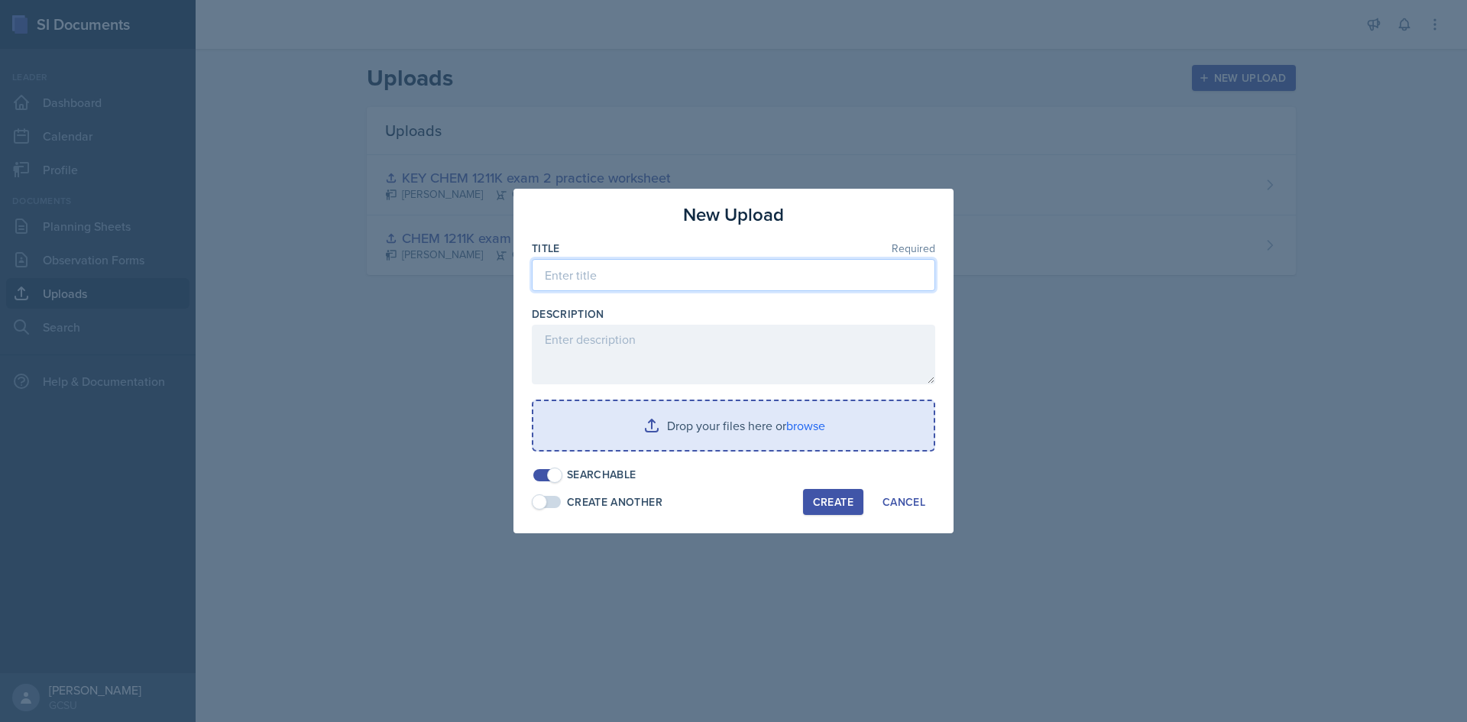
click at [610, 278] on input at bounding box center [734, 275] width 404 height 32
paste input "CHEM 1211K exam 2 practice worksheet"
drag, startPoint x: 654, startPoint y: 277, endPoint x: 696, endPoint y: 384, distance: 115.7
click at [824, 254] on div "Title Required CHEM 1211K exam 2 practice worksheet" at bounding box center [734, 274] width 404 height 66
type input "CHEM 1211K exam 2 jeopardy"
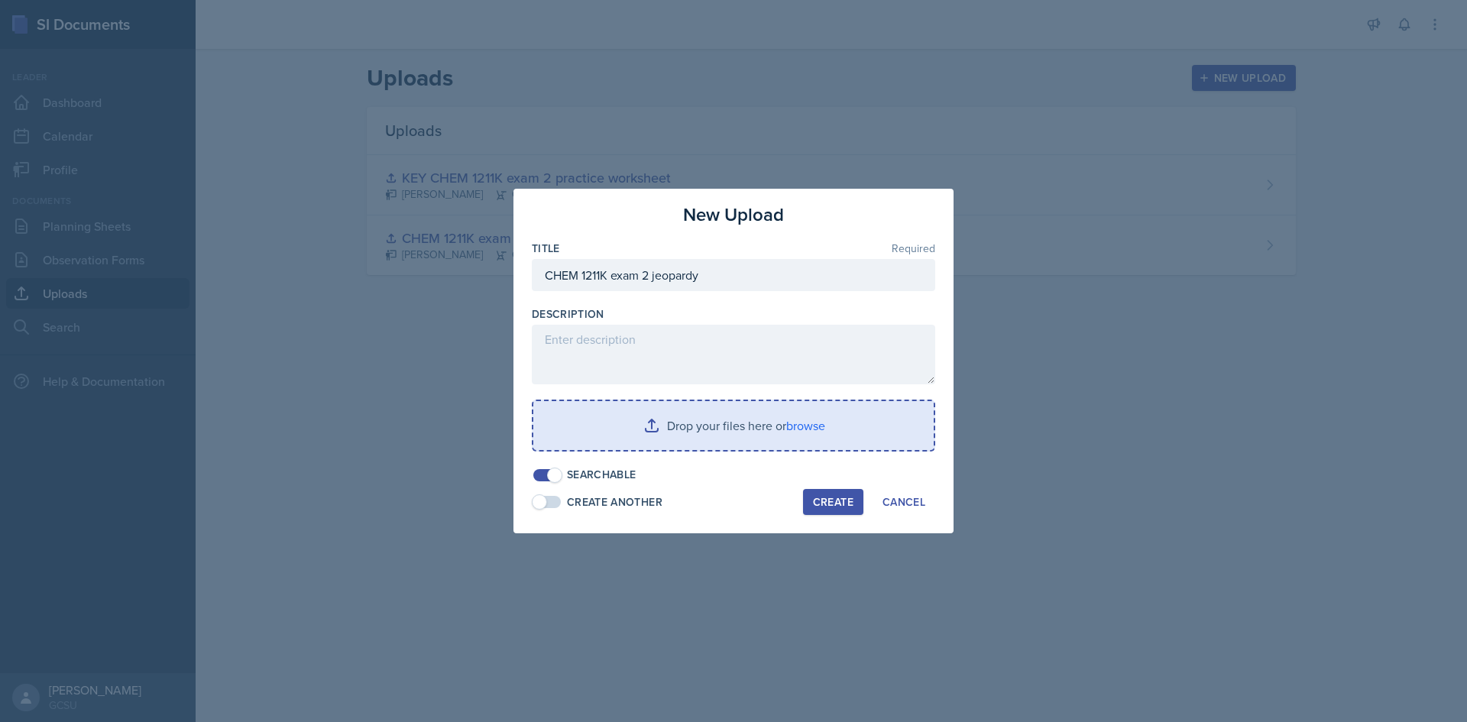
click at [809, 436] on input "file" at bounding box center [733, 425] width 400 height 49
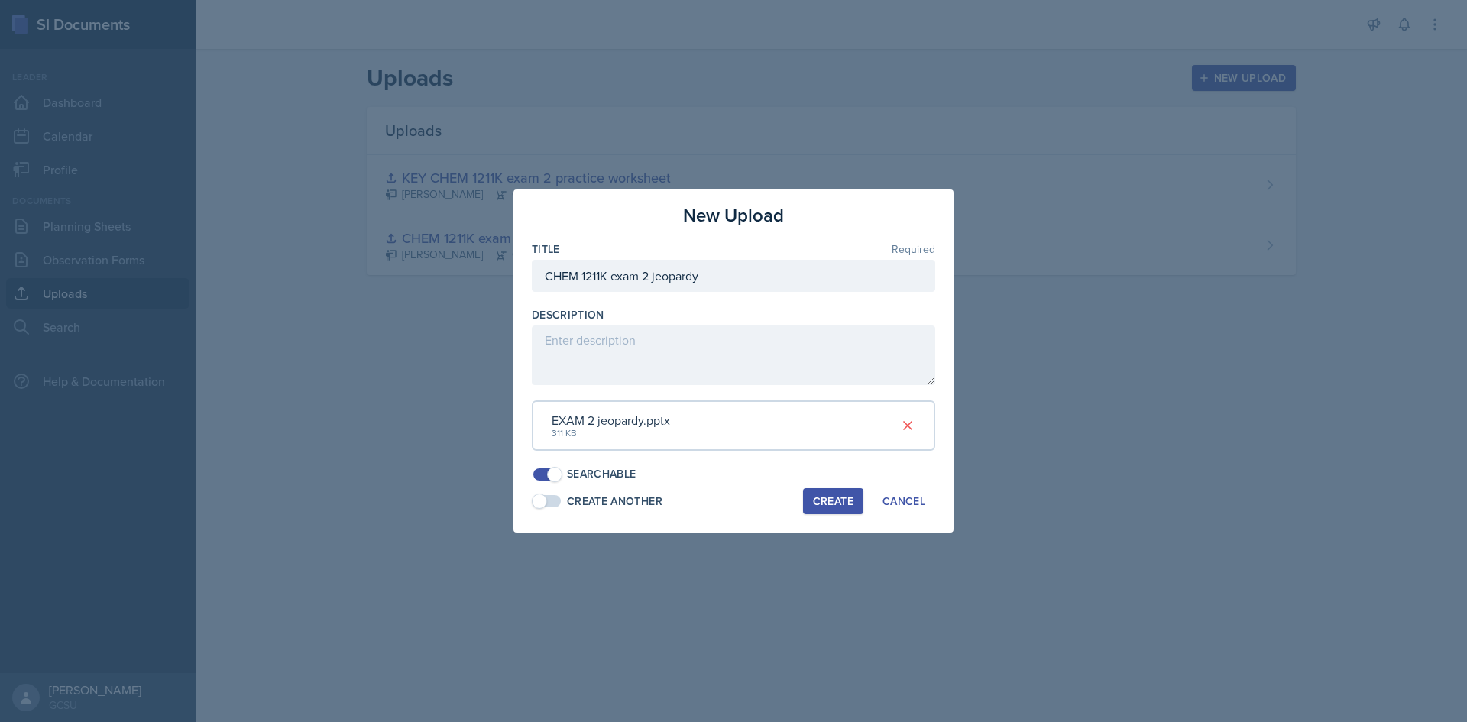
click at [817, 497] on div "Create" at bounding box center [833, 501] width 41 height 12
